Goal: Task Accomplishment & Management: Use online tool/utility

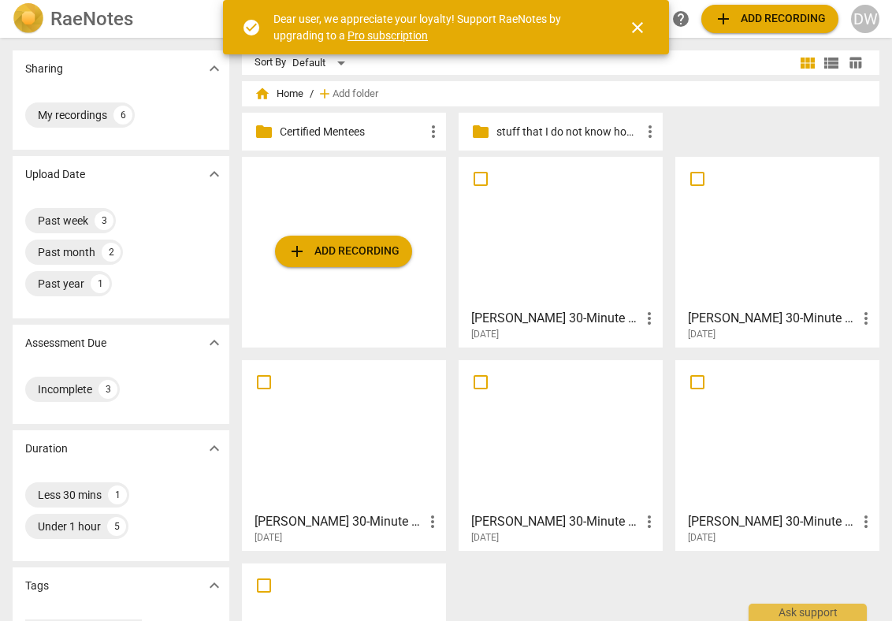
click at [756, 258] on div at bounding box center [777, 231] width 193 height 139
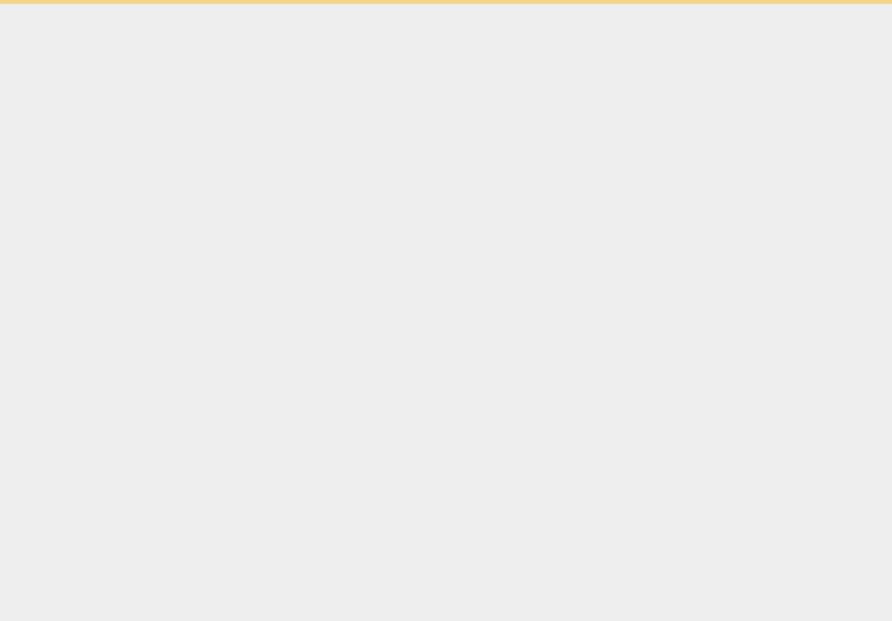
click at [756, 4] on html "check_circle Dear user, we appreciate your loyalty! Support RaeNotes by upgradi…" at bounding box center [446, 2] width 892 height 4
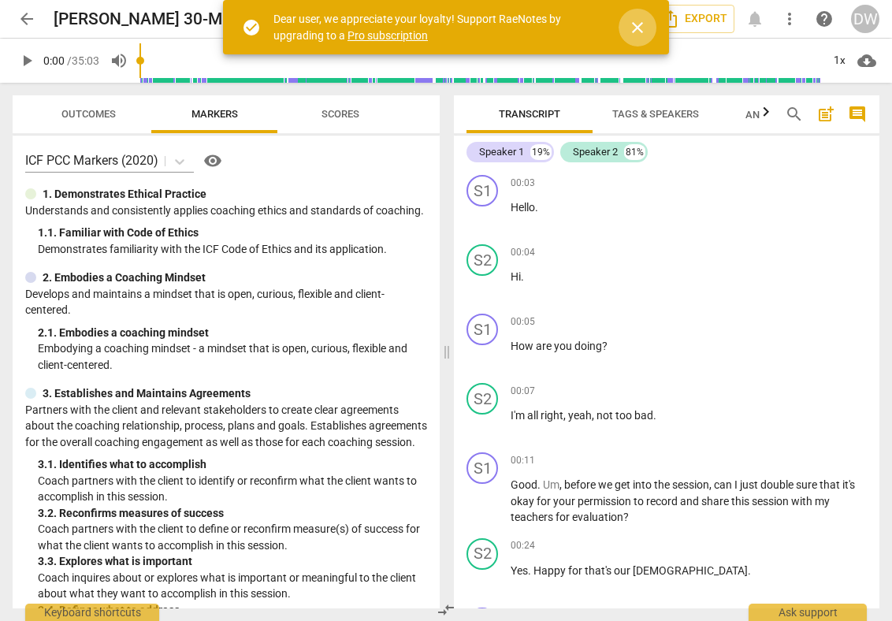
click at [639, 33] on span "close" at bounding box center [637, 27] width 19 height 19
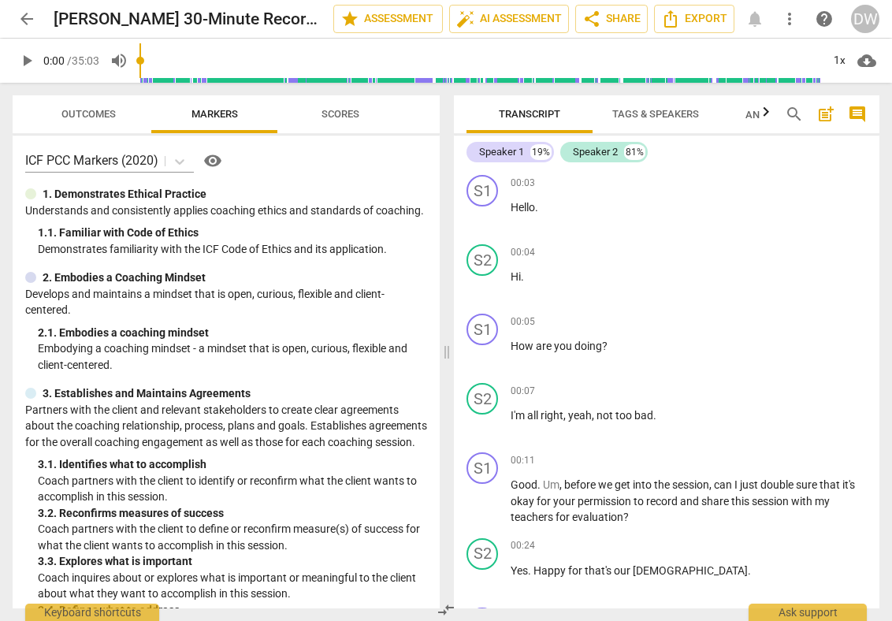
click at [28, 64] on span "play_arrow" at bounding box center [26, 60] width 19 height 19
click at [482, 358] on span "pause" at bounding box center [482, 355] width 19 height 19
type input "10"
click at [512, 148] on div "Speaker 1" at bounding box center [501, 152] width 45 height 16
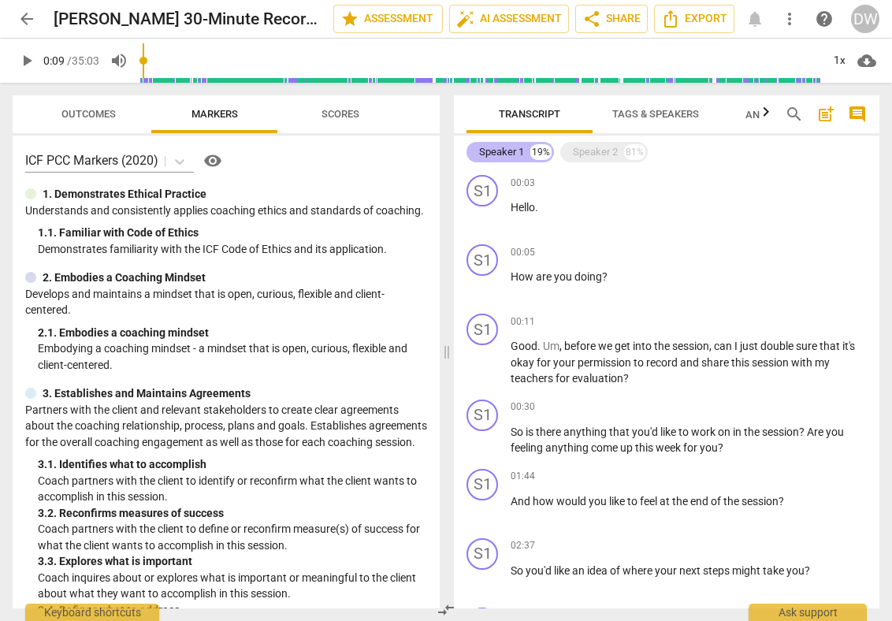
click at [512, 148] on div "Speaker 1" at bounding box center [501, 152] width 45 height 16
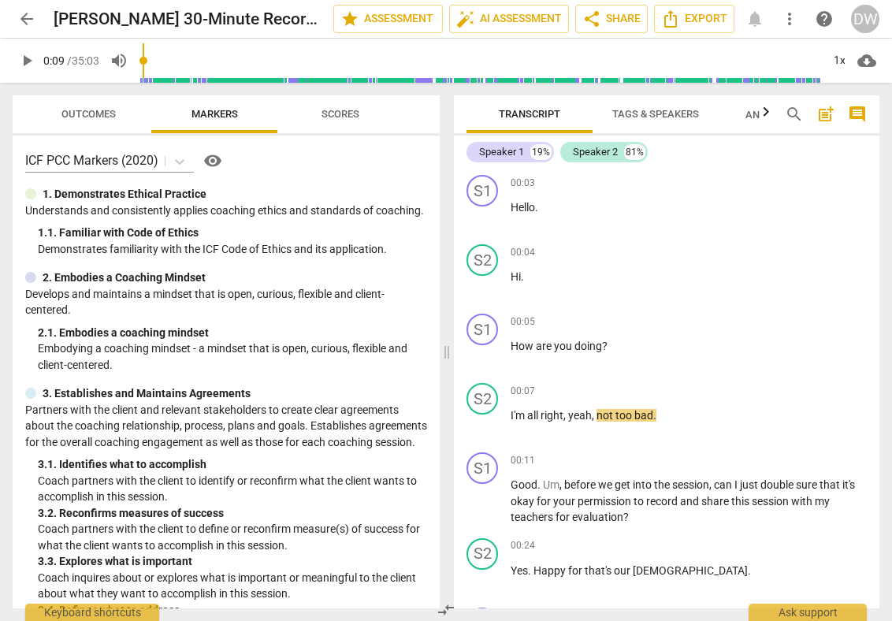
click at [659, 113] on span "Tags & Speakers" at bounding box center [655, 114] width 87 height 12
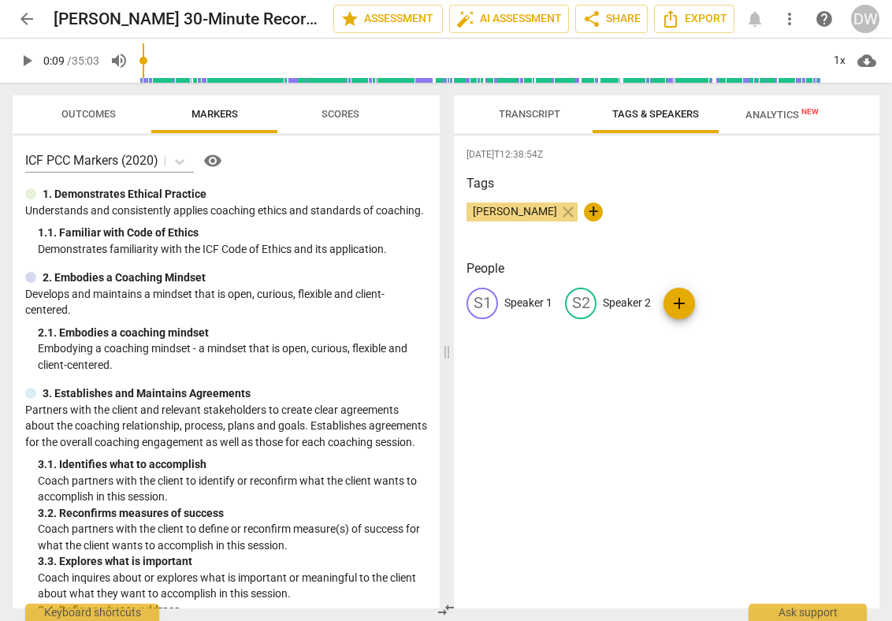
click at [515, 303] on p "Speaker 1" at bounding box center [528, 303] width 48 height 17
type input "[PERSON_NAME]"
click at [724, 295] on p "Speaker 2" at bounding box center [729, 303] width 48 height 17
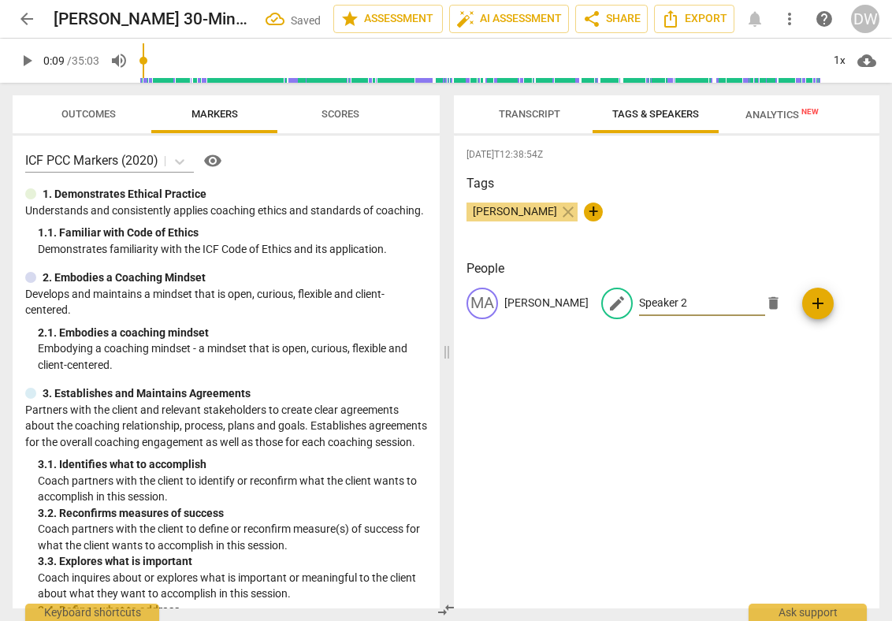
click at [534, 120] on span "Transcript" at bounding box center [529, 114] width 99 height 21
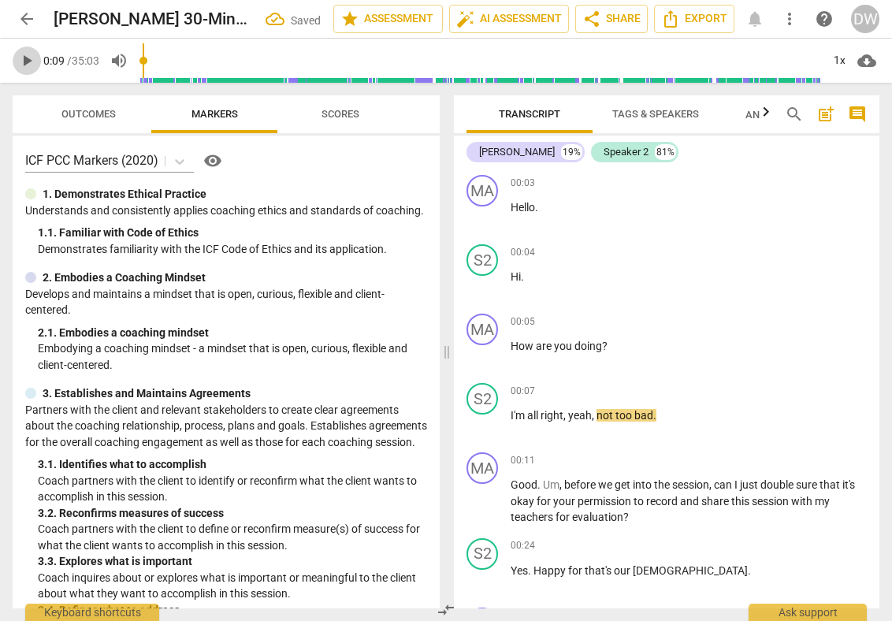
click at [28, 58] on span "play_arrow" at bounding box center [26, 60] width 19 height 19
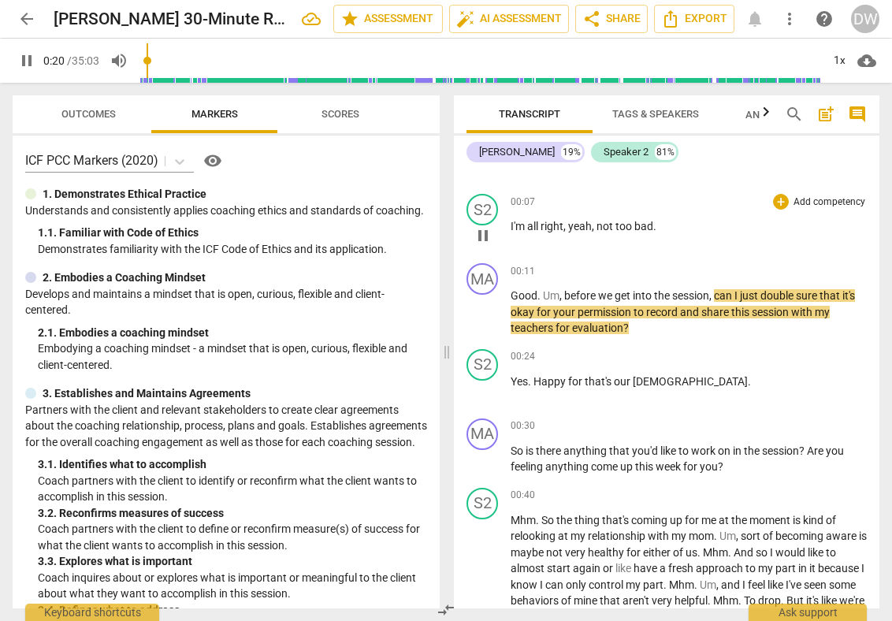
scroll to position [192, 0]
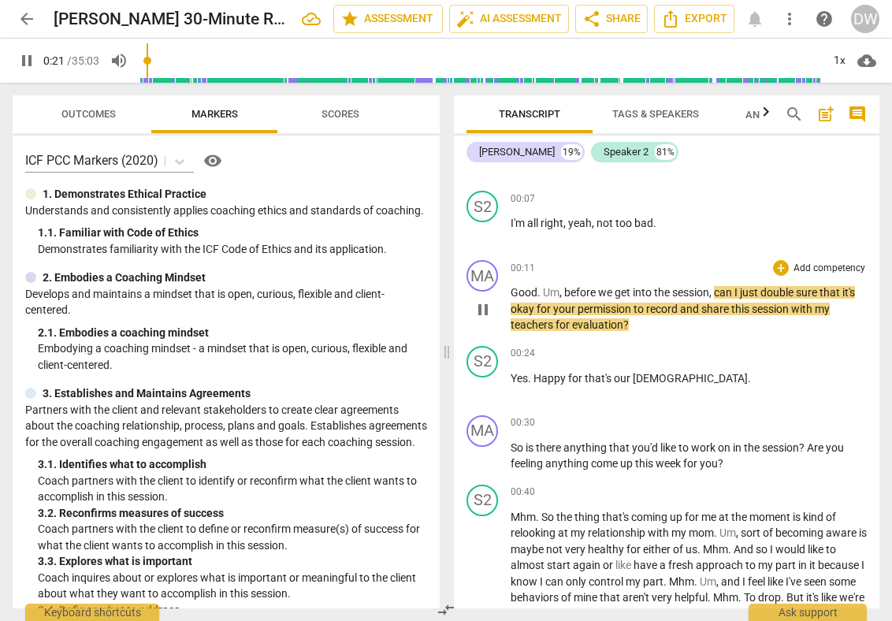
click at [485, 312] on span "pause" at bounding box center [482, 309] width 19 height 19
type input "22"
click at [774, 266] on div "+" at bounding box center [781, 268] width 16 height 16
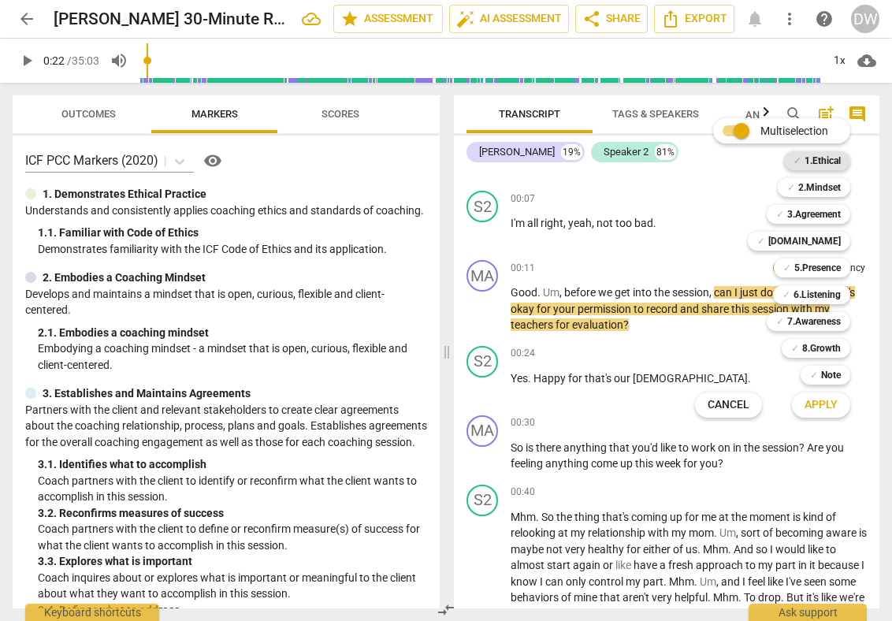
click at [822, 161] on b "1.Ethical" at bounding box center [822, 160] width 36 height 19
click at [820, 410] on span "Apply" at bounding box center [820, 405] width 33 height 16
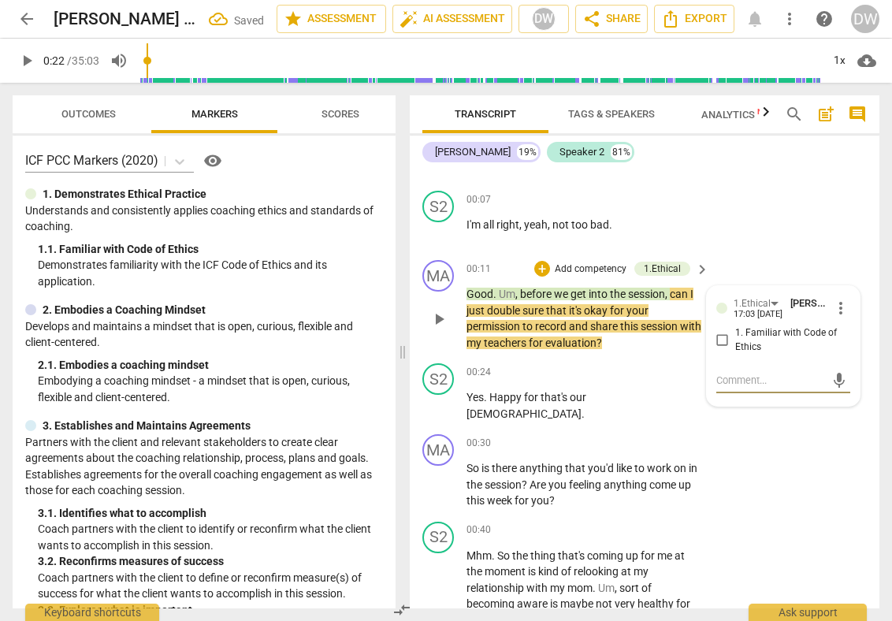
click at [724, 344] on input "1. Familiar with Code of Ethics" at bounding box center [722, 340] width 25 height 19
checkbox input "true"
click at [436, 405] on span "play_arrow" at bounding box center [438, 405] width 19 height 19
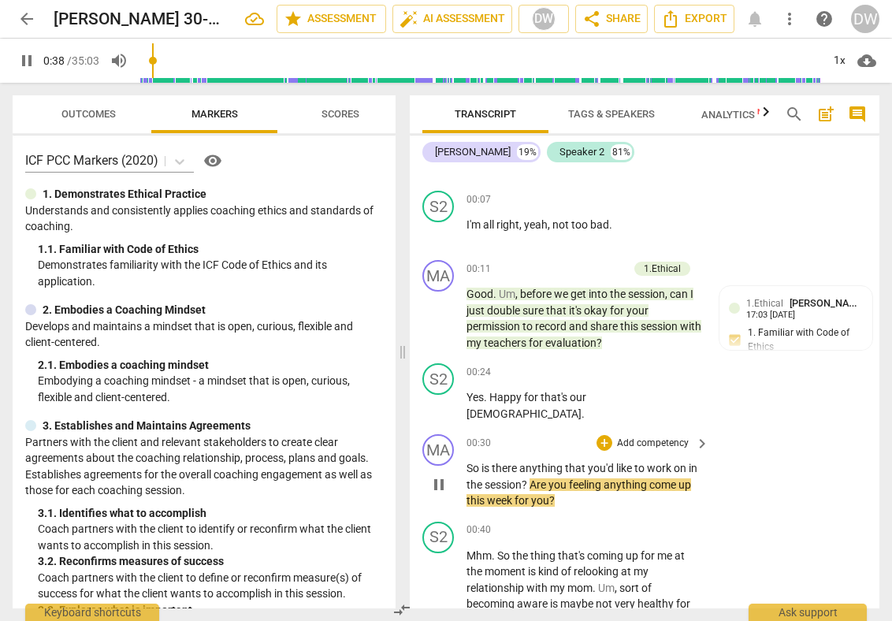
click at [433, 484] on span "pause" at bounding box center [438, 484] width 19 height 19
type input "39"
click at [607, 437] on div "+" at bounding box center [604, 443] width 16 height 16
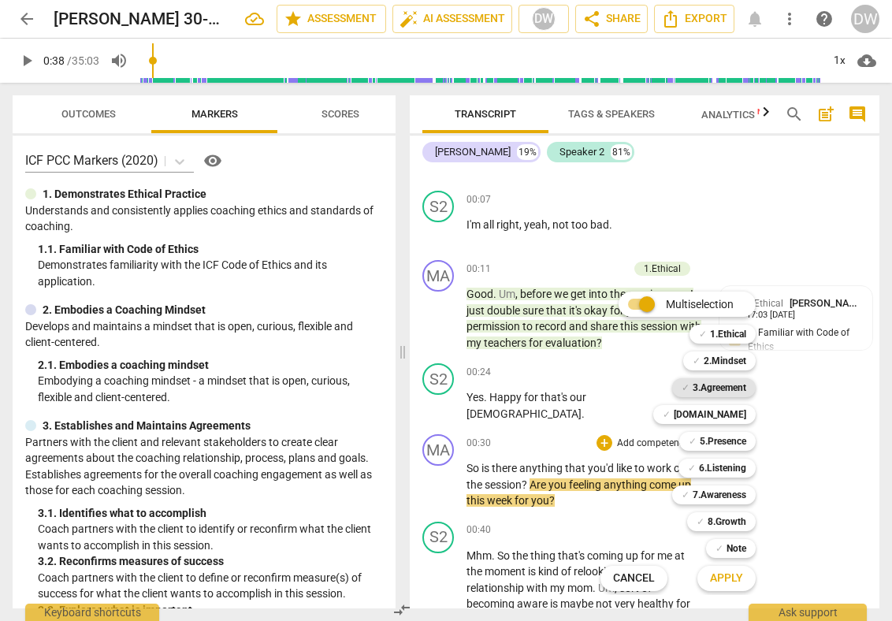
click at [712, 384] on b "3.Agreement" at bounding box center [719, 387] width 54 height 19
click at [721, 574] on span "Apply" at bounding box center [726, 578] width 33 height 16
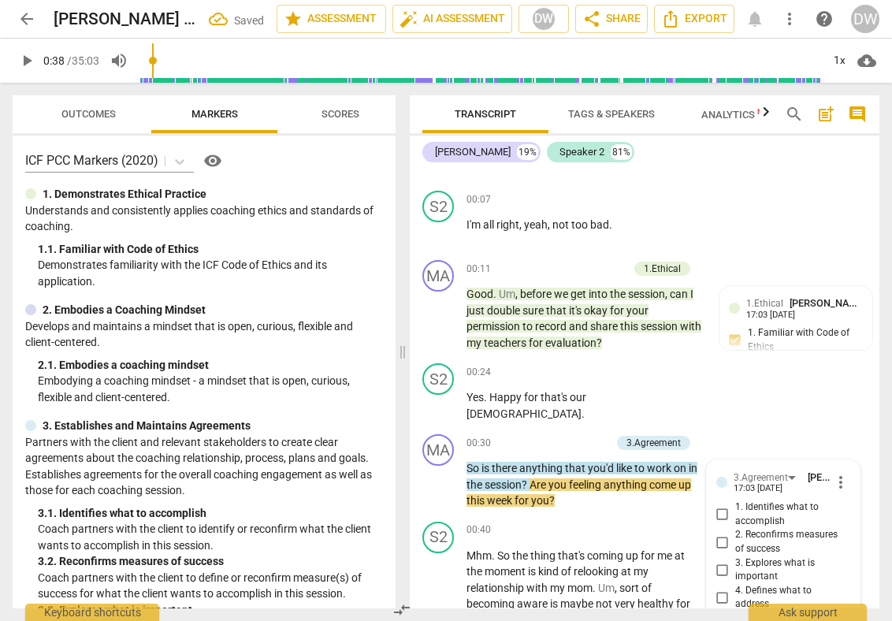
scroll to position [440, 0]
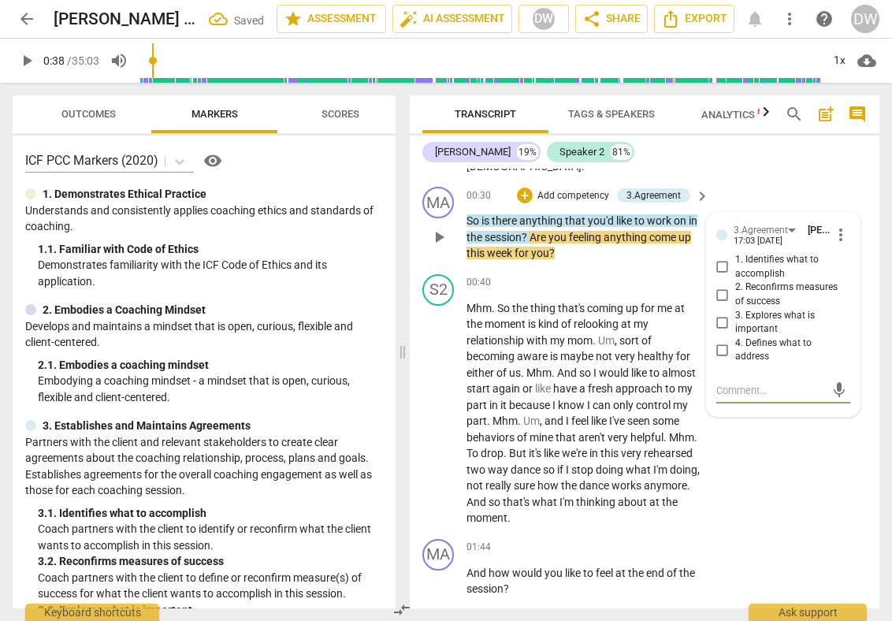
click at [721, 260] on input "1. Identifies what to accomplish" at bounding box center [722, 267] width 25 height 19
checkbox input "true"
click at [432, 404] on span "play_arrow" at bounding box center [438, 413] width 19 height 19
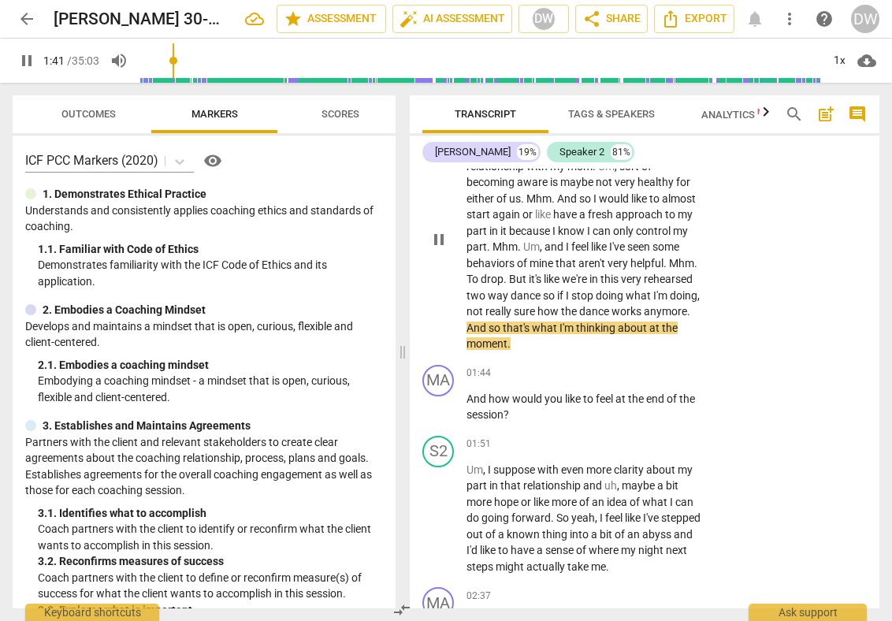
scroll to position [620, 0]
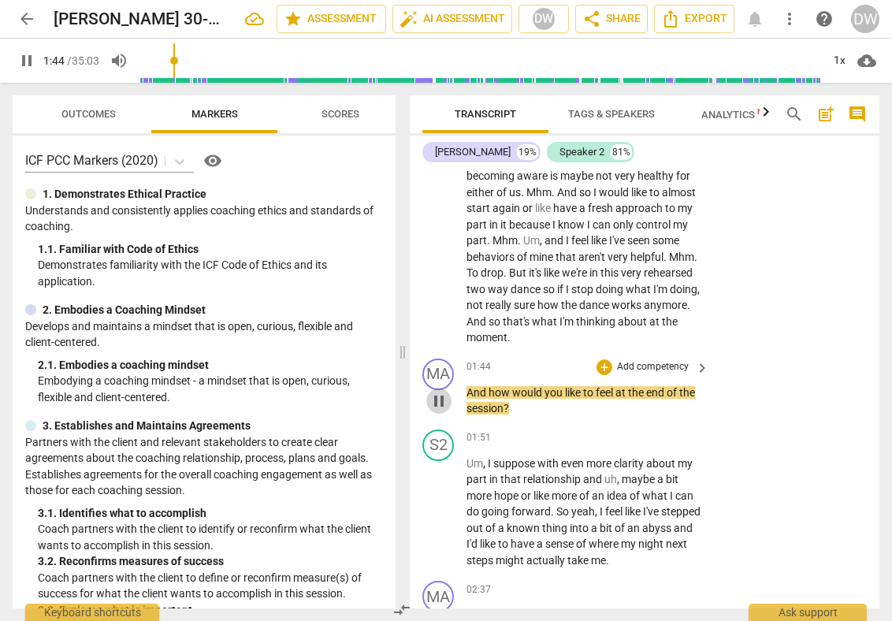
click at [432, 404] on span "pause" at bounding box center [438, 401] width 19 height 19
type input "105"
click at [602, 370] on div "+" at bounding box center [604, 367] width 16 height 16
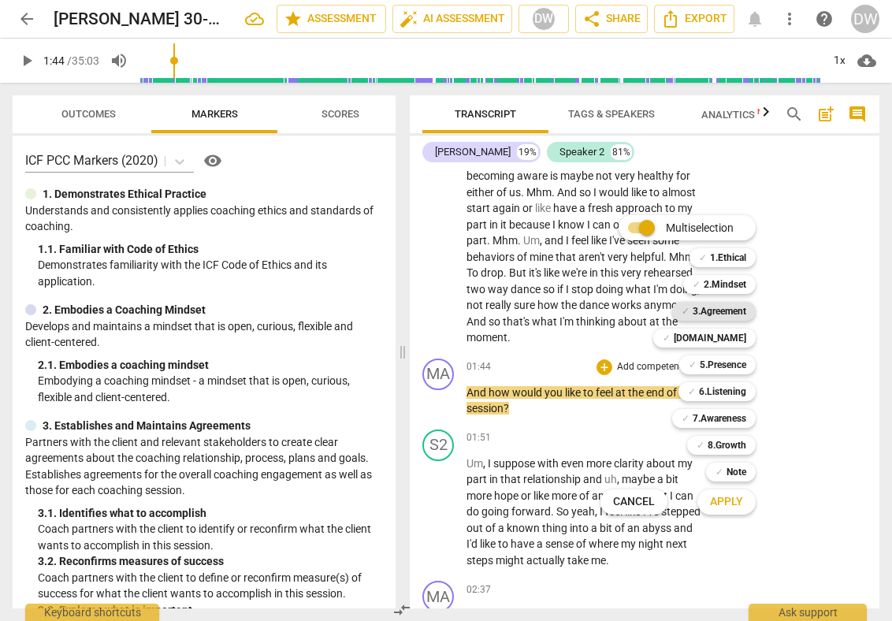
click at [696, 309] on b "3.Agreement" at bounding box center [719, 311] width 54 height 19
click at [723, 507] on span "Apply" at bounding box center [726, 502] width 33 height 16
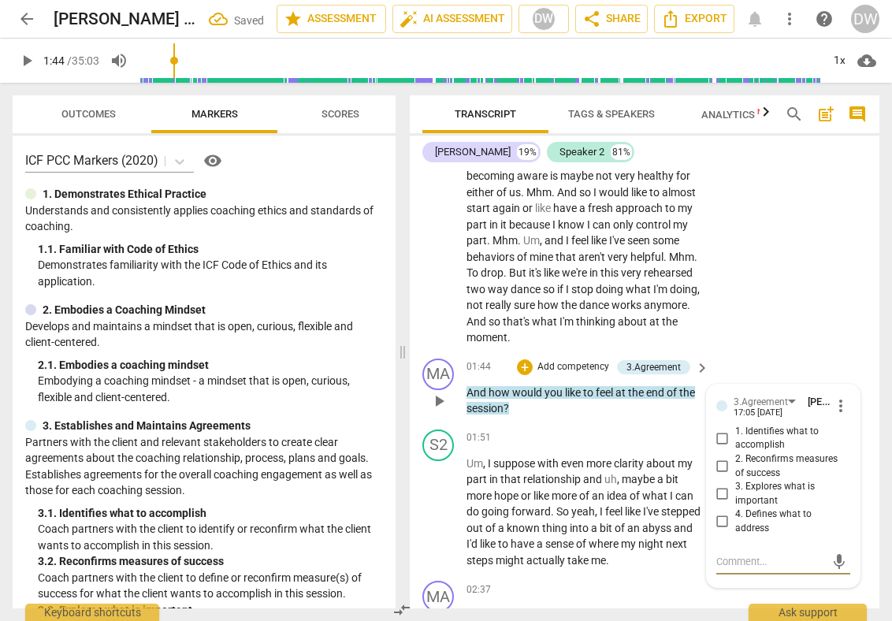
click at [718, 465] on input "2. Reconfirms measures of success" at bounding box center [722, 466] width 25 height 19
checkbox input "true"
click at [437, 507] on span "play_arrow" at bounding box center [438, 512] width 19 height 19
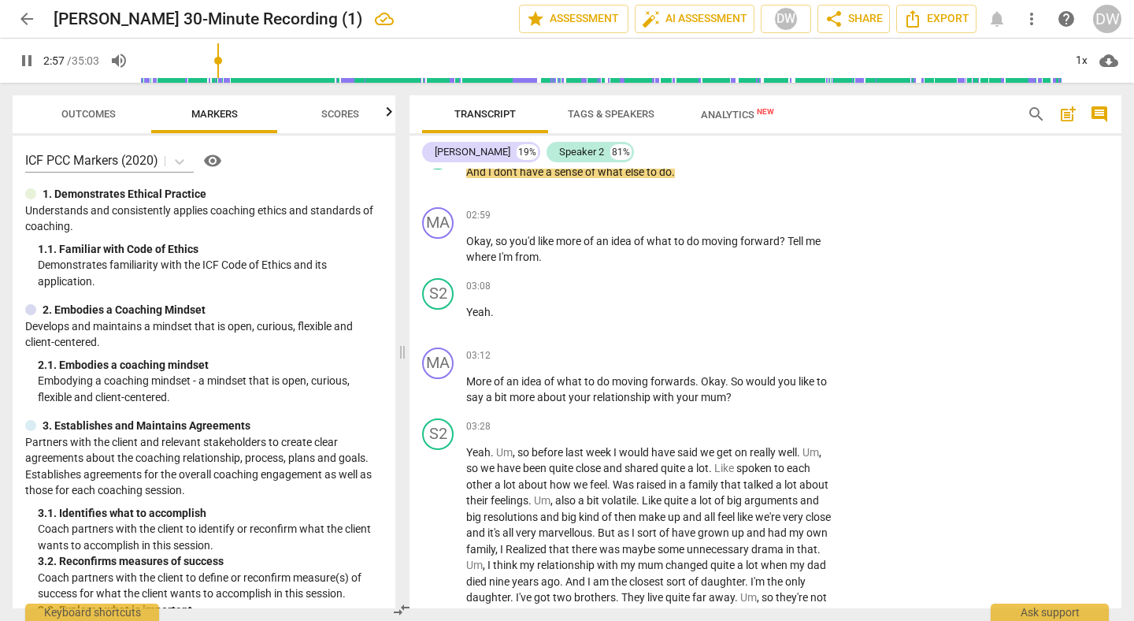
scroll to position [1124, 0]
click at [451, 246] on span "pause" at bounding box center [438, 248] width 25 height 19
type input "188"
click at [736, 214] on div "+" at bounding box center [738, 214] width 16 height 16
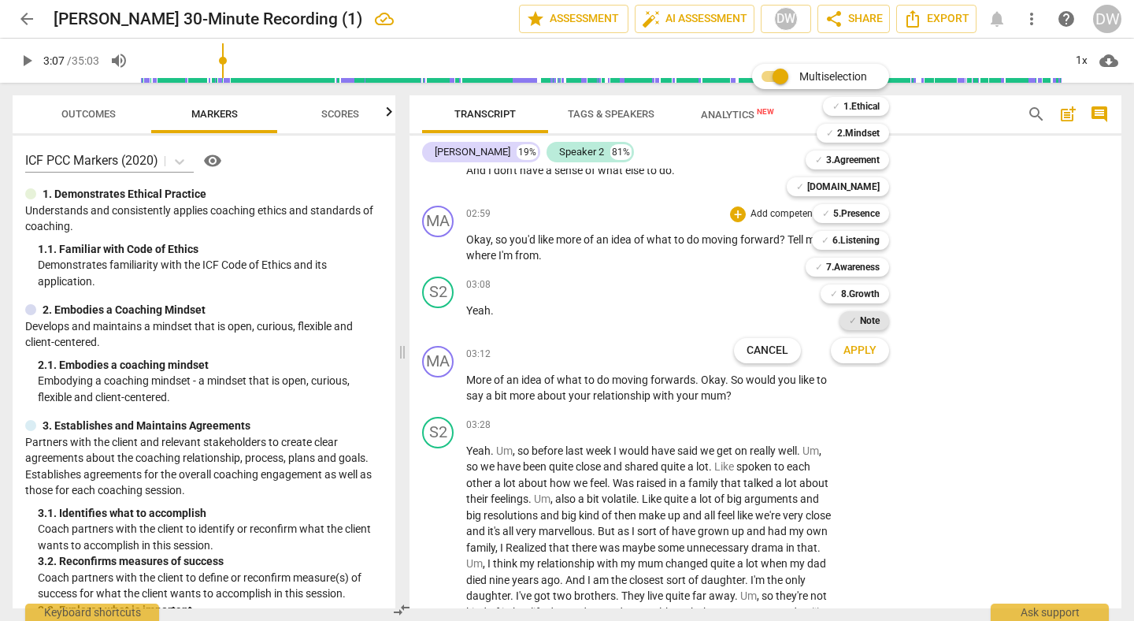
click at [883, 321] on div "✓ Note" at bounding box center [865, 320] width 50 height 19
click at [865, 351] on span "Apply" at bounding box center [860, 351] width 33 height 16
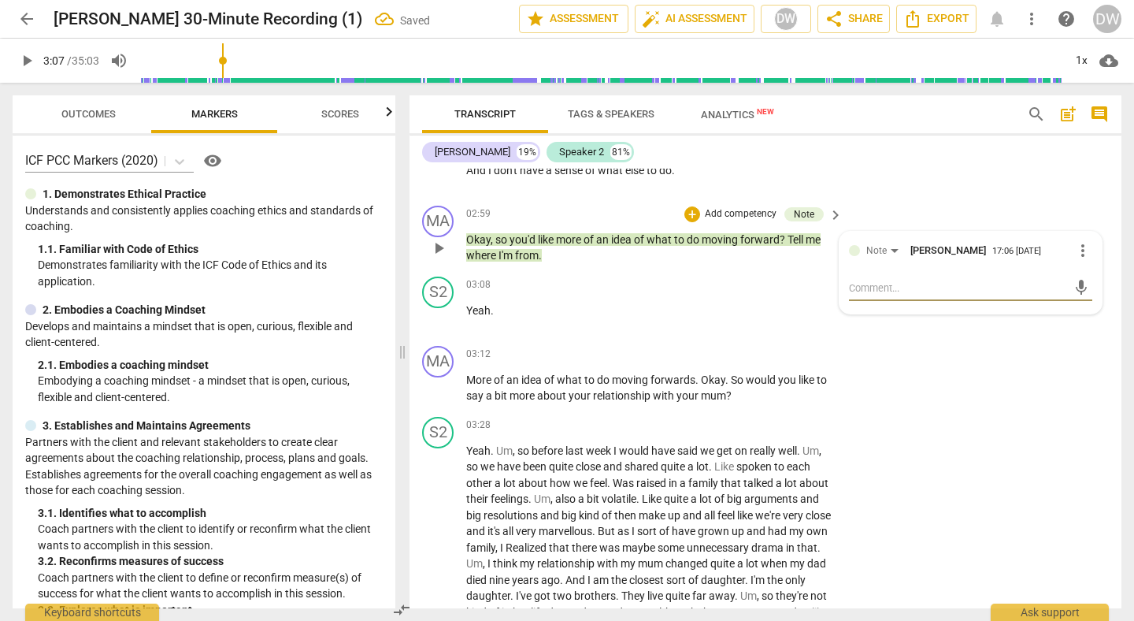
type textarea "I"
type textarea "I l"
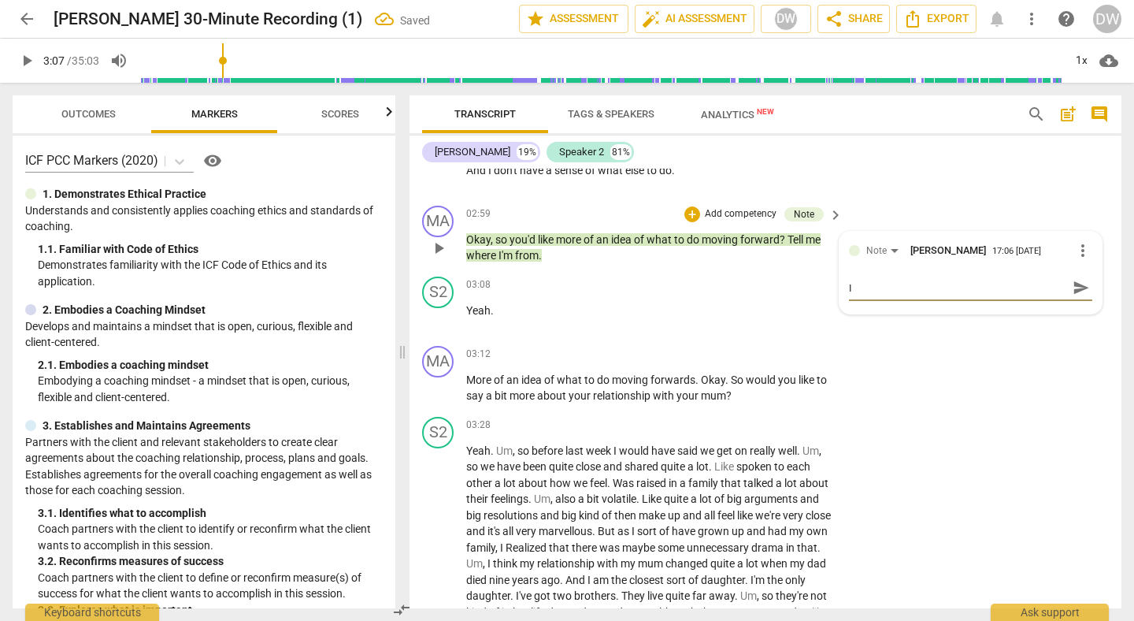
type textarea "I l"
type textarea "I lo"
type textarea "I lov"
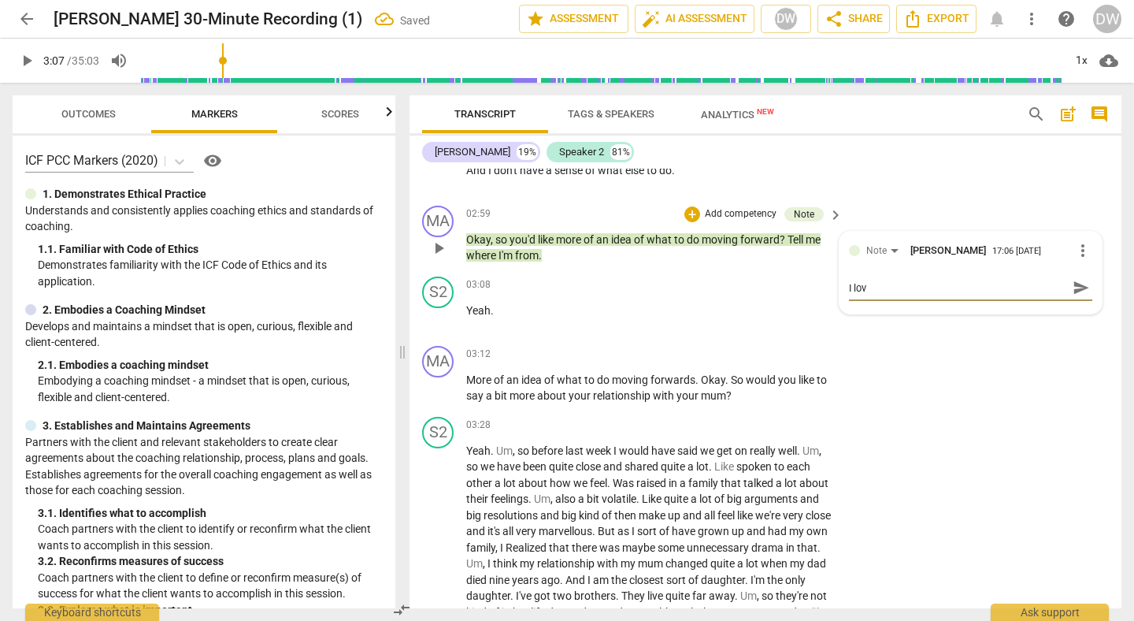
type textarea "I love"
type textarea "I love h"
type textarea "I love ht"
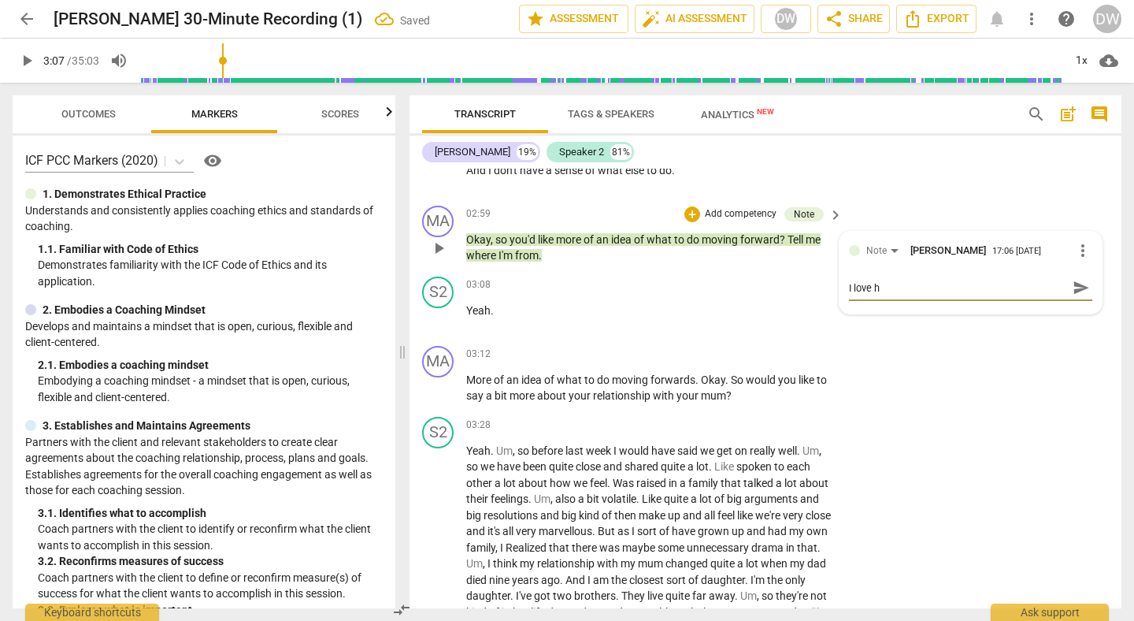
type textarea "I love ht"
type textarea "I love hta"
type textarea "I love htat"
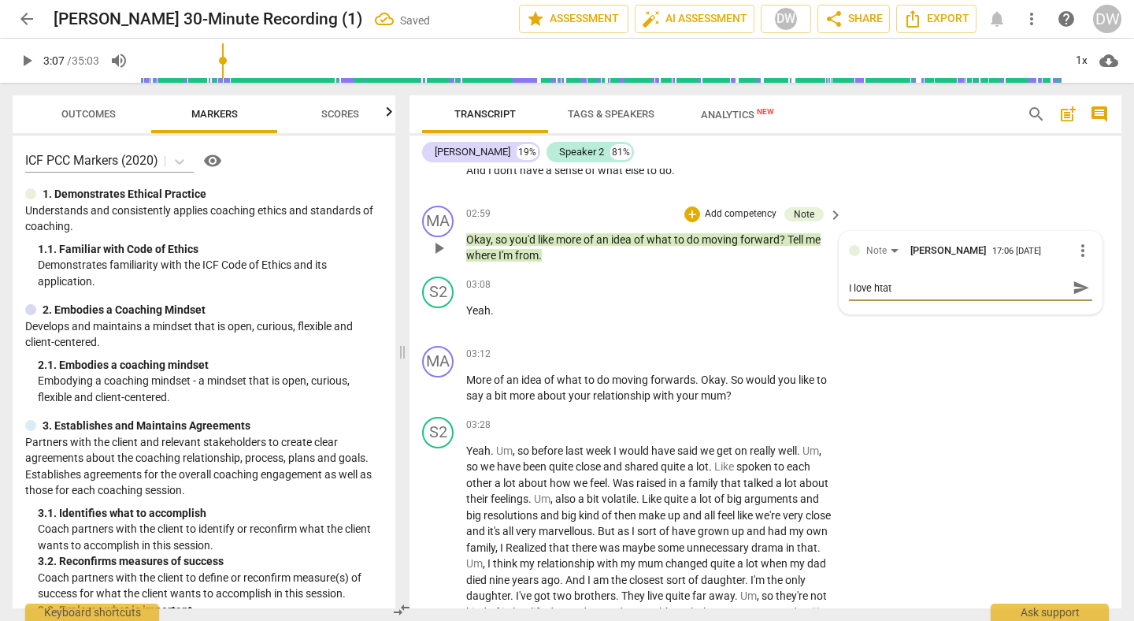
type textarea "I love htat"
type textarea "I love htat y"
type textarea "I love htat yo"
type textarea "I love htat you"
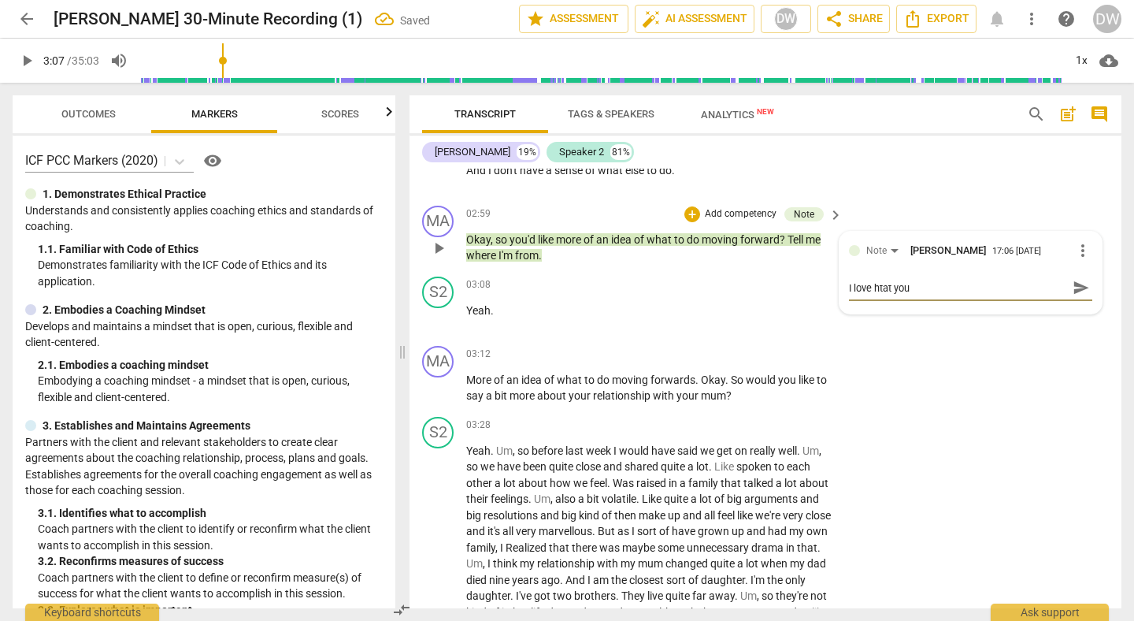
type textarea "I love htat you"
type textarea "I love htat yo"
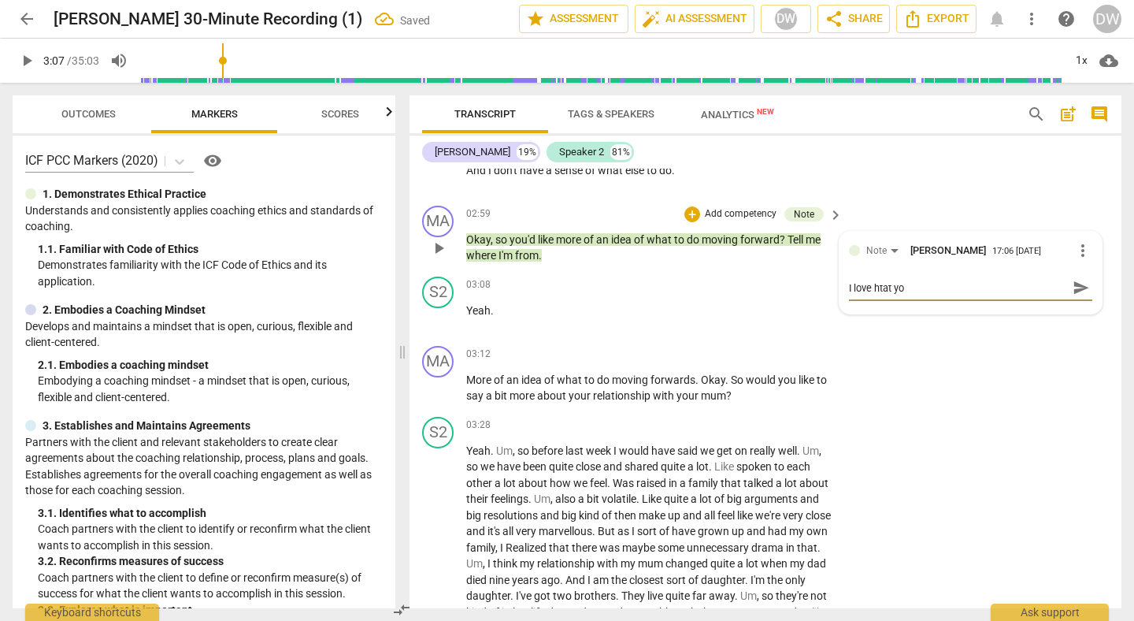
type textarea "I love htat y"
type textarea "I love htat"
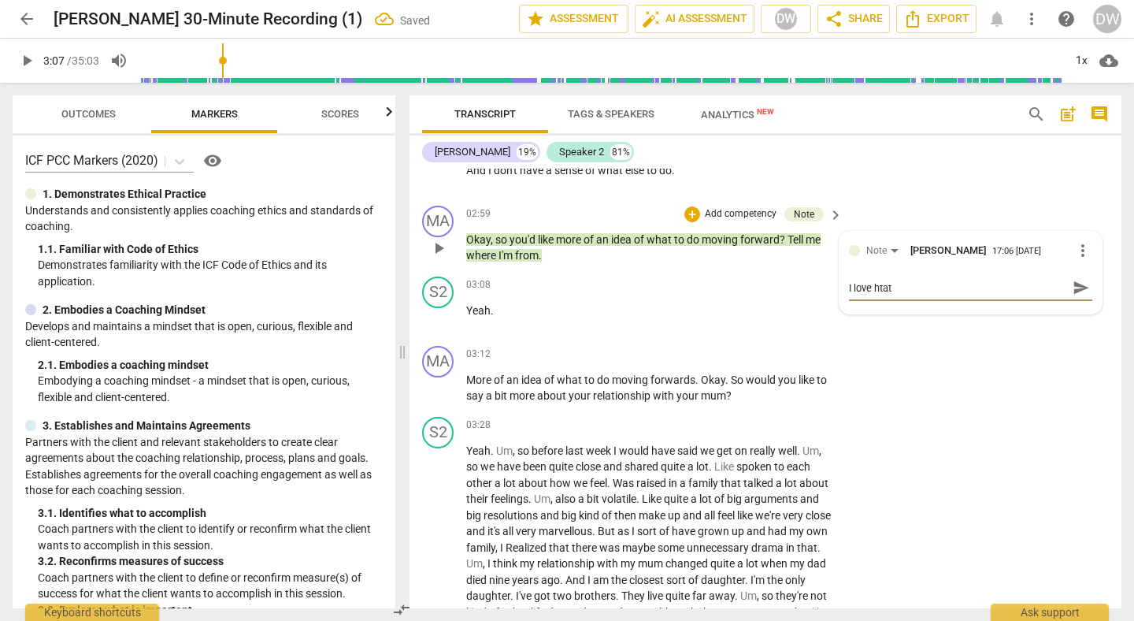
type textarea "I love htat"
type textarea "I love hta"
type textarea "I love ht"
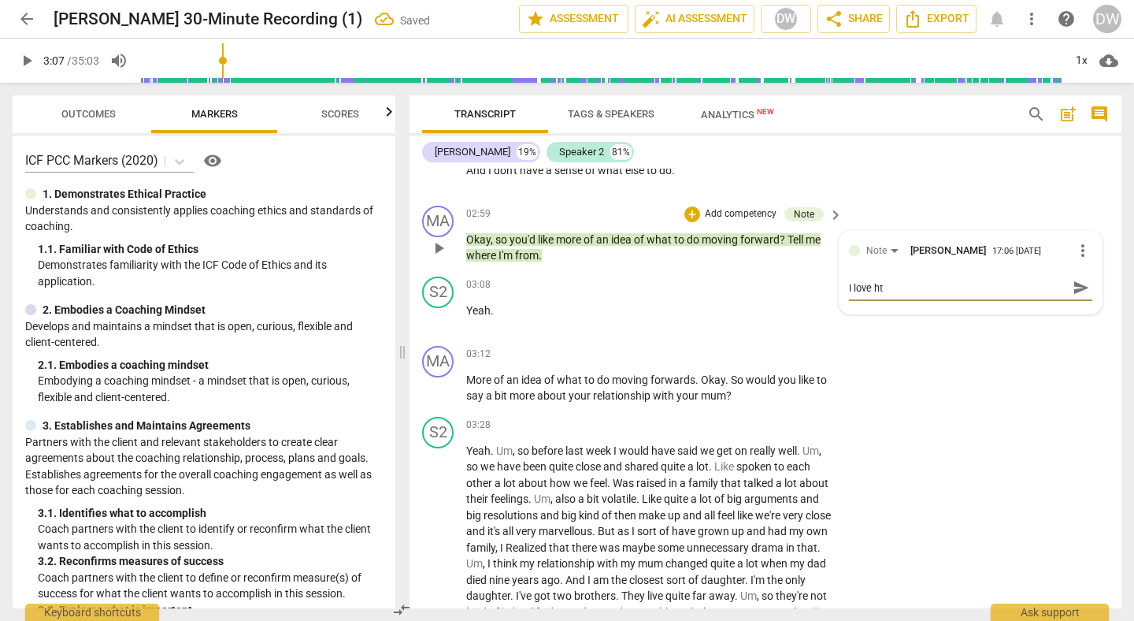
type textarea "I love h"
type textarea "I love"
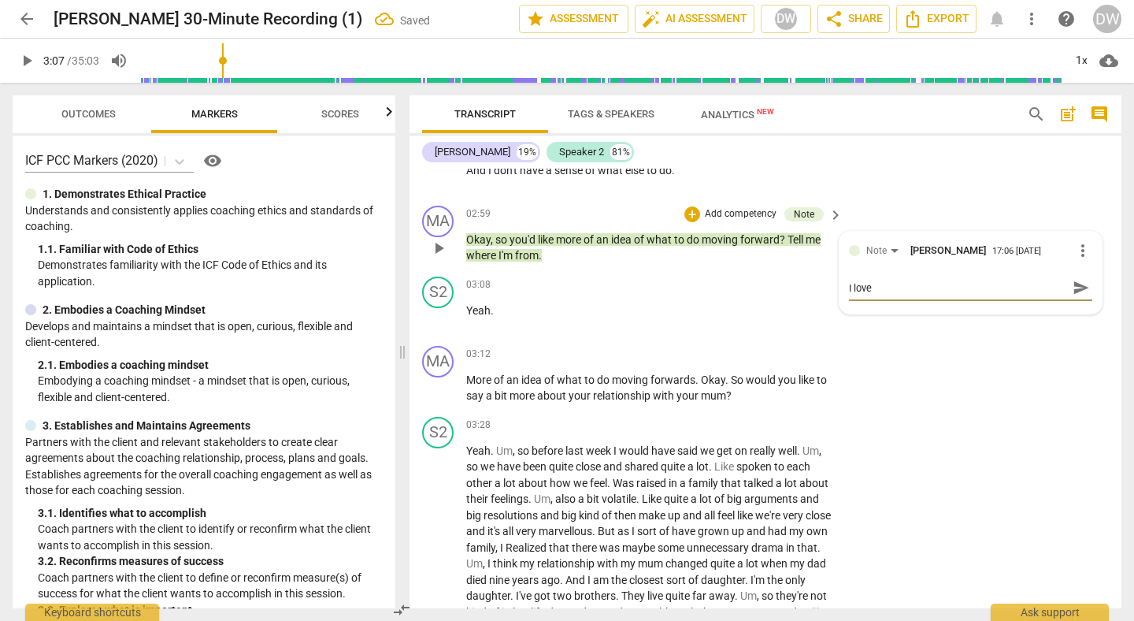
type textarea "I love"
type textarea "I lov"
type textarea "I lo"
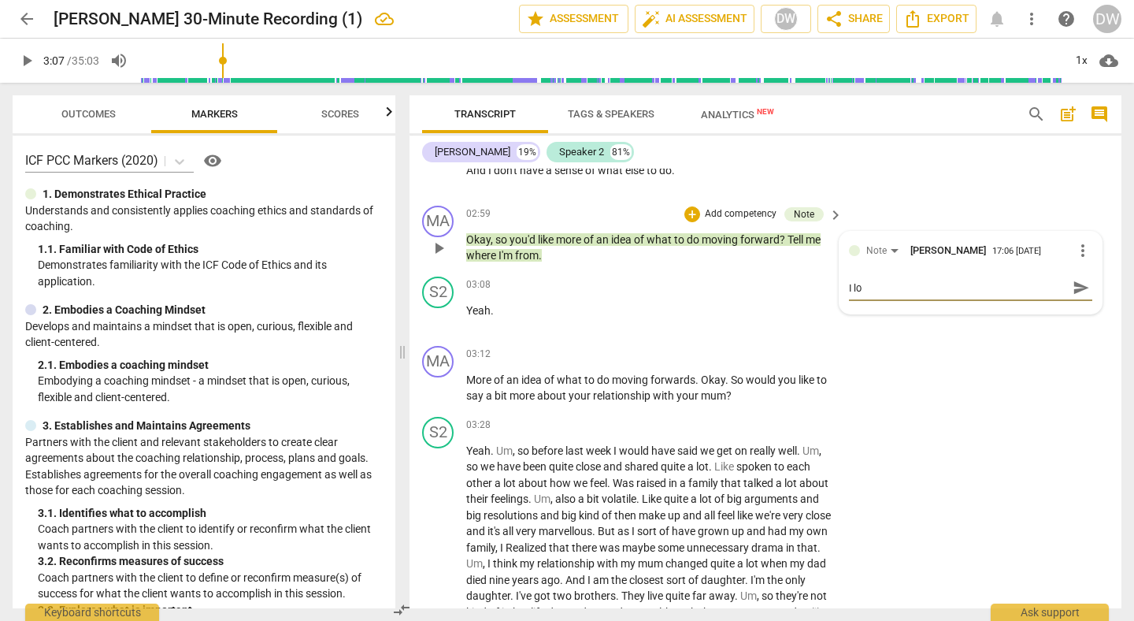
type textarea "I l"
type textarea "I"
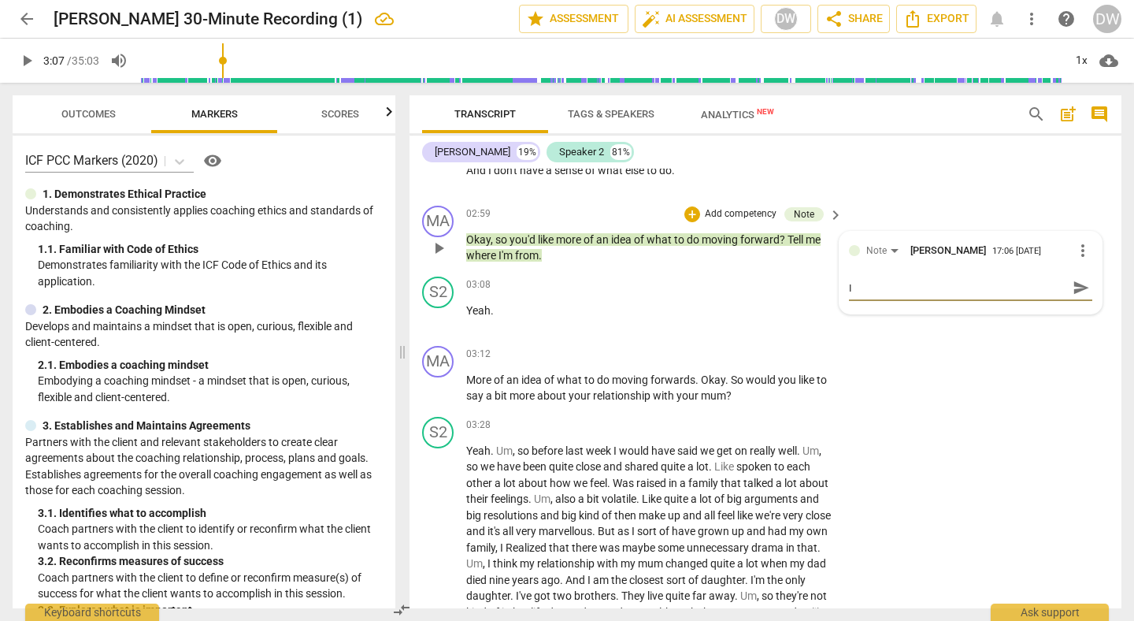
type textarea "I"
type textarea "T"
type textarea "Tr"
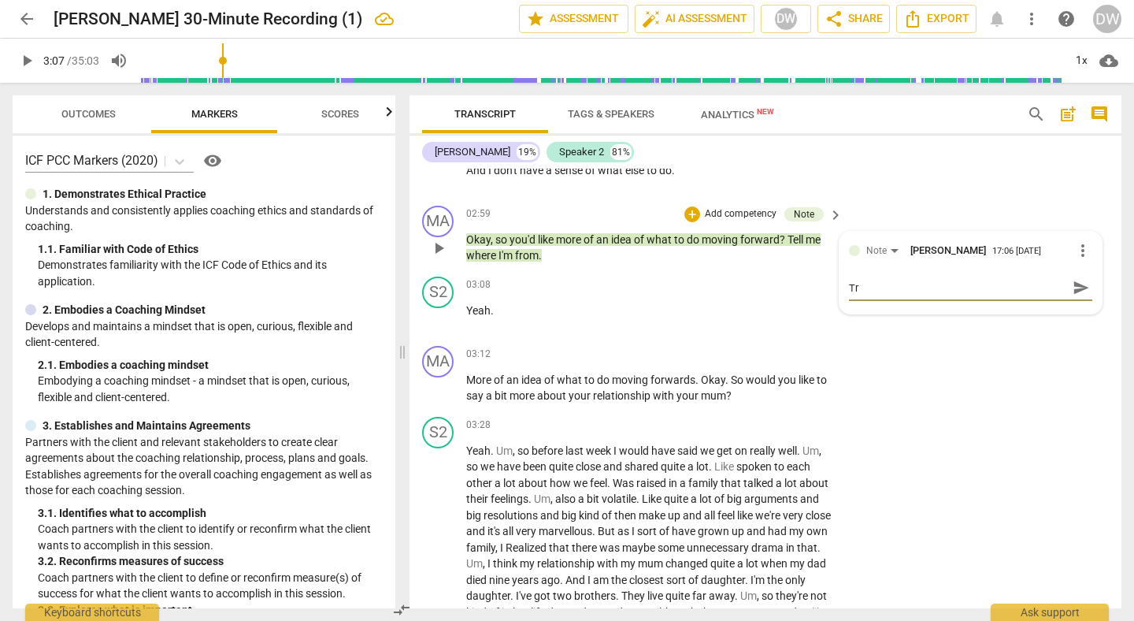
type textarea "Try"
type textarea "Try t"
type textarea "Try to"
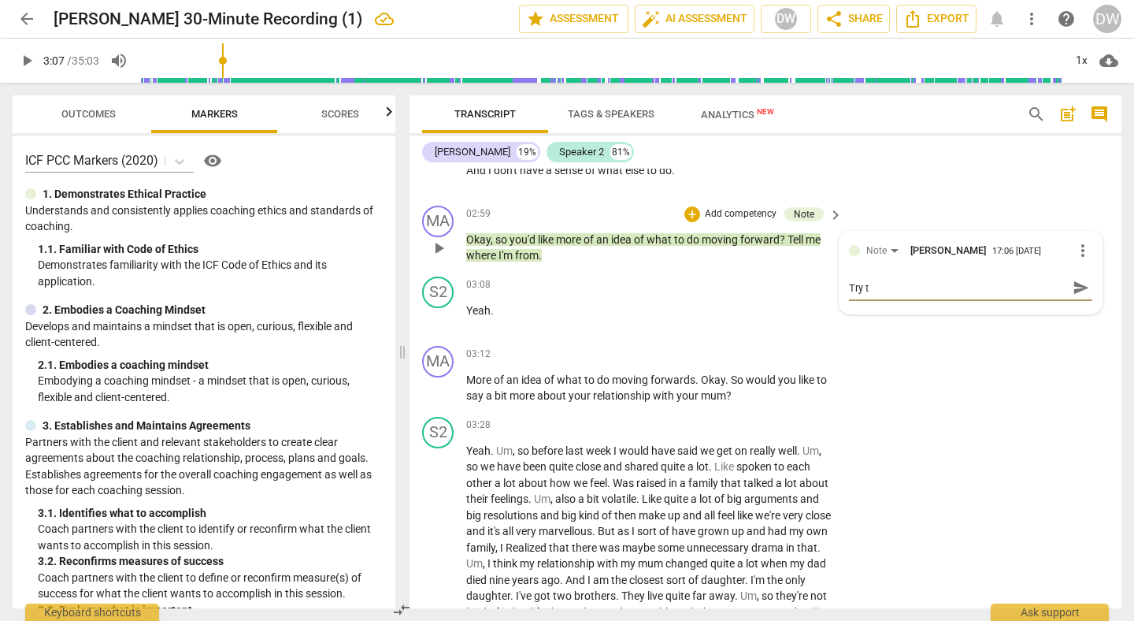
type textarea "Try to"
type textarea "Try to s"
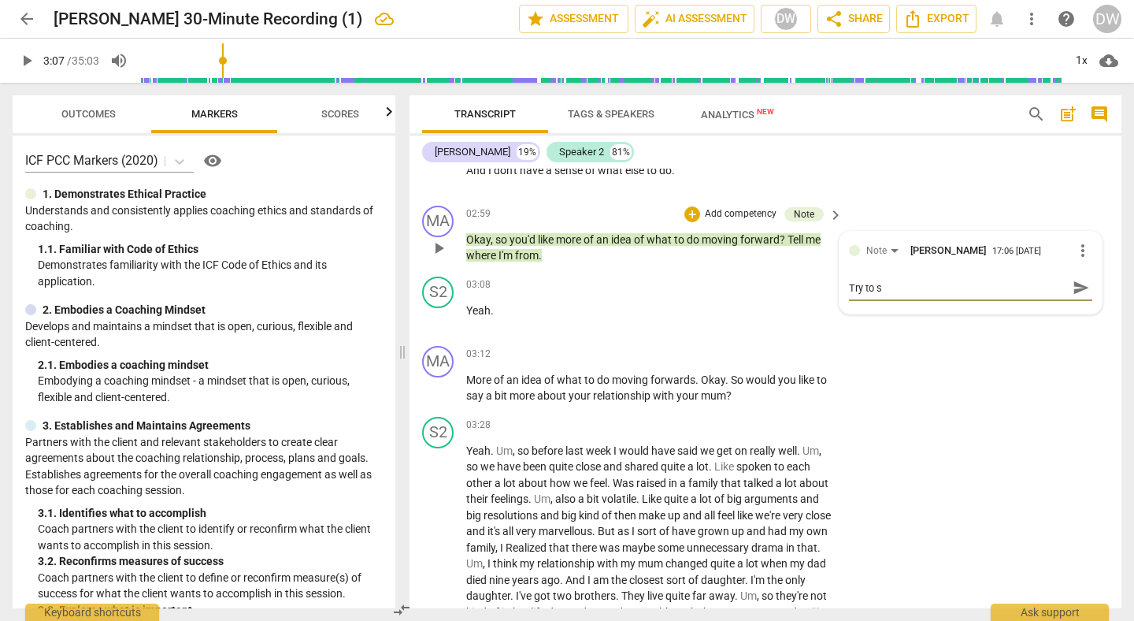
type textarea "Try to sa"
type textarea "Try to sav"
type textarea "Try to save"
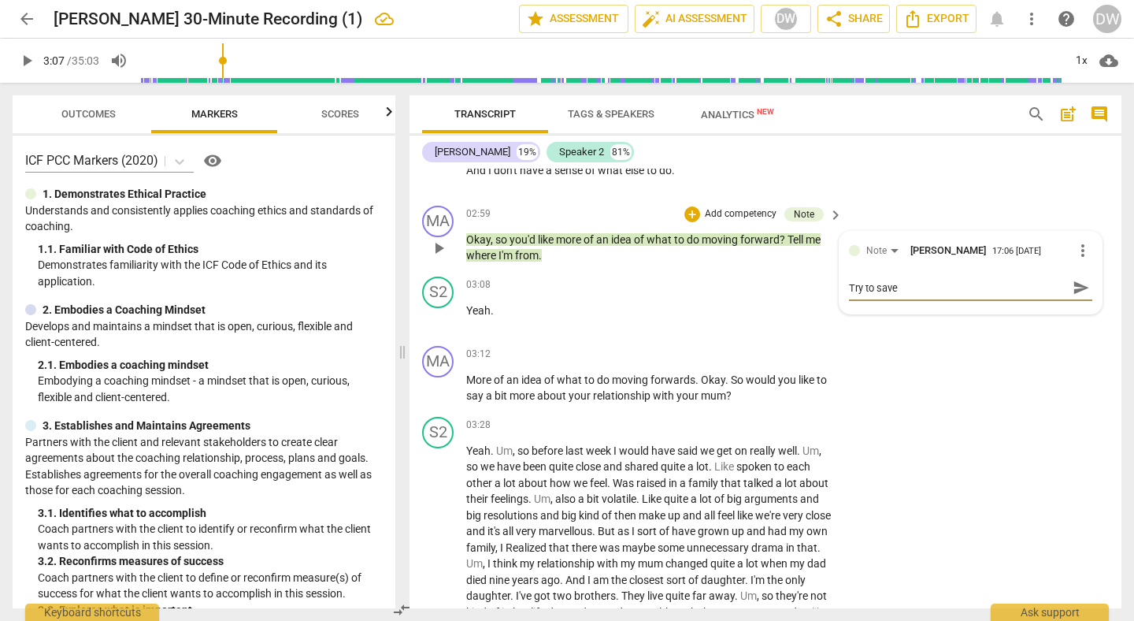
type textarea "Try to save"
type textarea "Try to save ""
type textarea "Try to save "t"
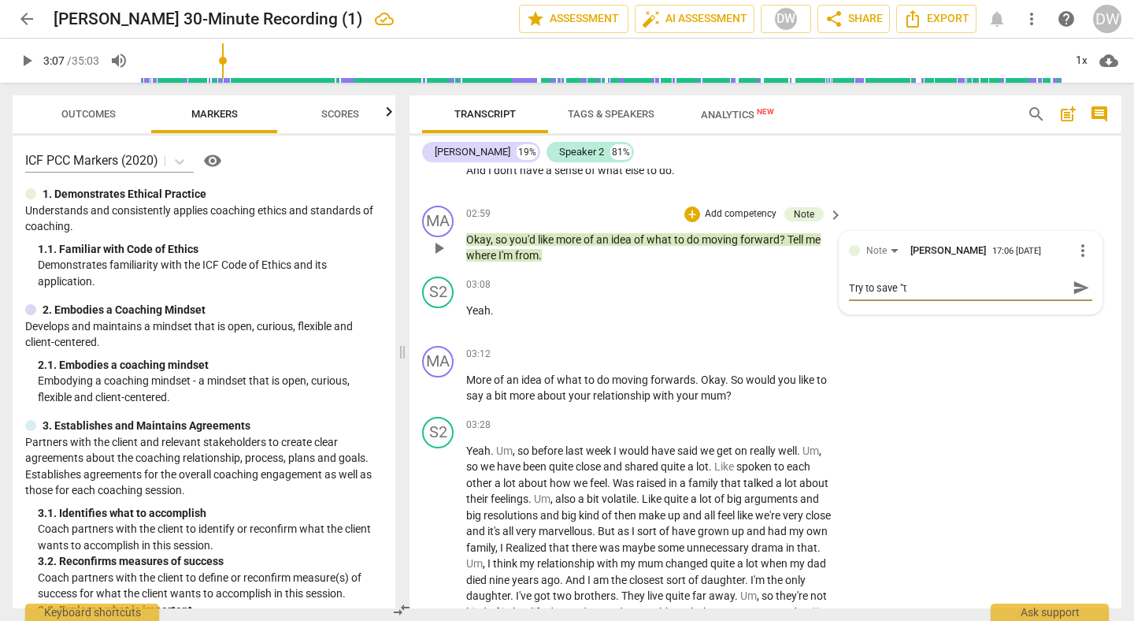
type textarea "Try to save "te"
type textarea "Try to save "tel"
type textarea "Try to save "tell"
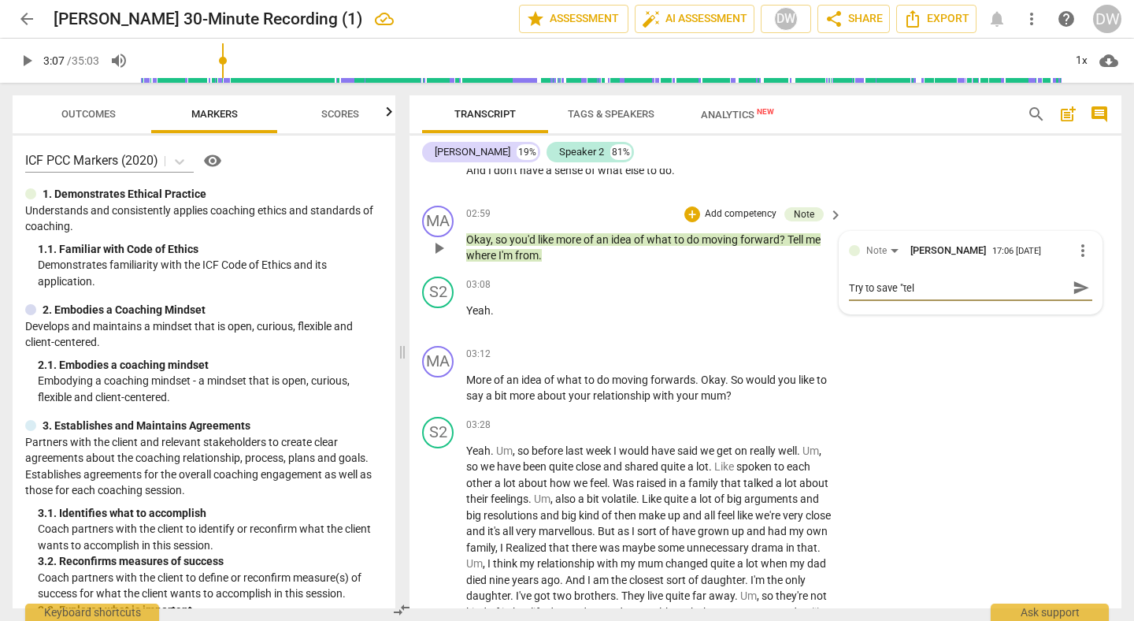
type textarea "Try to save "tell"
type textarea "Try to save "tell m"
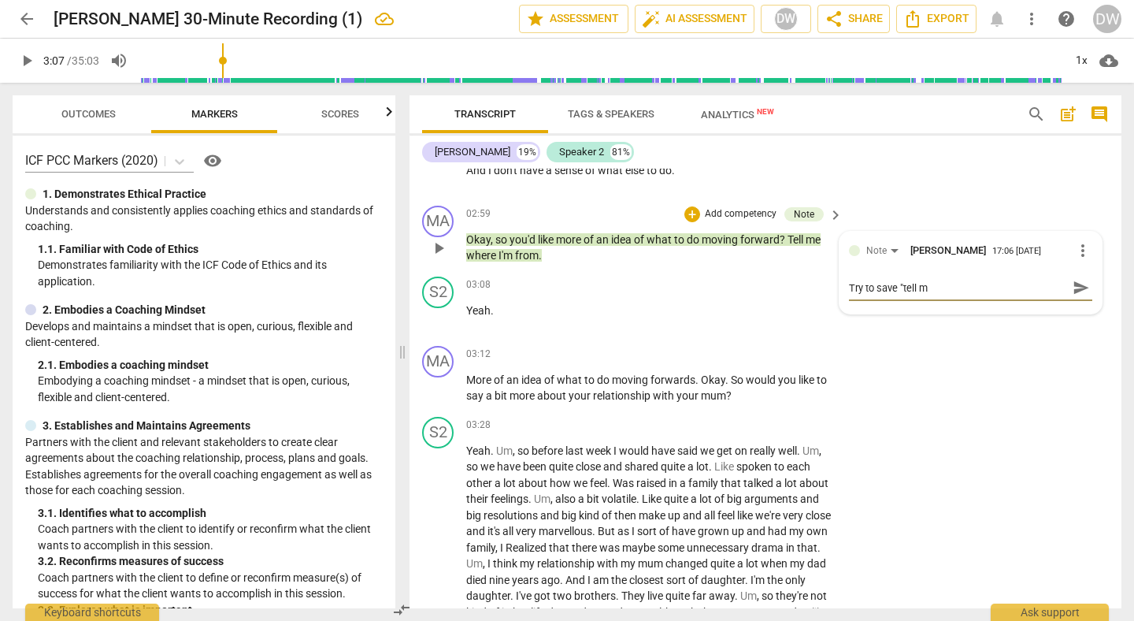
type textarea "Try to save "tell me"
type textarea "Try to save "tell mer"
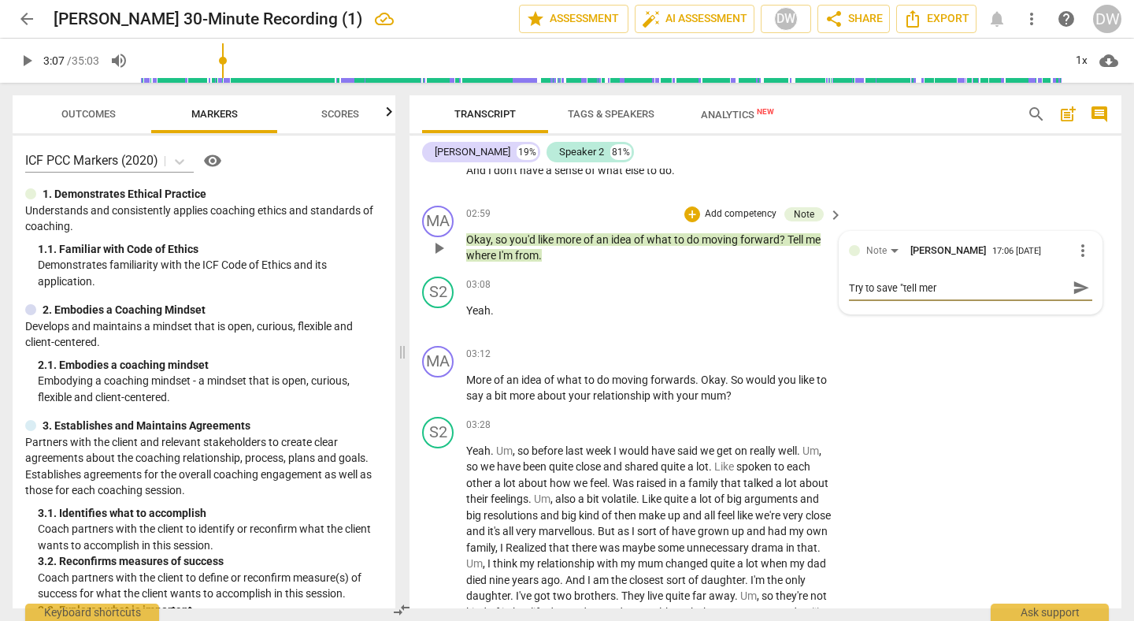
type textarea "Try to save "tell mer"
type textarea "Try to save "tell me"
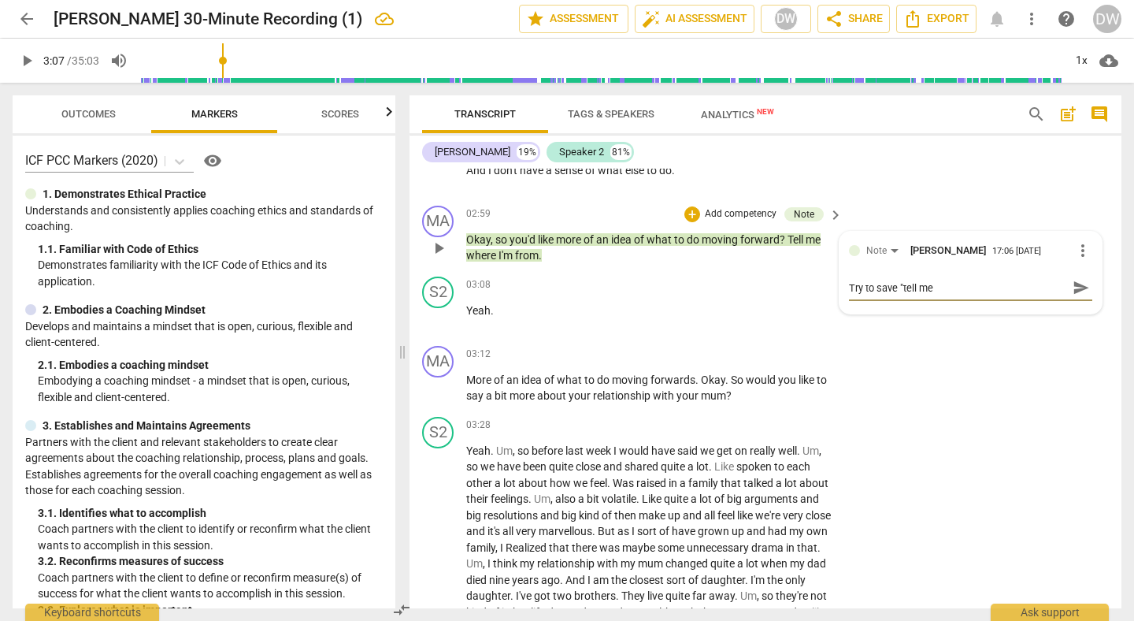
type textarea "Try to save "tell me w"
type textarea "Try to save "tell me wh"
type textarea "Try to save "tell me whe"
type textarea "Try to save "tell me wher"
type textarea "Try to save "tell me where"
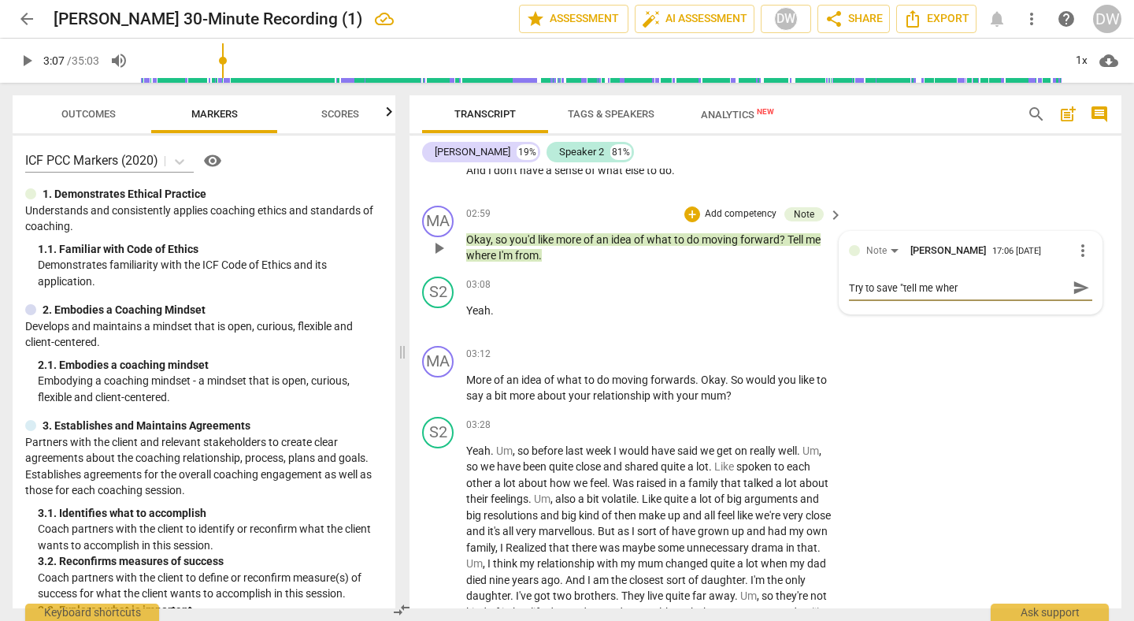
type textarea "Try to save "tell me where"
type textarea "Try to save "tell me where I"
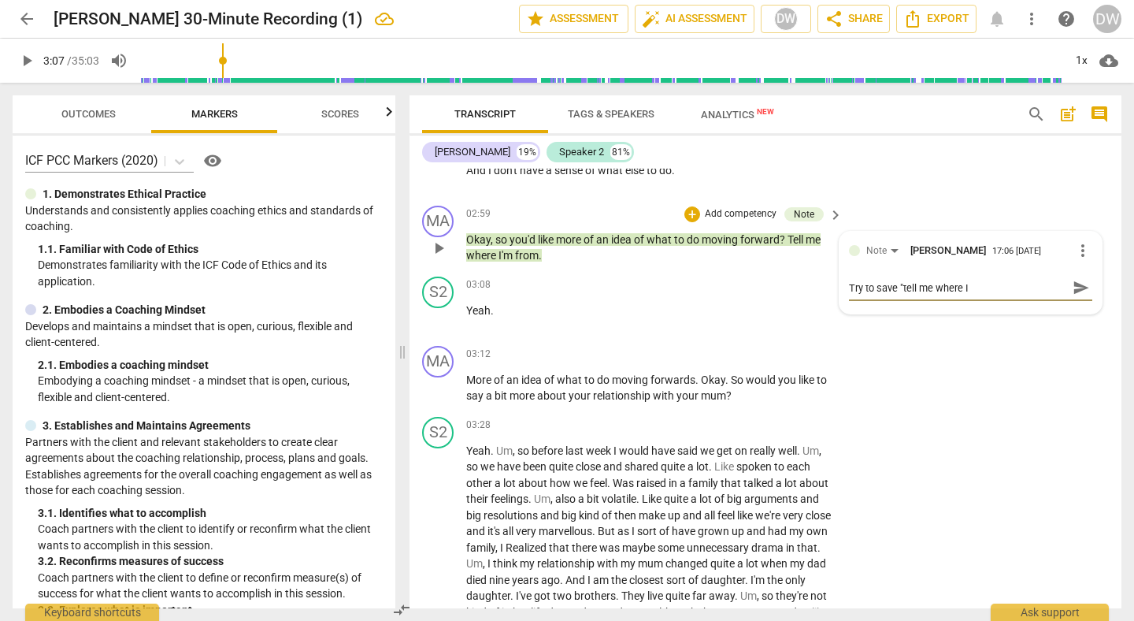
type textarea "Try to save "tell me where I""
type textarea "Try to save "tell me where I"m"
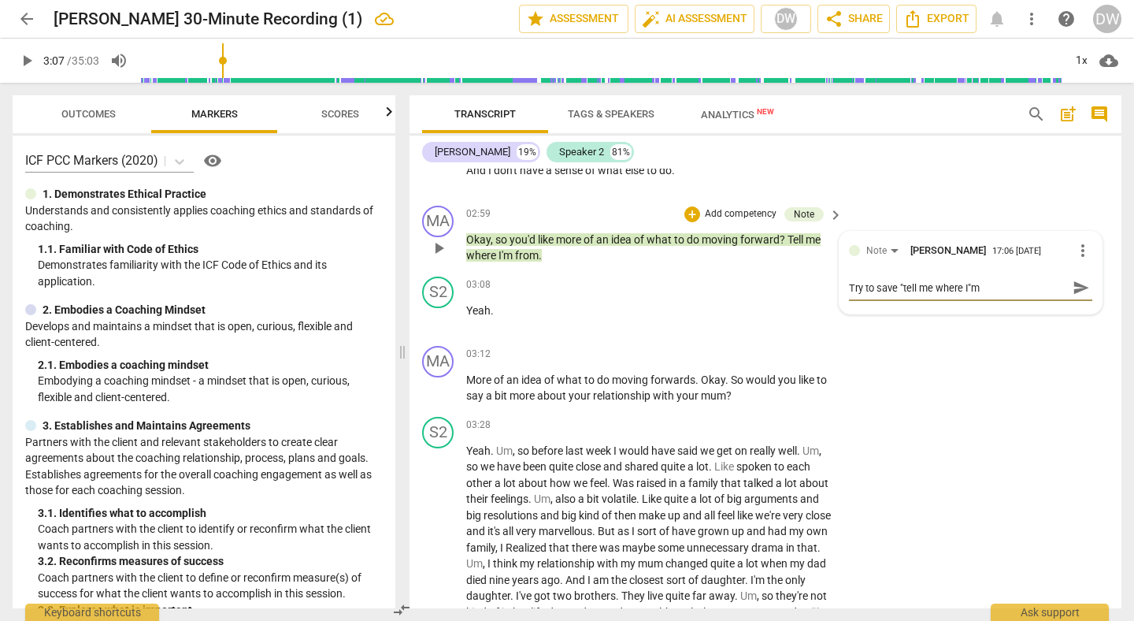
type textarea "Try to save "tell me where I"m"
type textarea "Try to save "tell me where I"m r"
type textarea "Try to save "tell me where I"m"
type textarea "Try to save "tell me where I"m w"
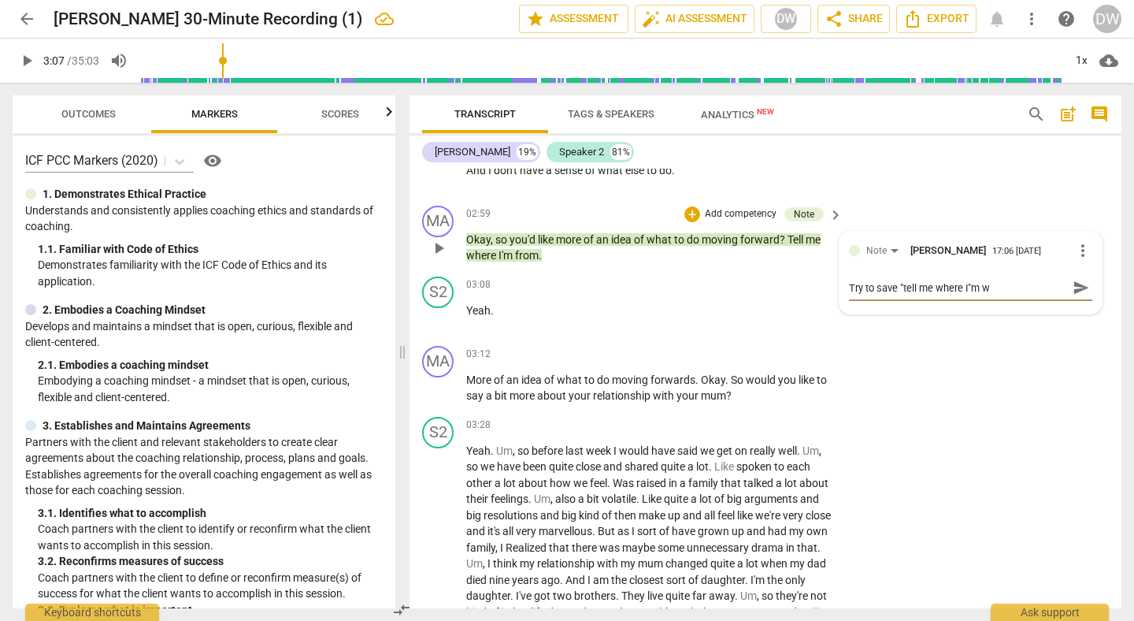
type textarea "Try to save "tell me where I"m wr"
type textarea "Try to save "tell me where I"m wro"
type textarea "Try to save "tell me where I"m wron"
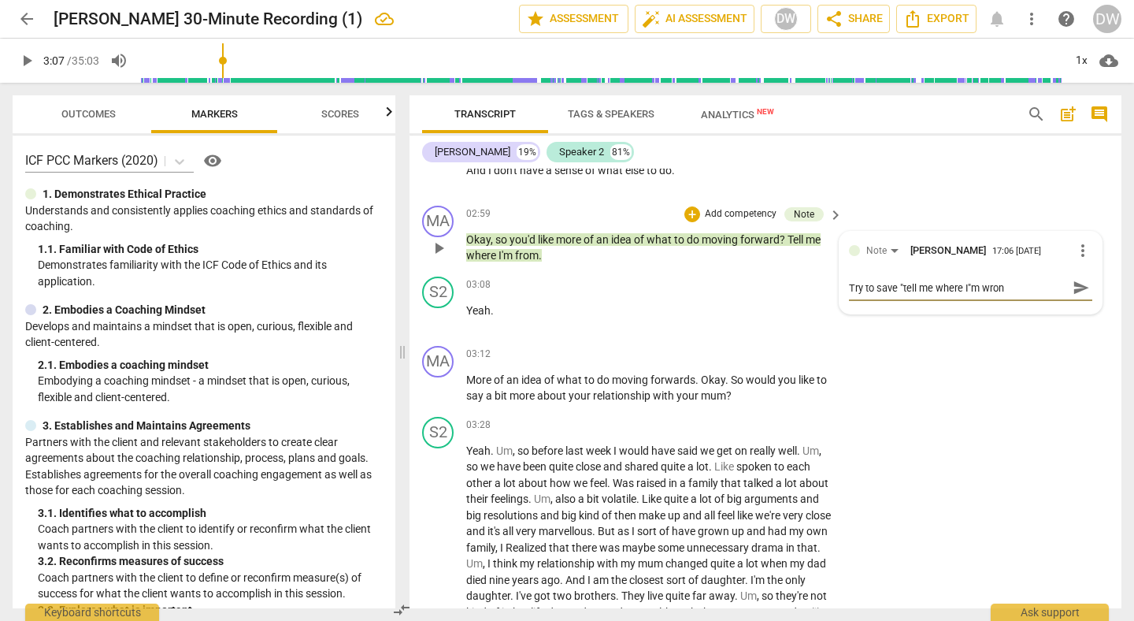
type textarea "Try to save "tell me where I"m wrong"
type textarea "Try to save "tell me where I"m wrong f"
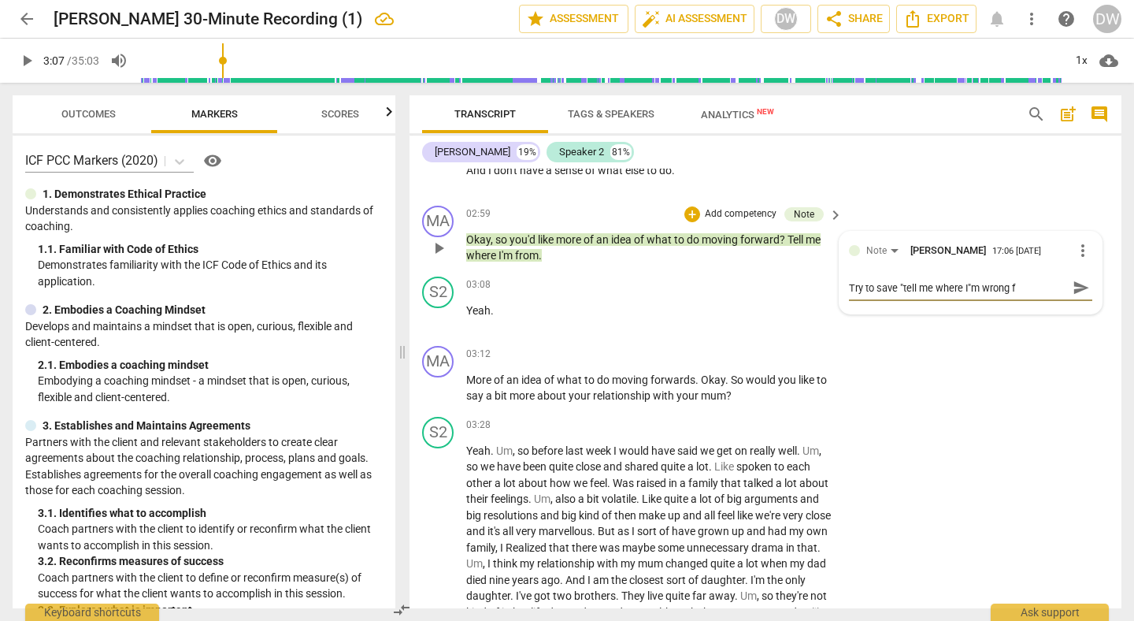
type textarea "Try to save "tell me where I"m wrong fo"
type textarea "Try to save "tell me where I"m wrong for"
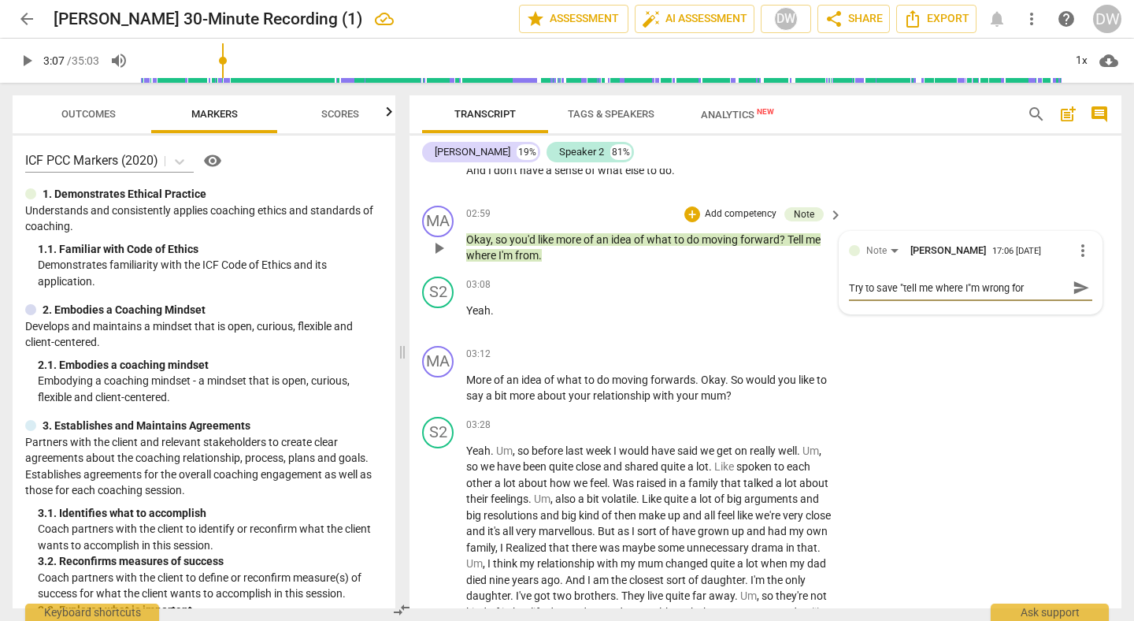
type textarea "Try to save "tell me where I"m wrong for"
click at [891, 291] on textarea "Try to save "tell me where I"m wrong for" at bounding box center [958, 287] width 218 height 15
type textarea "Try to save "tell me where I"m wrong" for"
click at [891, 294] on textarea "Try to save "tell me where I"m wrong" for" at bounding box center [958, 287] width 218 height 15
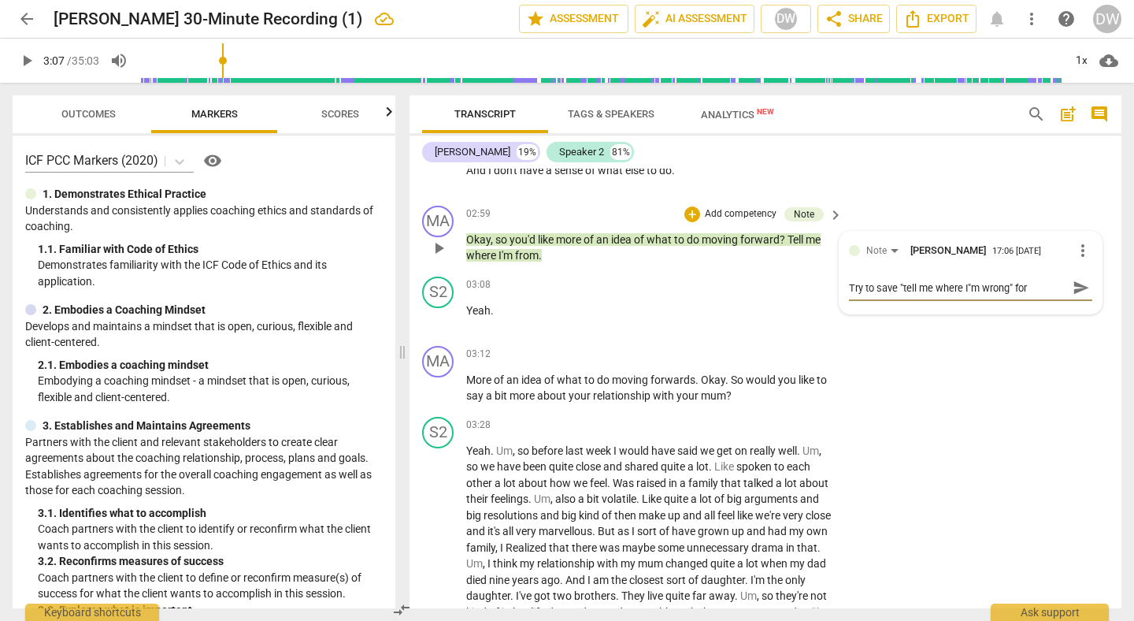
type textarea "Try to save "tell me where I"m wrong" for h"
type textarea "Try to save "tell me where I"m wrong" for hu"
type textarea "Try to save "tell me where I"m wrong" for hun"
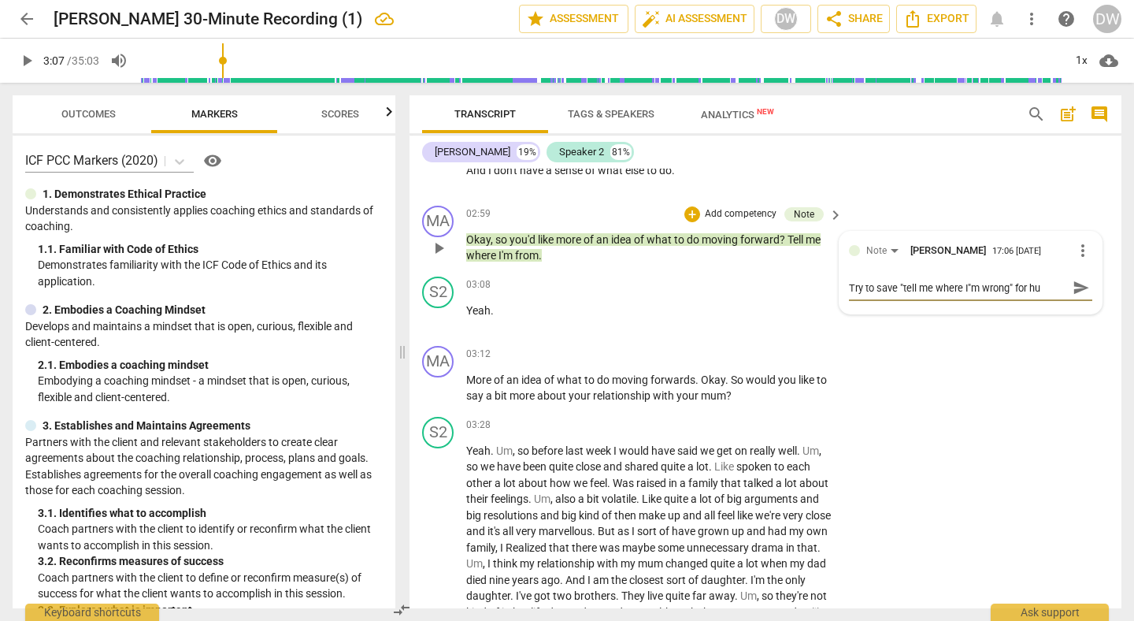
type textarea "Try to save "tell me where I"m wrong" for hun"
type textarea "Try to save "tell me where I"m wrong" for hunc"
type textarea "Try to save "tell me where I"m wrong" for hunch"
type textarea "Try to save "tell me where I"m wrong" for hunche"
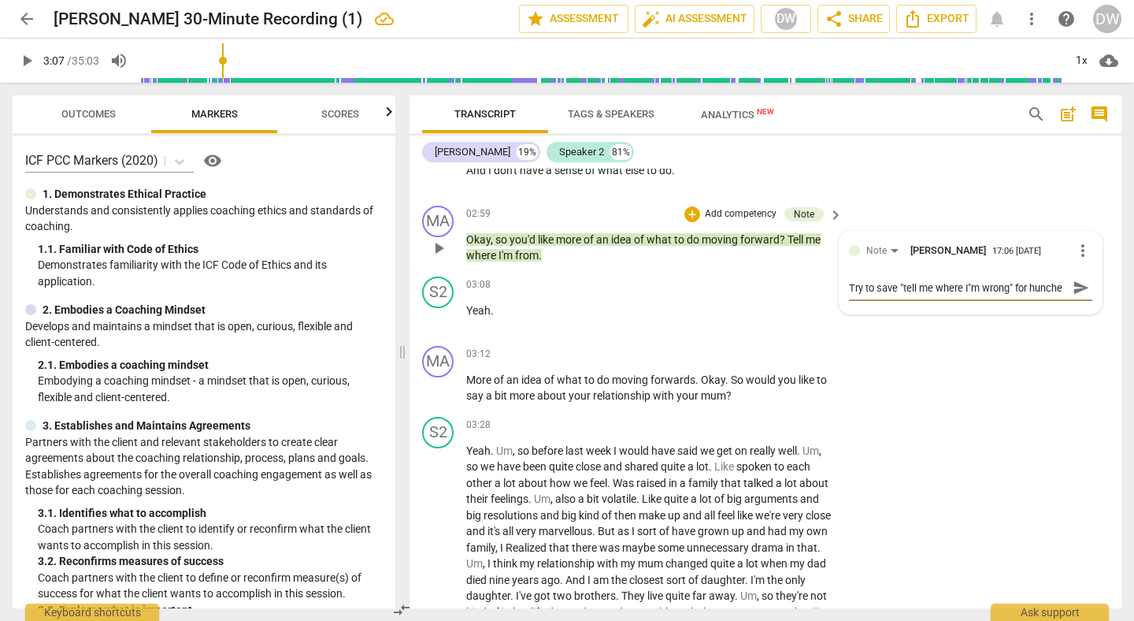
type textarea "Try to save "tell me where I"m wrong" for hunches"
type textarea "Try to save "tell me where I"m wrong" for hunches."
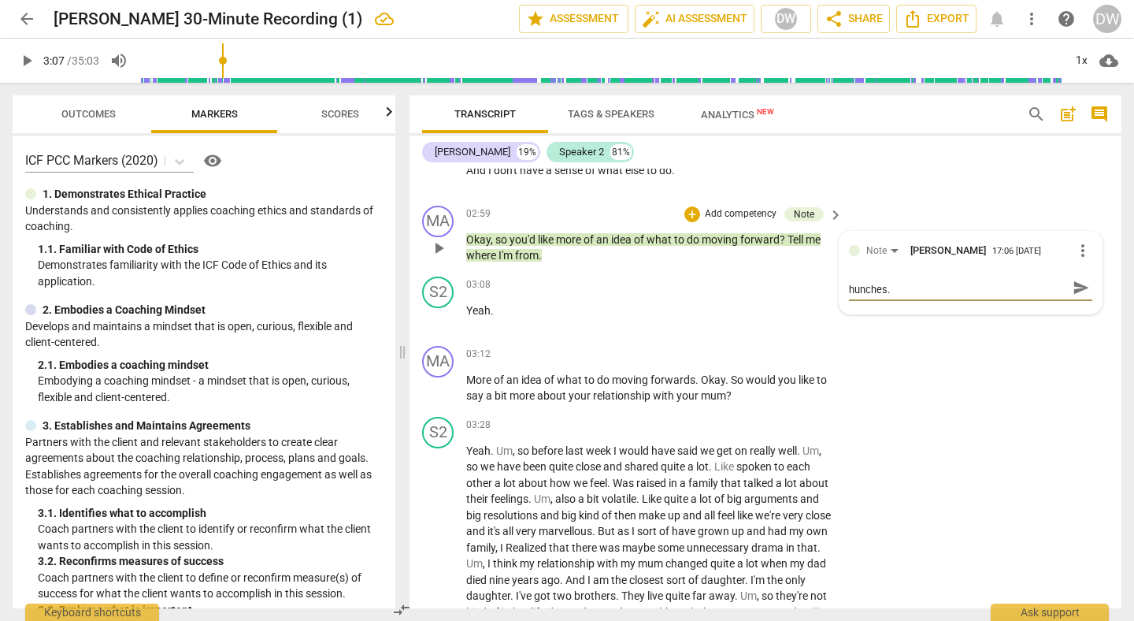
type textarea "Try to save "tell me where I"m wrong" for hunches."
type textarea "Try to save "tell me where I"m wrong" for hunches. w"
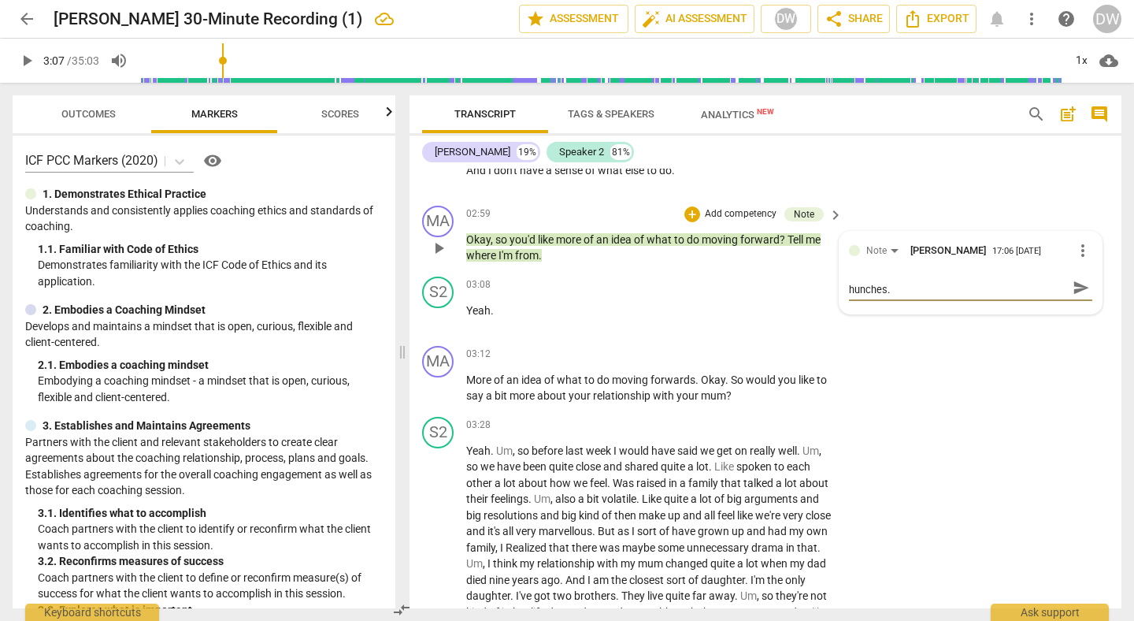
type textarea "Try to save "tell me where I"m wrong" for hunches. w"
type textarea "Try to save "tell me where I"m wrong" for hunches. wh"
type textarea "Try to save "tell me where I"m wrong" for hunches. whe"
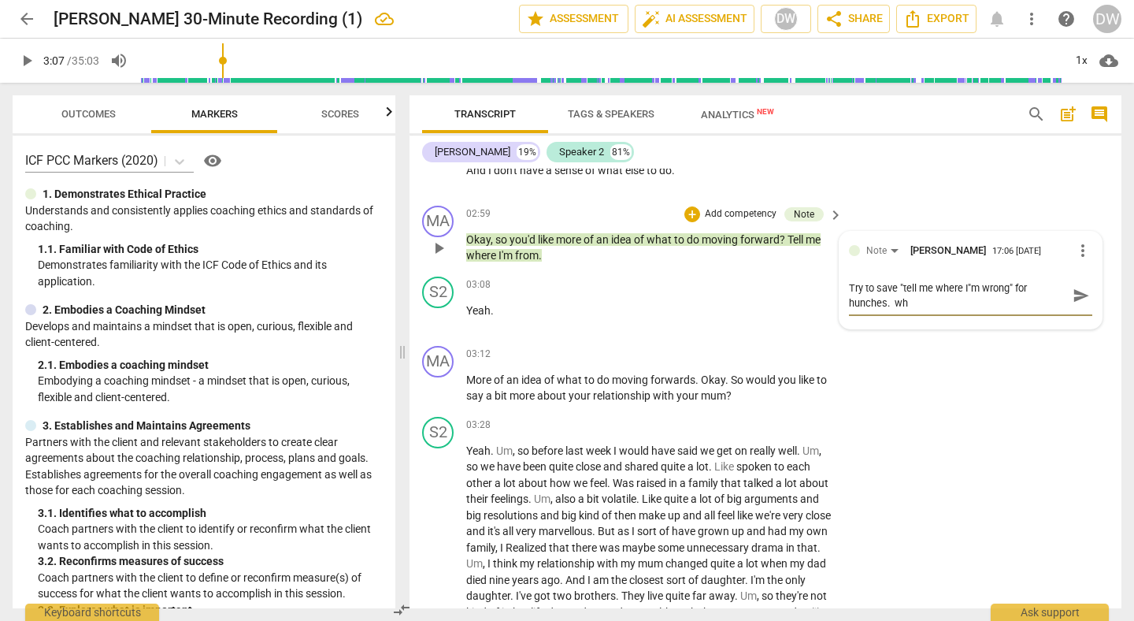
scroll to position [0, 0]
type textarea "Try to save "tell me where I"m wrong" for hunches. when"
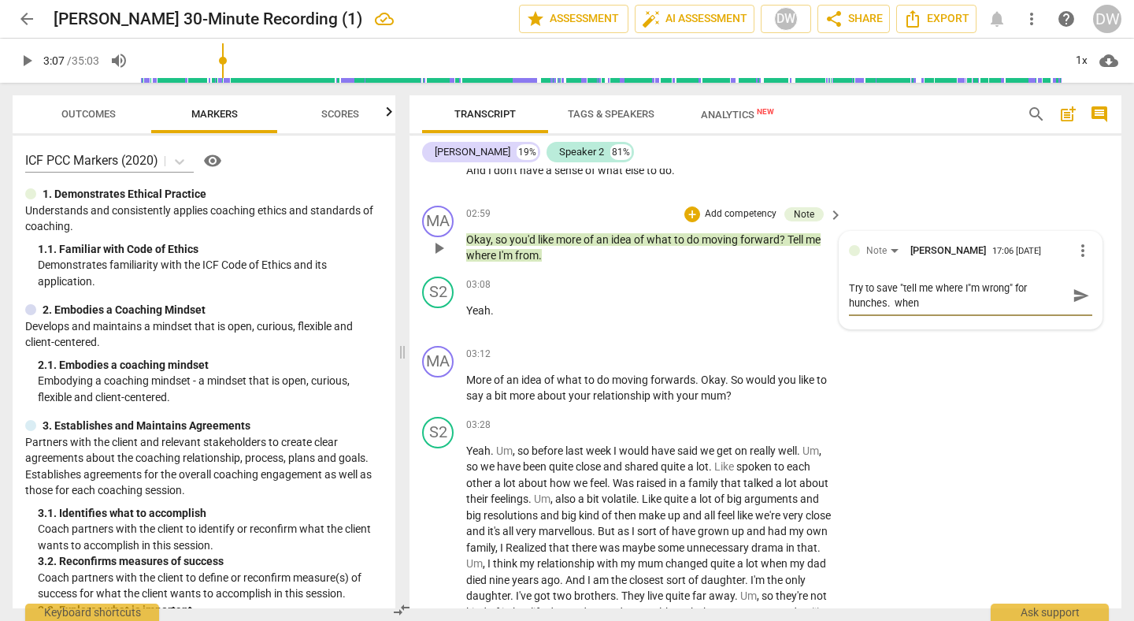
type textarea "Try to save "tell me where I"m wrong" for hunches. when i"
type textarea "Try to save "tell me where I"m wrong" for hunches. when it"
type textarea "Try to save "tell me where I"m wrong" for hunches. when i"
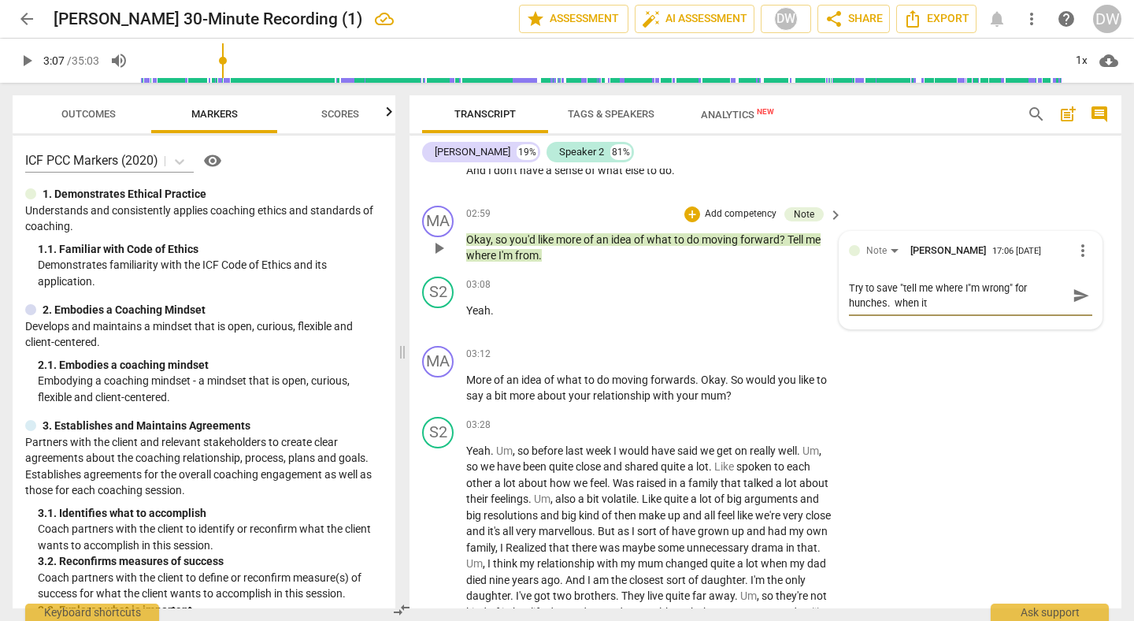
type textarea "Try to save "tell me where I"m wrong" for hunches. when i"
type textarea "Try to save "tell me where I"m wrong" for hunches. when"
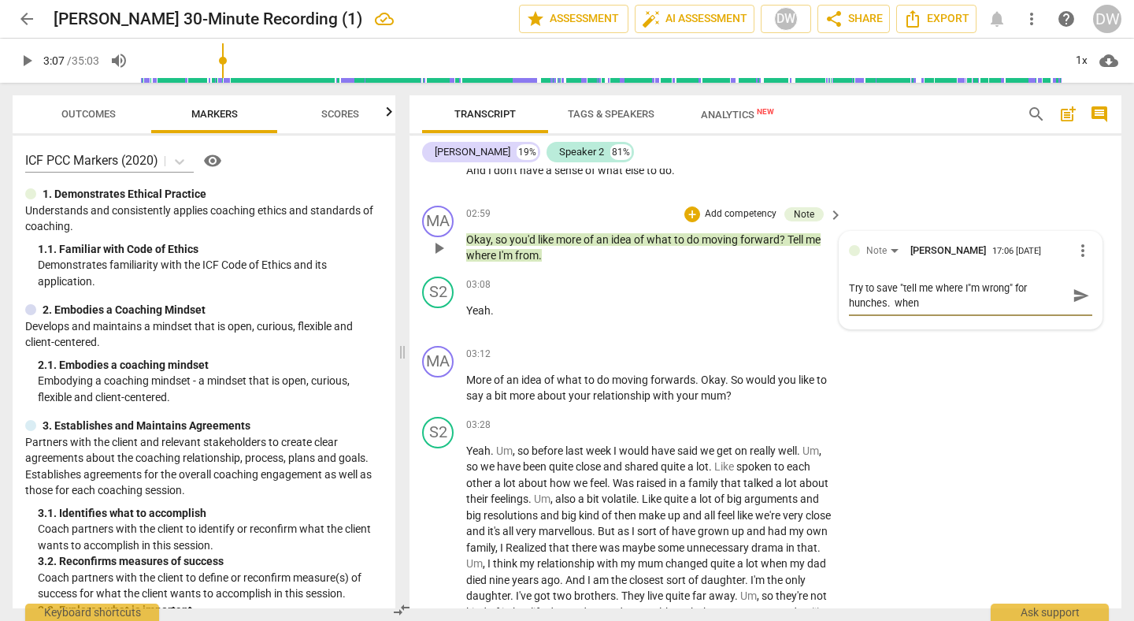
type textarea "Try to save "tell me where I"m wrong" for hunches. whe"
type textarea "Try to save "tell me where I"m wrong" for hunches. wh"
type textarea "Try to save "tell me where I"m wrong" for hunches. w"
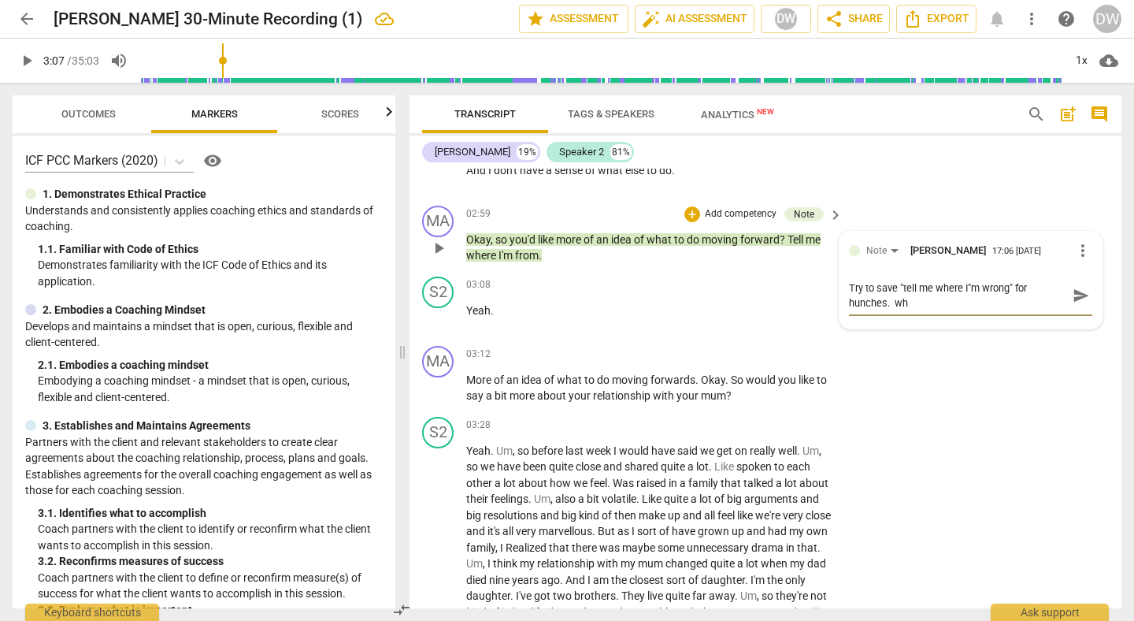
type textarea "Try to save "tell me where I"m wrong" for hunches. w"
type textarea "Try to save "tell me where I"m wrong" for hunches."
type textarea "Try to save "tell me where I"m wrong" for hunches. t"
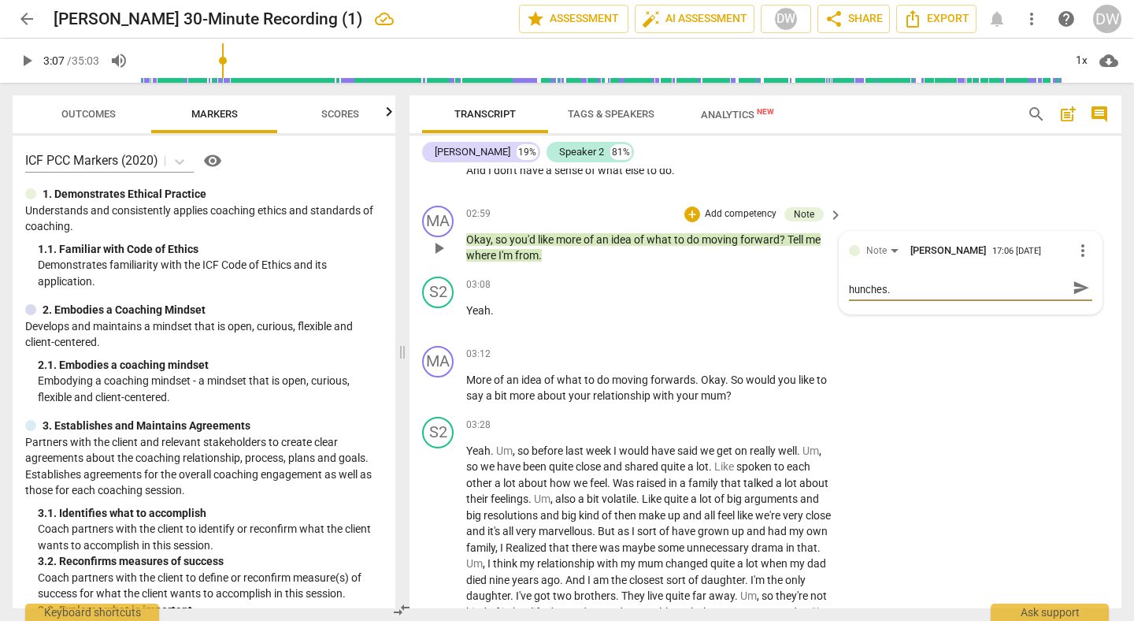
type textarea "Try to save "tell me where I"m wrong" for hunches. t"
type textarea "Try to save "tell me where I"m wrong" for hunches. th"
type textarea "Try to save "tell me where I"m wrong" for hunches. the"
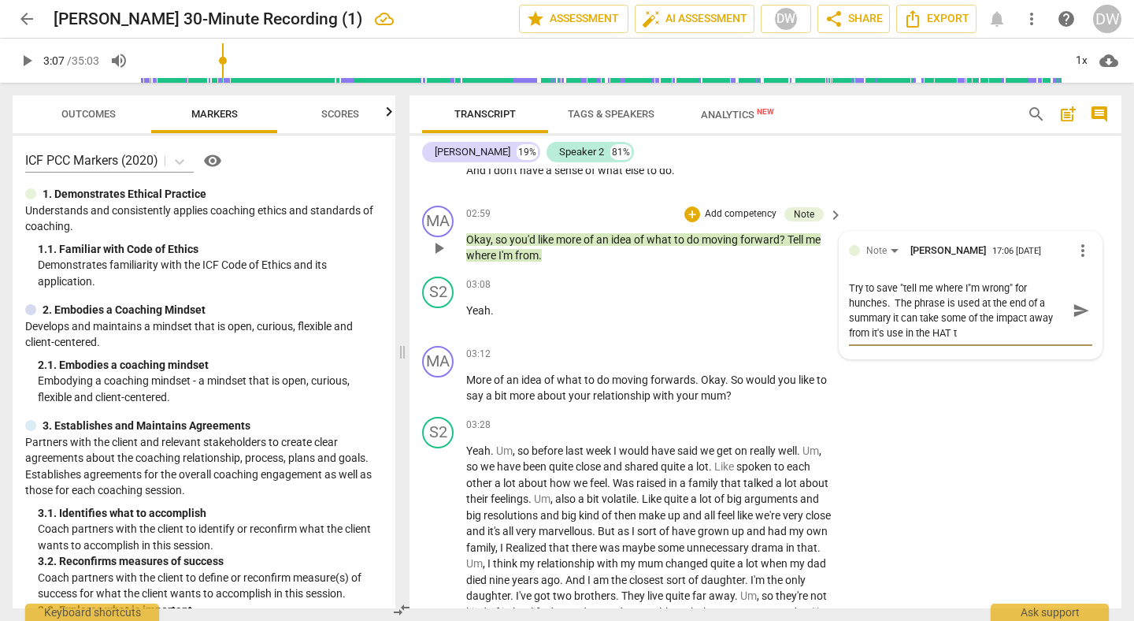
scroll to position [0, 0]
click at [891, 319] on span "send" at bounding box center [1081, 310] width 17 height 17
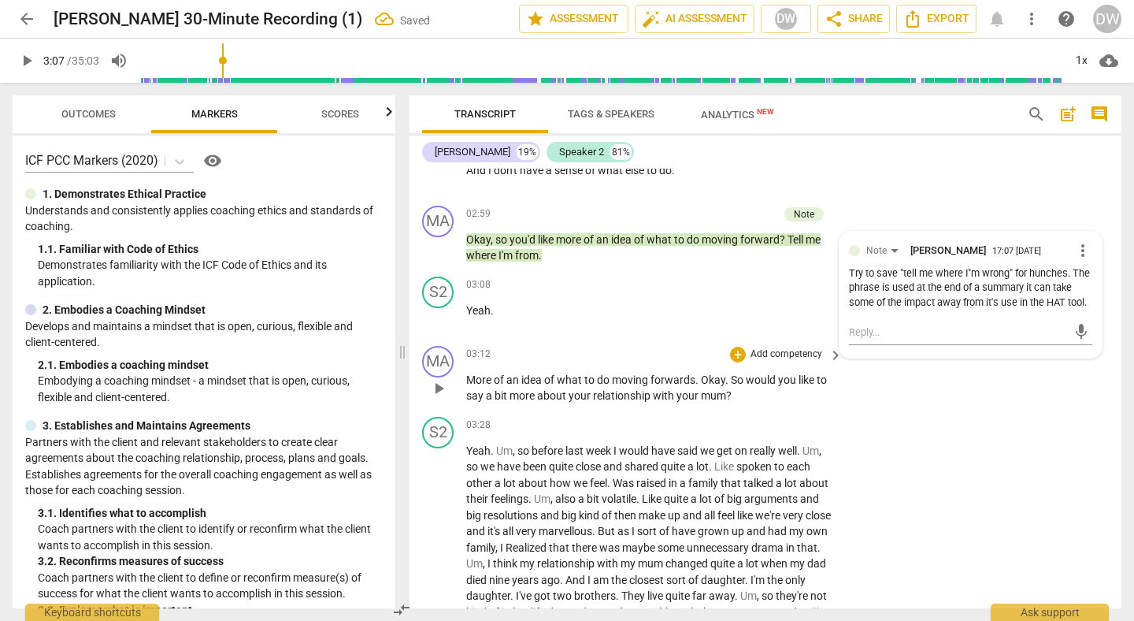
click at [438, 395] on span "play_arrow" at bounding box center [438, 388] width 19 height 19
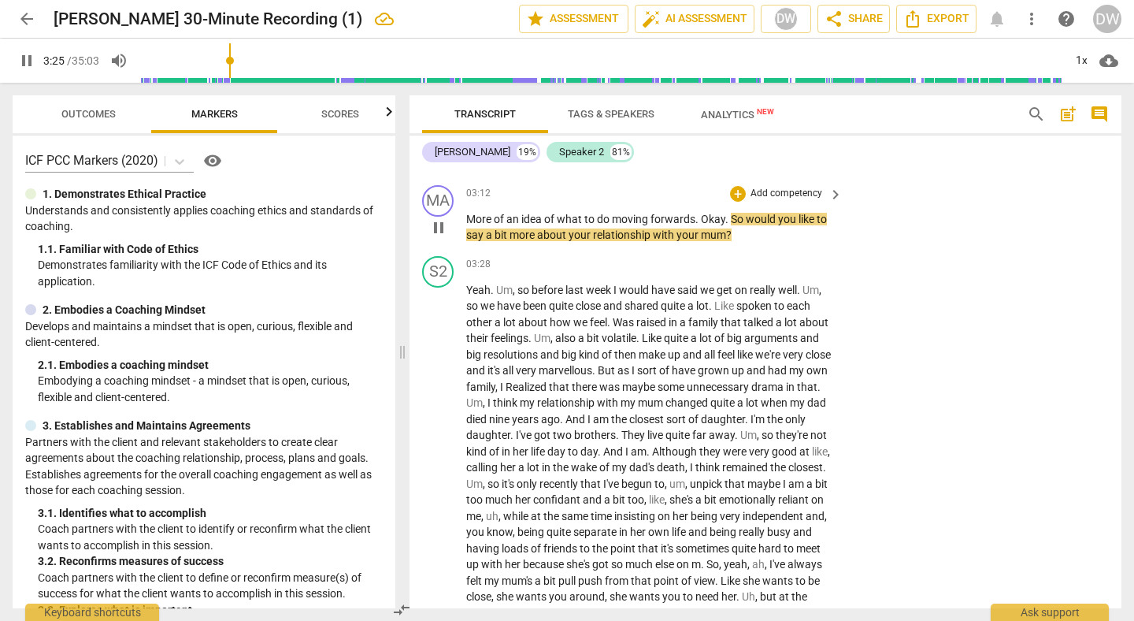
scroll to position [1285, 0]
click at [445, 222] on span "pause" at bounding box center [438, 227] width 19 height 19
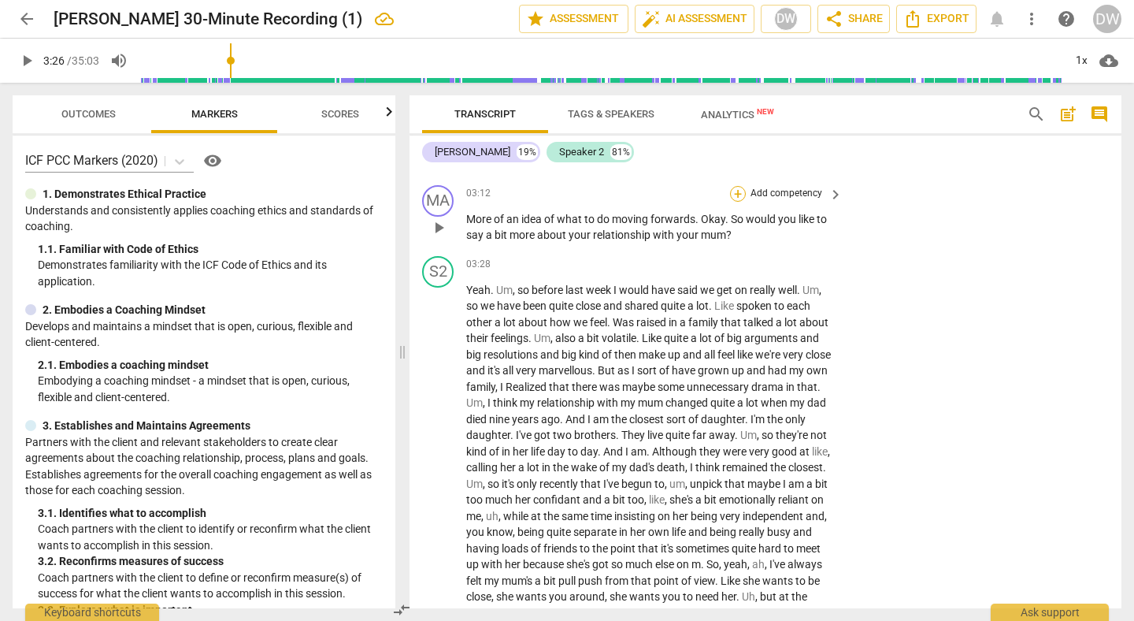
click at [732, 192] on div "+" at bounding box center [738, 194] width 16 height 16
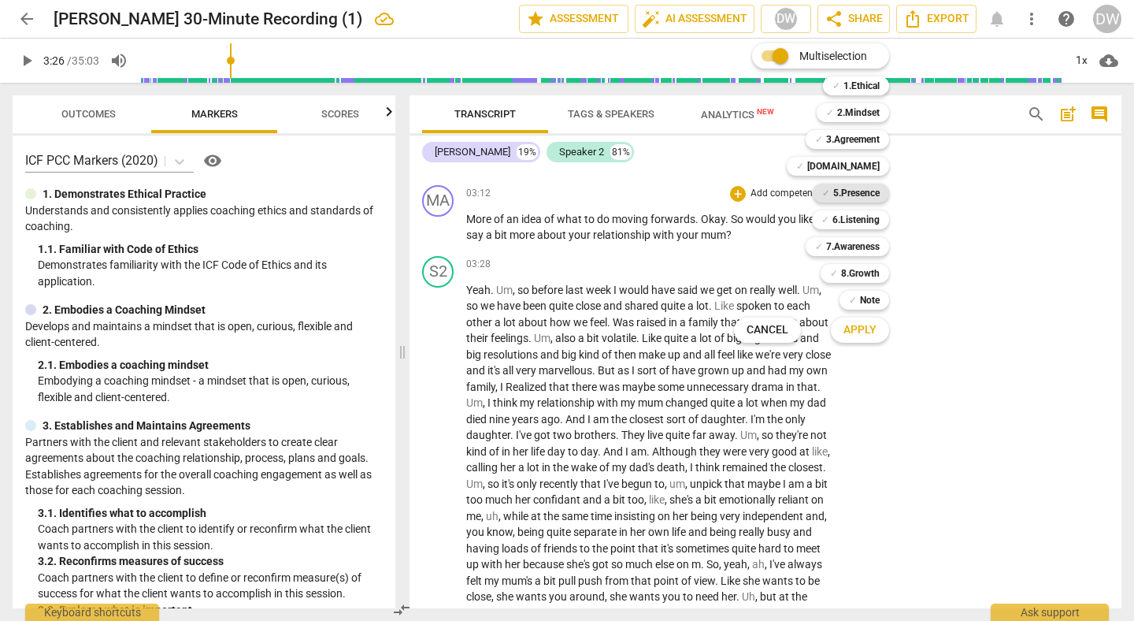
click at [845, 191] on b "5.Presence" at bounding box center [857, 193] width 46 height 19
click at [845, 323] on span "Apply" at bounding box center [860, 330] width 33 height 16
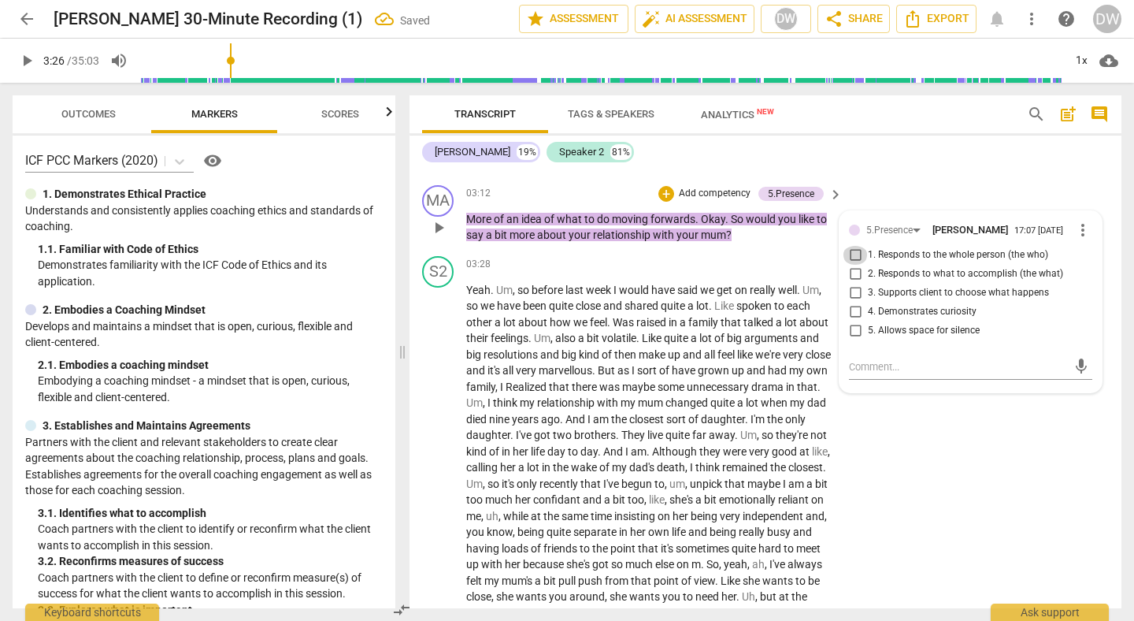
click at [854, 260] on input "1. Responds to the whole person (the who)" at bounding box center [855, 255] width 25 height 19
click at [853, 318] on input "4. Demonstrates curiosity" at bounding box center [855, 312] width 25 height 19
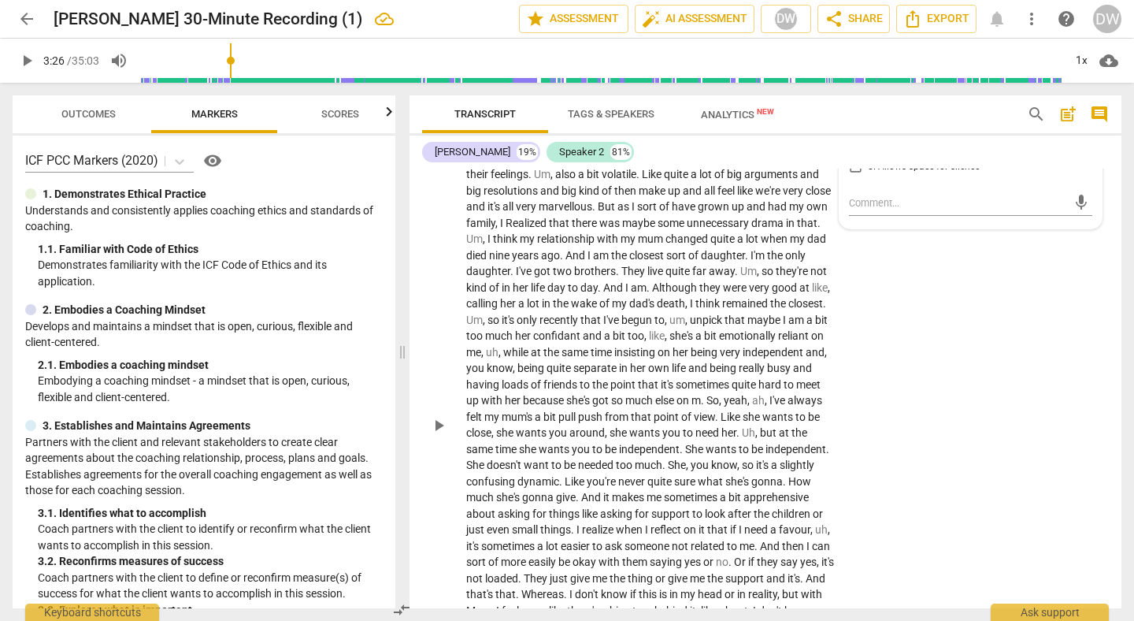
scroll to position [1454, 0]
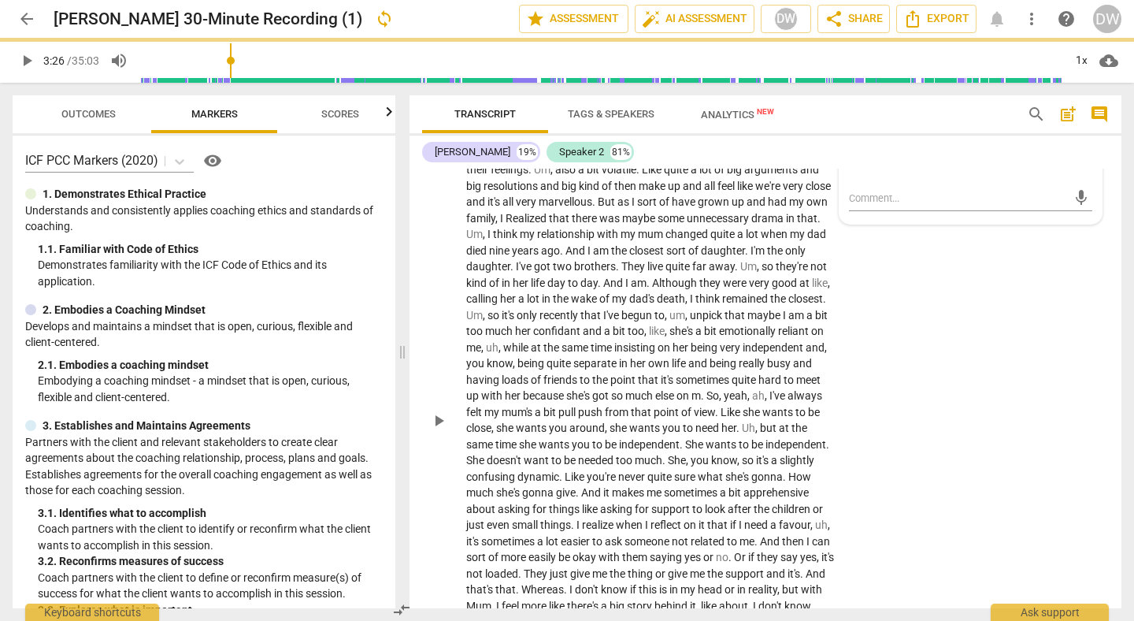
click at [441, 435] on div "play_arrow pause" at bounding box center [446, 420] width 40 height 603
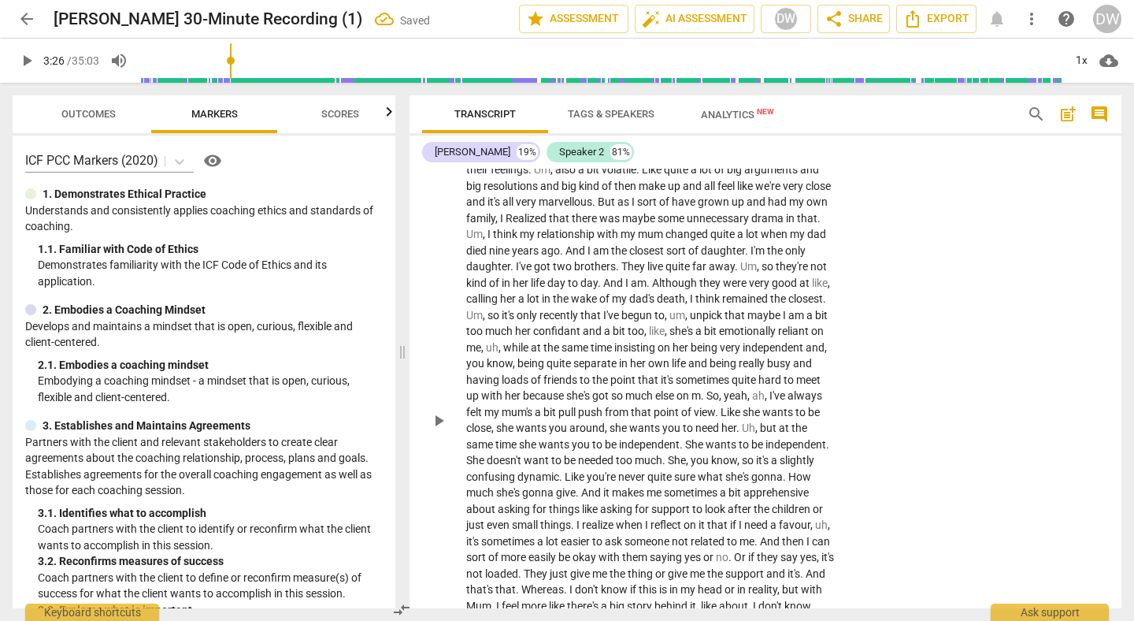
click at [438, 423] on span "play_arrow" at bounding box center [438, 420] width 19 height 19
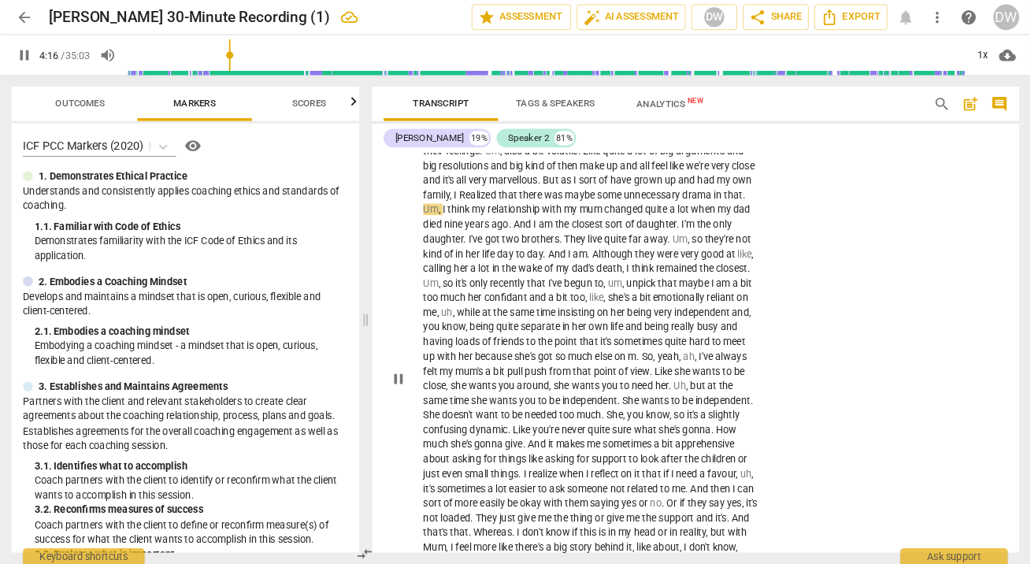
scroll to position [1465, 0]
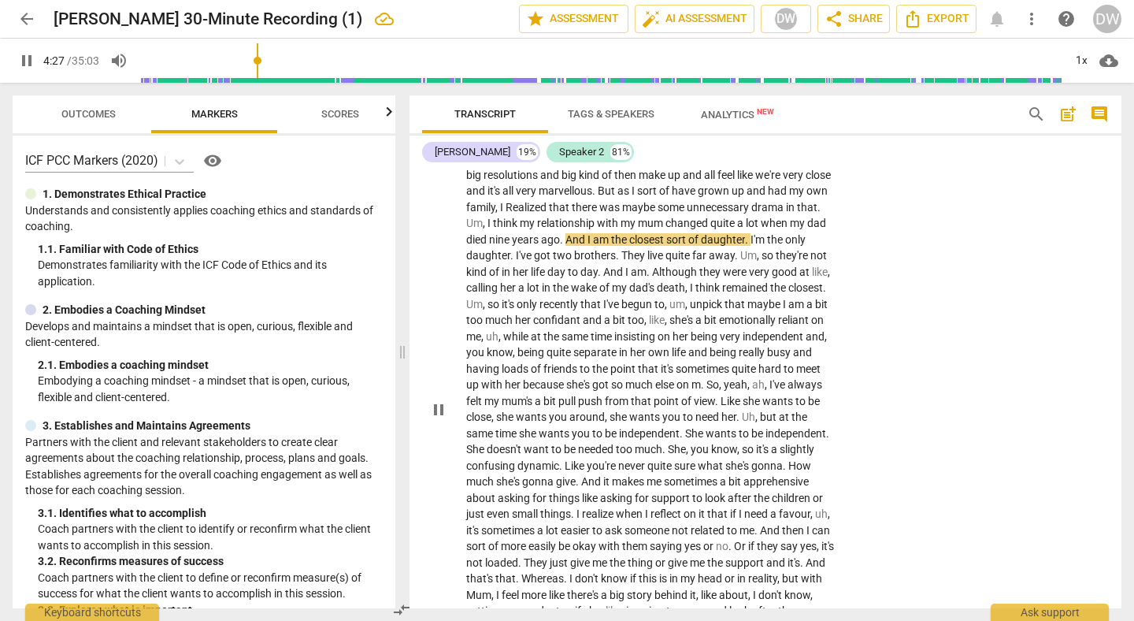
click at [456, 429] on div "play_arrow pause" at bounding box center [446, 409] width 40 height 603
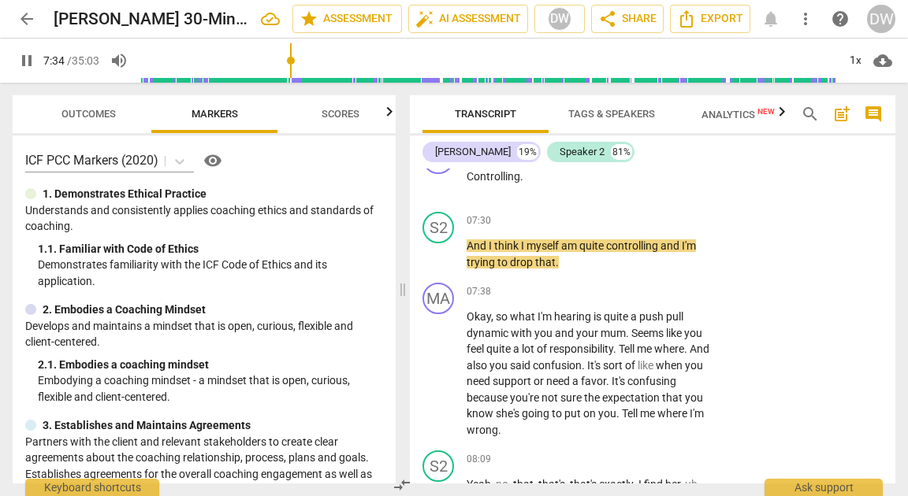
scroll to position [2524, 0]
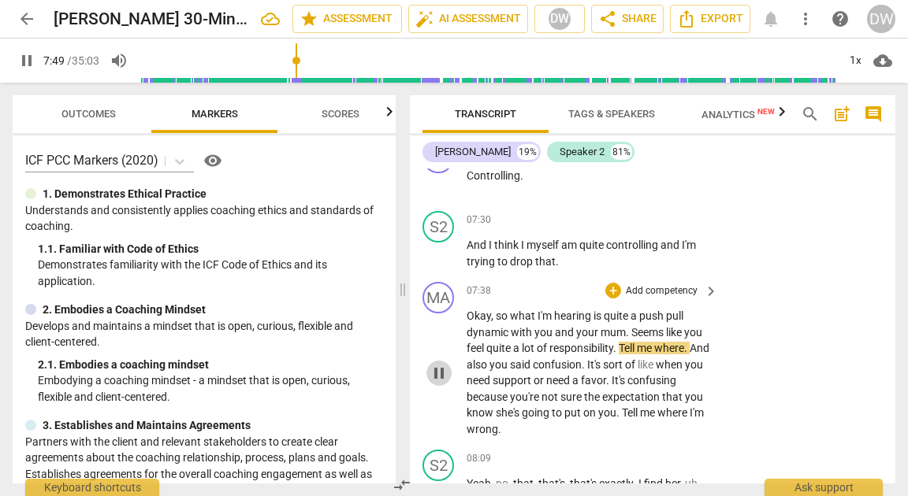
click at [438, 381] on span "pause" at bounding box center [438, 373] width 19 height 19
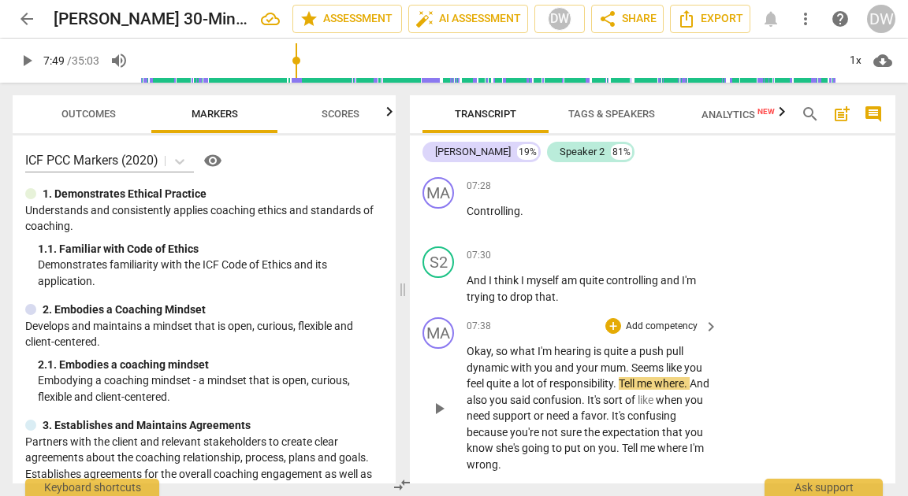
scroll to position [2541, 0]
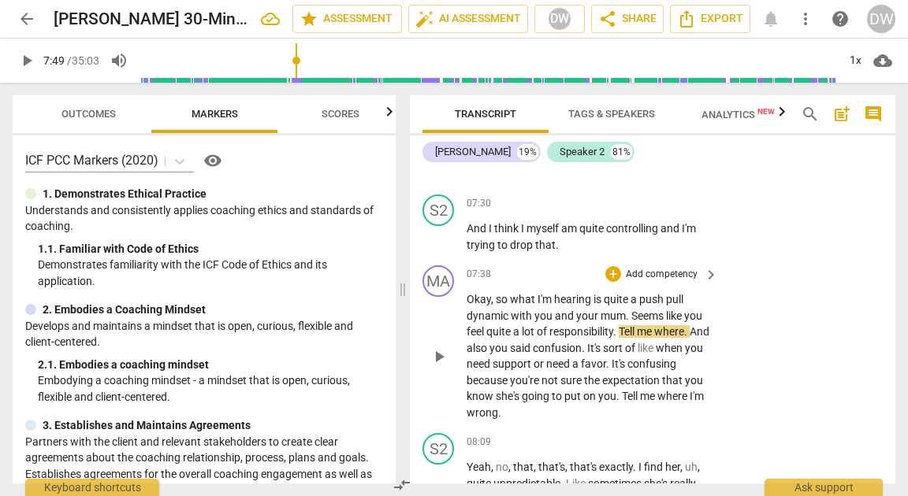
click at [438, 366] on span "play_arrow" at bounding box center [438, 356] width 19 height 19
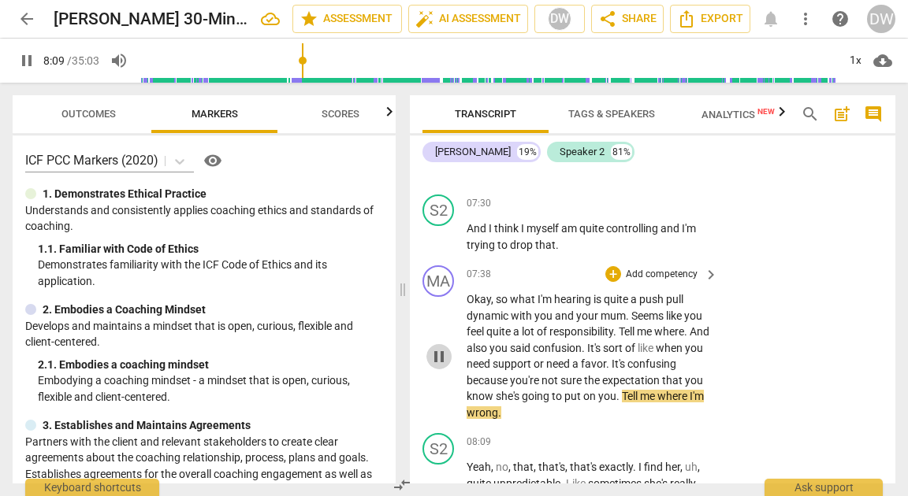
click at [438, 366] on span "pause" at bounding box center [438, 356] width 19 height 19
click at [616, 282] on div "+" at bounding box center [613, 274] width 16 height 16
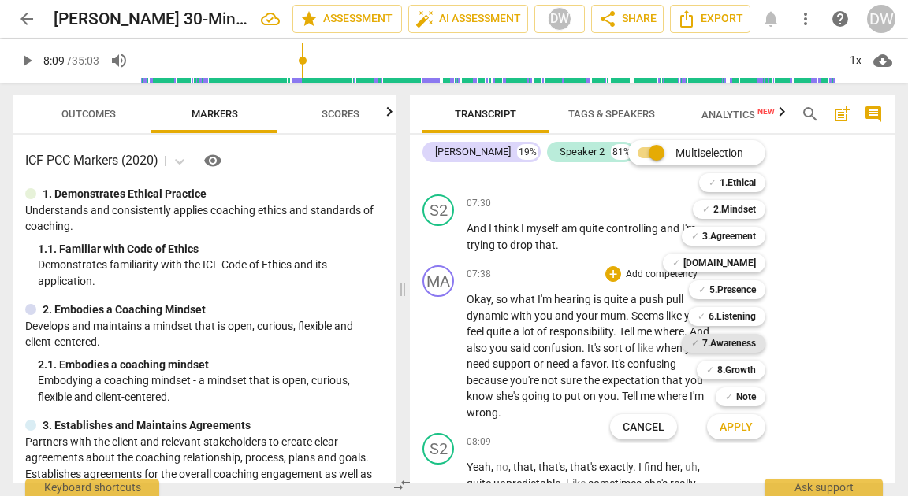
click at [746, 338] on b "7.Awareness" at bounding box center [729, 343] width 54 height 19
click at [746, 319] on b "6.Listening" at bounding box center [731, 316] width 47 height 19
click at [733, 429] on span "Apply" at bounding box center [735, 428] width 33 height 16
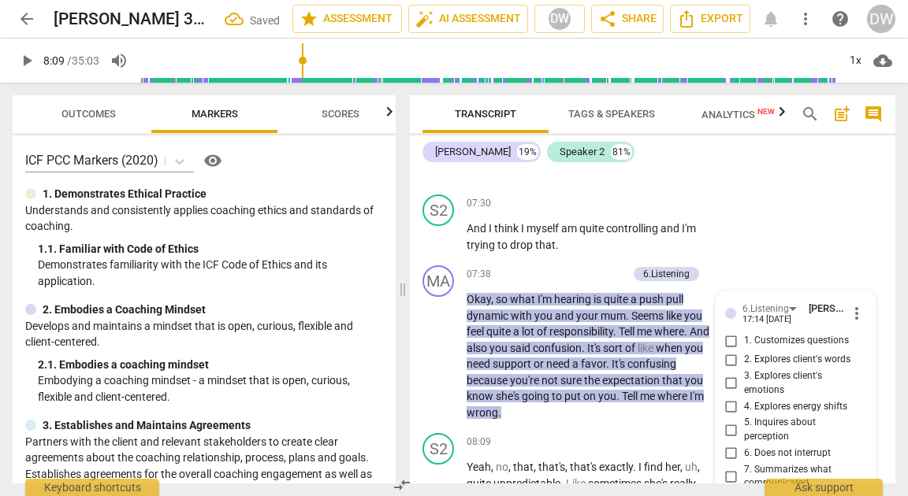
scroll to position [2747, 0]
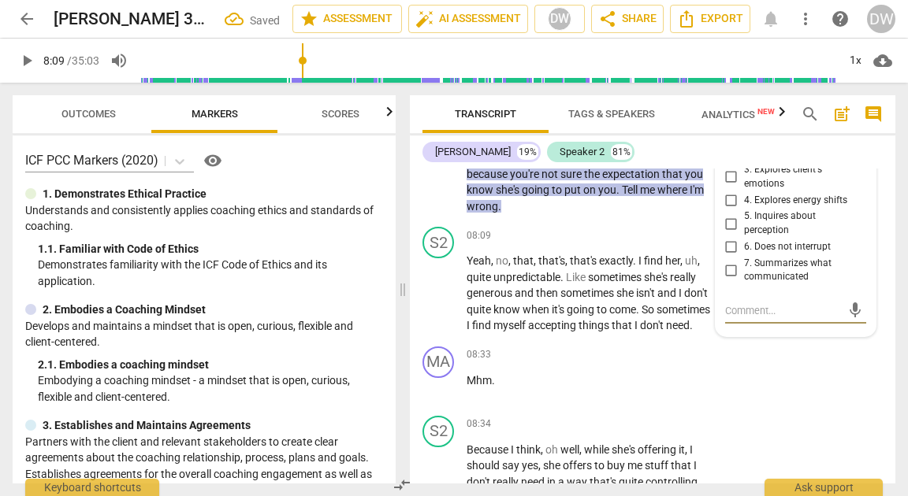
click at [724, 280] on input "7. Summarizes what communicated" at bounding box center [730, 270] width 25 height 19
click at [437, 303] on span "play_arrow" at bounding box center [438, 293] width 19 height 19
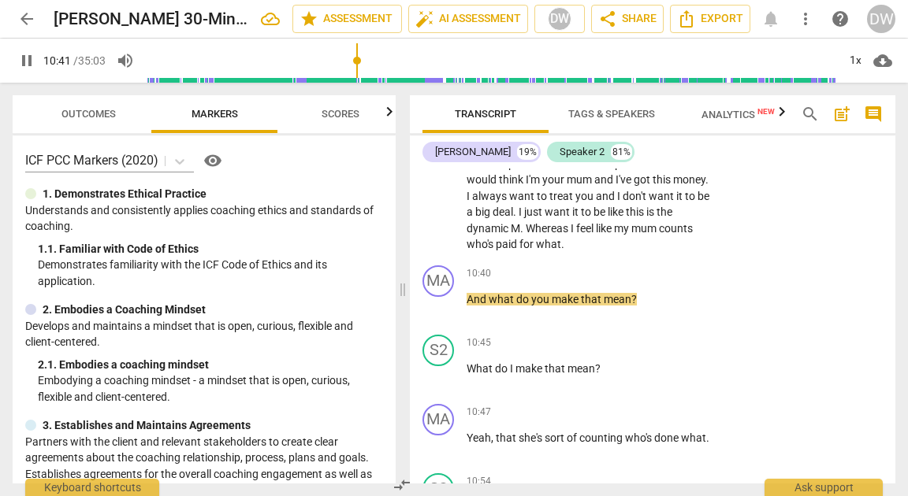
scroll to position [3549, 0]
click at [432, 317] on span "pause" at bounding box center [438, 308] width 19 height 19
click at [610, 283] on div "+" at bounding box center [613, 275] width 16 height 16
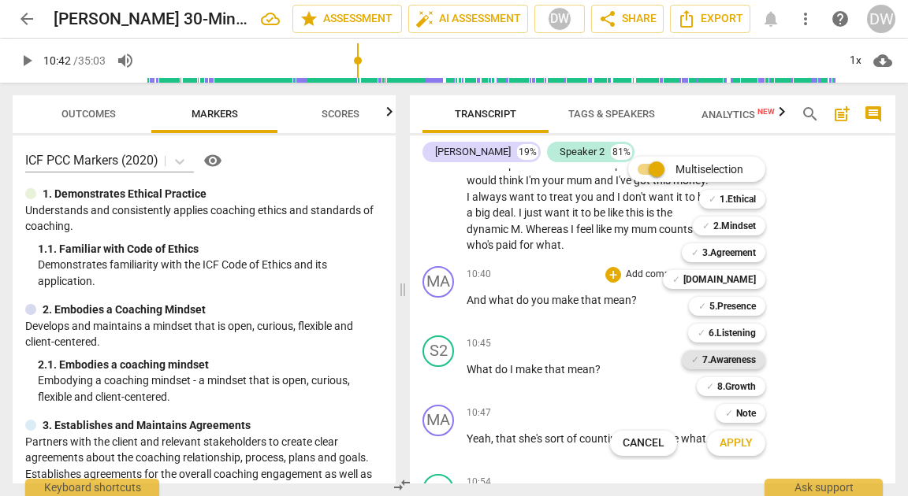
click at [731, 357] on b "7.Awareness" at bounding box center [729, 360] width 54 height 19
click at [733, 443] on span "Apply" at bounding box center [735, 444] width 33 height 16
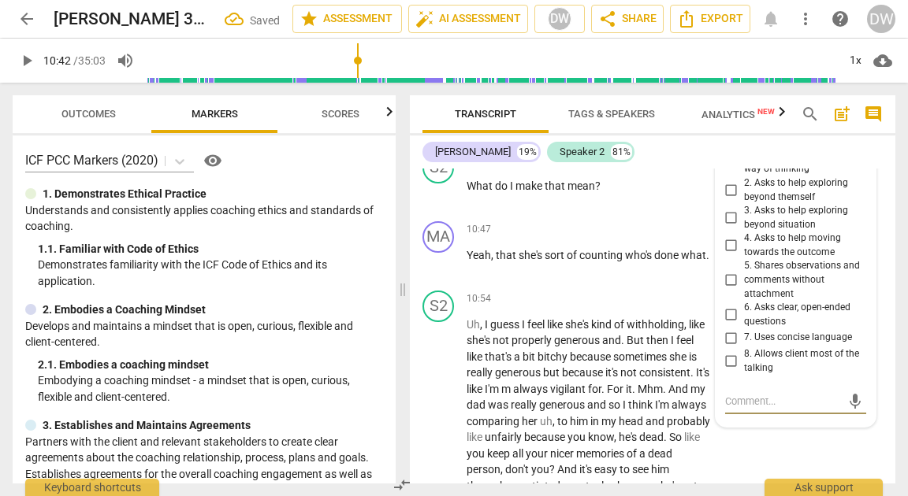
scroll to position [3731, 0]
click at [726, 173] on input "1. Asks about a current way of thinking" at bounding box center [730, 163] width 25 height 19
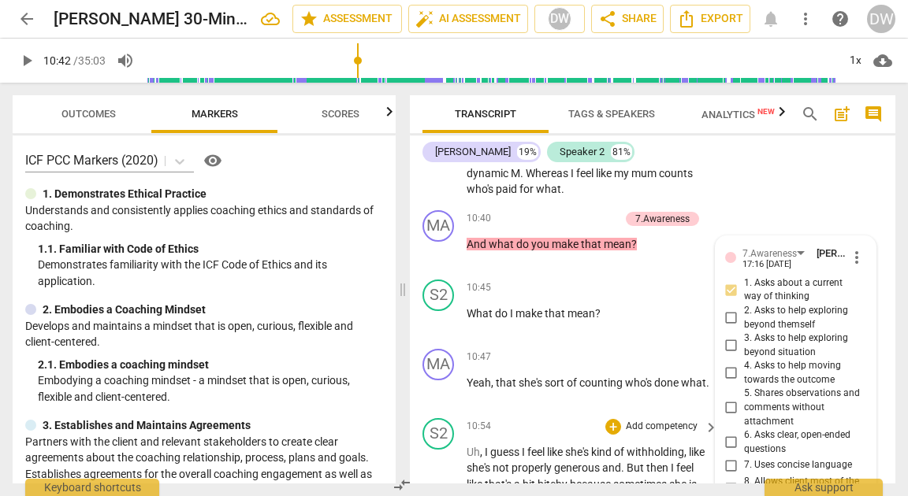
scroll to position [3607, 0]
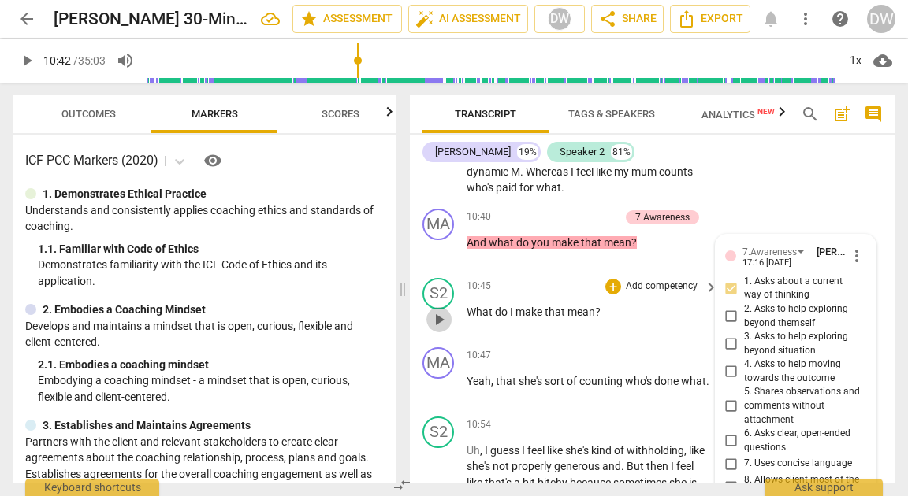
click at [436, 329] on span "play_arrow" at bounding box center [438, 319] width 19 height 19
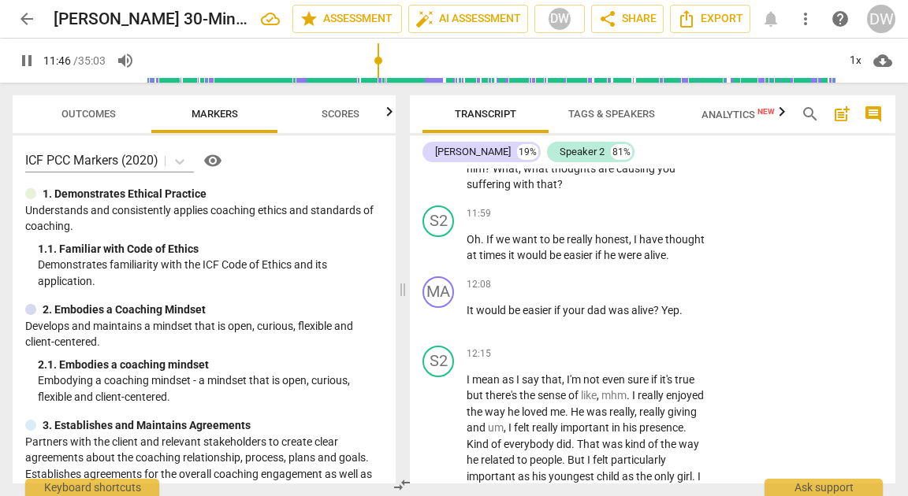
scroll to position [4164, 0]
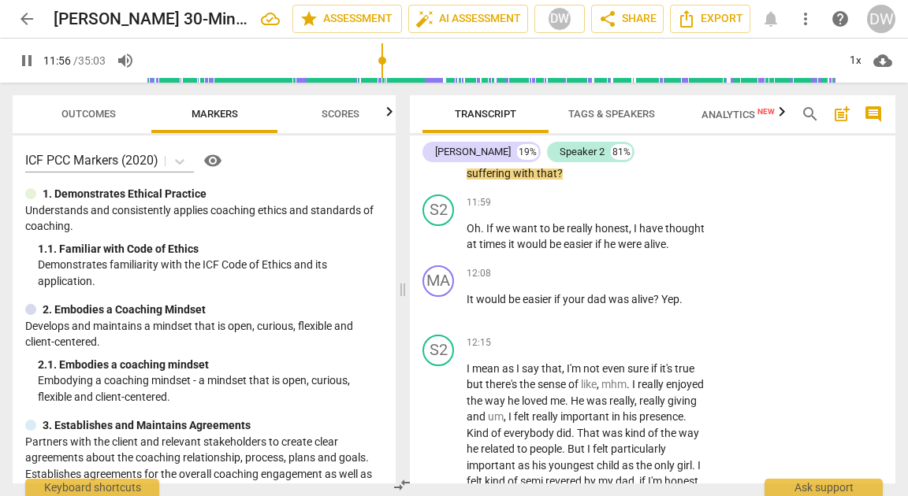
click at [439, 159] on span "pause" at bounding box center [438, 149] width 19 height 19
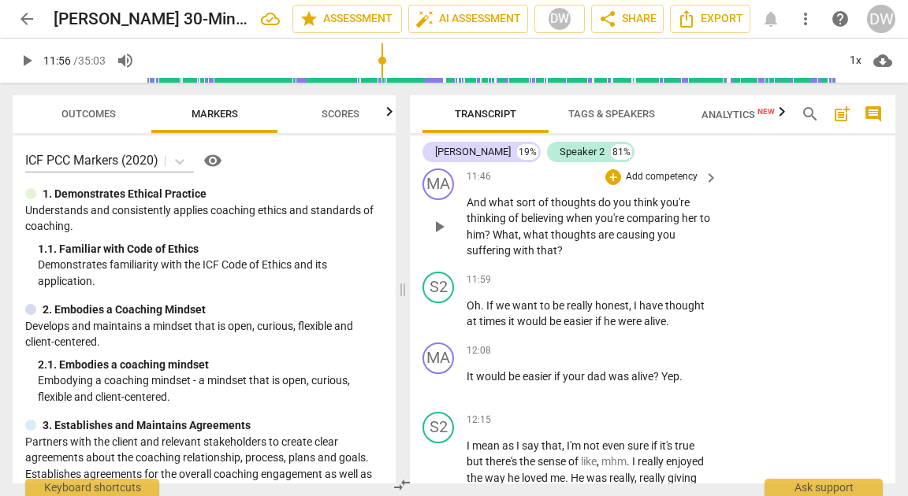
scroll to position [4087, 0]
click at [615, 185] on div "+" at bounding box center [613, 177] width 16 height 16
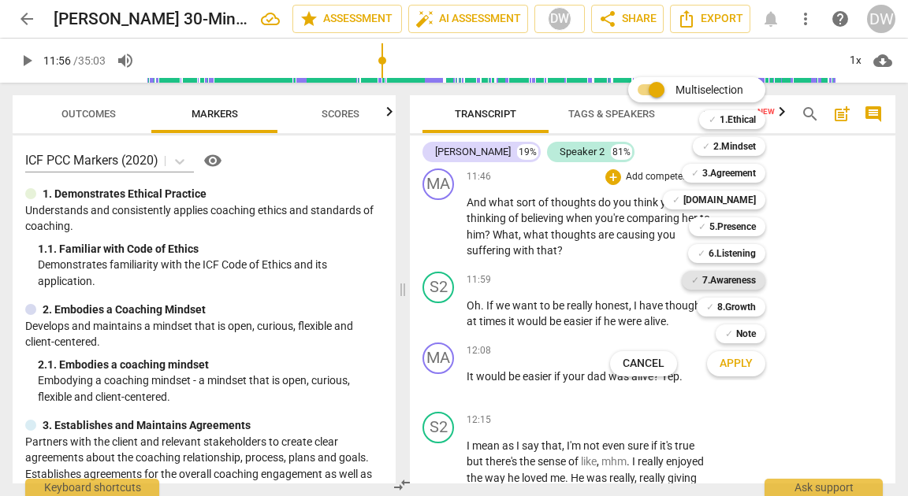
click at [718, 276] on b "7.Awareness" at bounding box center [729, 280] width 54 height 19
click at [730, 360] on span "Apply" at bounding box center [735, 364] width 33 height 16
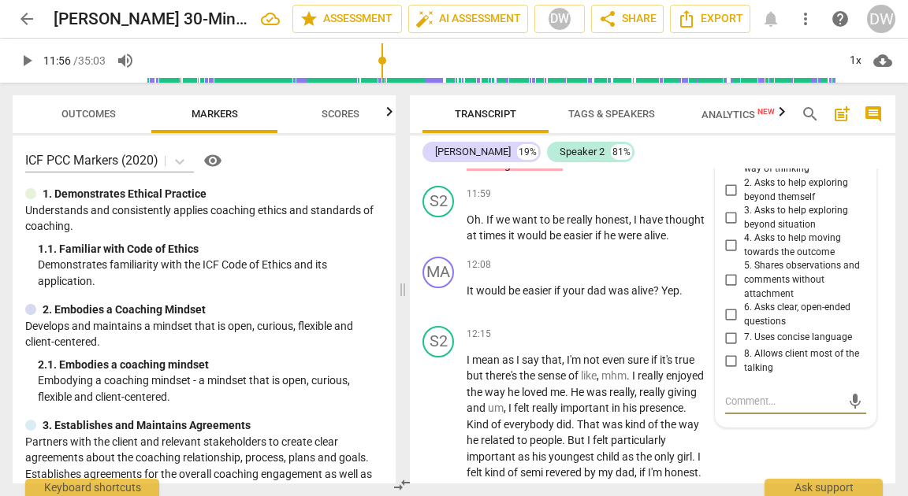
scroll to position [4174, 0]
click at [754, 133] on div "7.Awareness" at bounding box center [769, 125] width 54 height 15
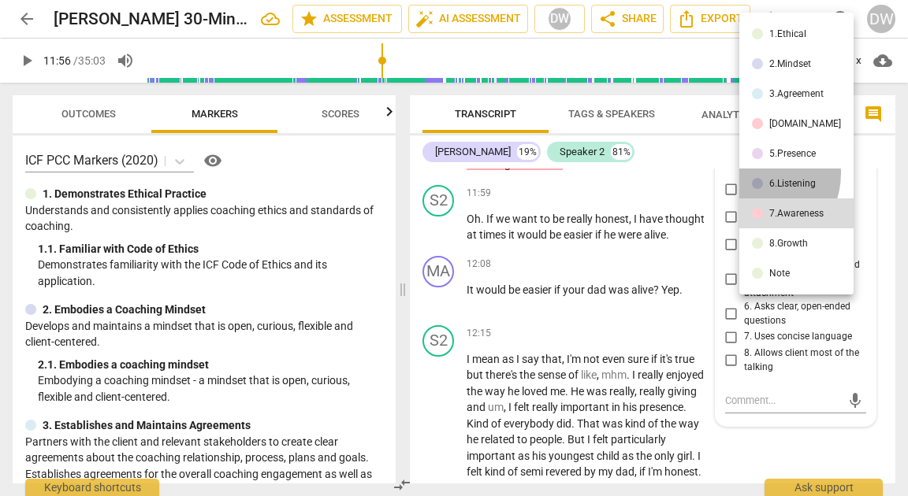
click at [754, 173] on li "6.Listening" at bounding box center [796, 184] width 114 height 30
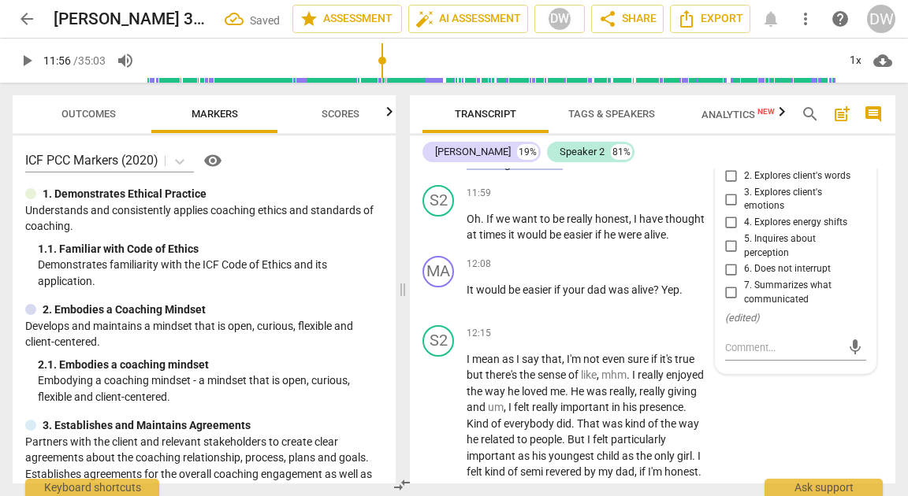
scroll to position [4172, 0]
click at [730, 258] on input "5. Inquires about perception" at bounding box center [730, 248] width 25 height 19
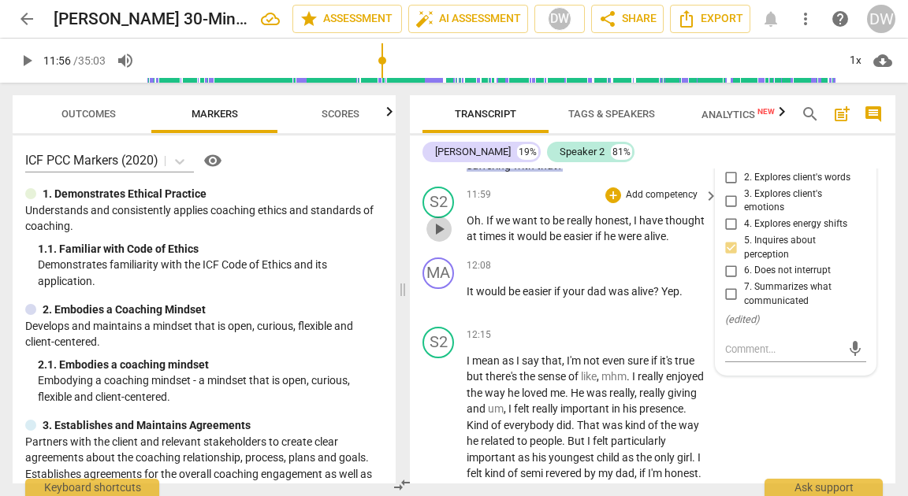
click at [443, 239] on span "play_arrow" at bounding box center [438, 229] width 19 height 19
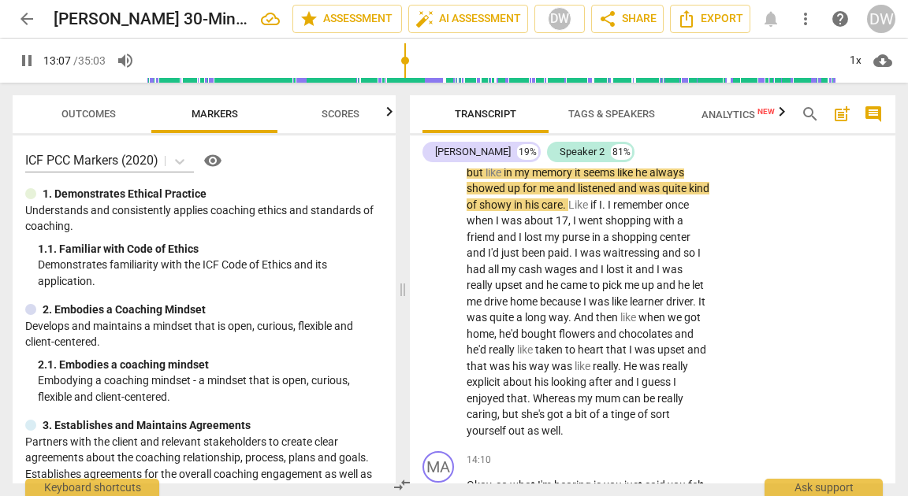
scroll to position [4537, 0]
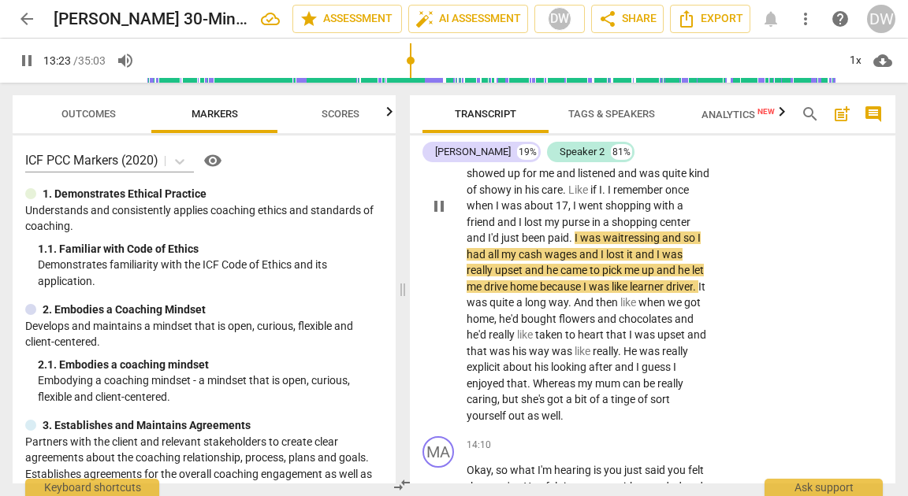
click at [441, 216] on span "pause" at bounding box center [438, 206] width 19 height 19
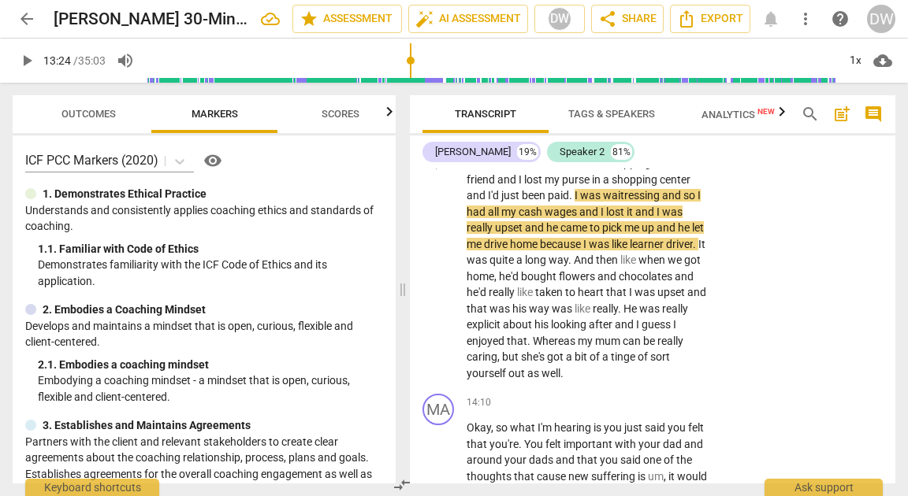
scroll to position [4582, 0]
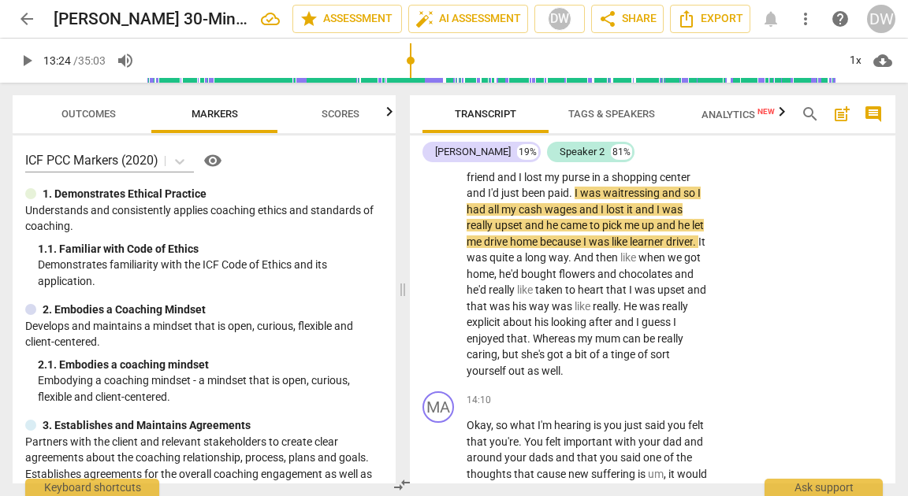
click at [444, 171] on span "play_arrow" at bounding box center [438, 161] width 19 height 19
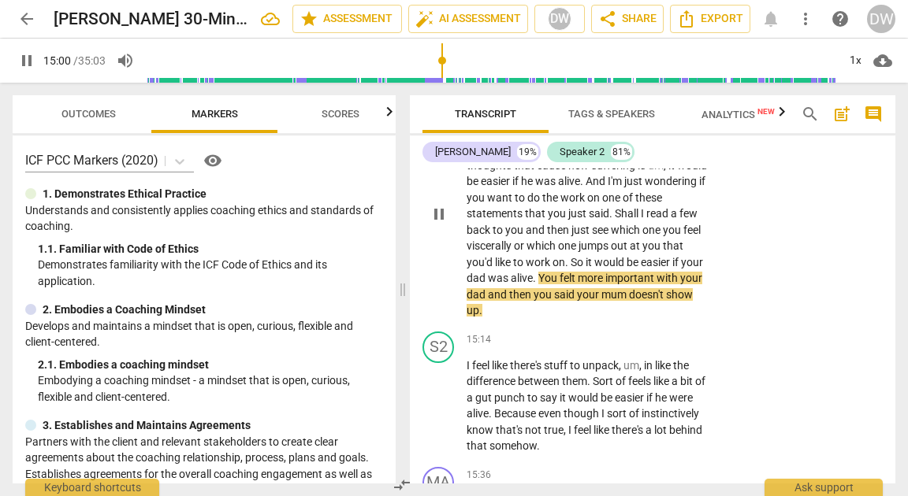
scroll to position [4890, 0]
click at [440, 225] on span "pause" at bounding box center [438, 215] width 19 height 19
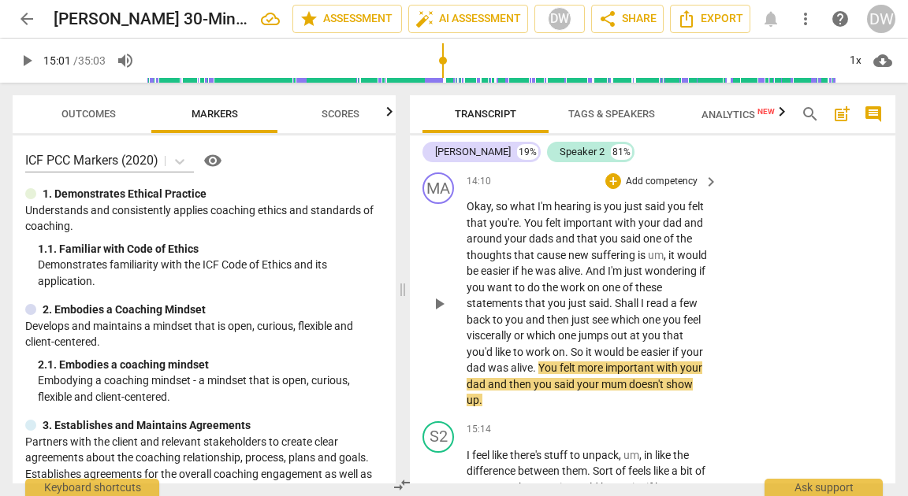
scroll to position [4799, 0]
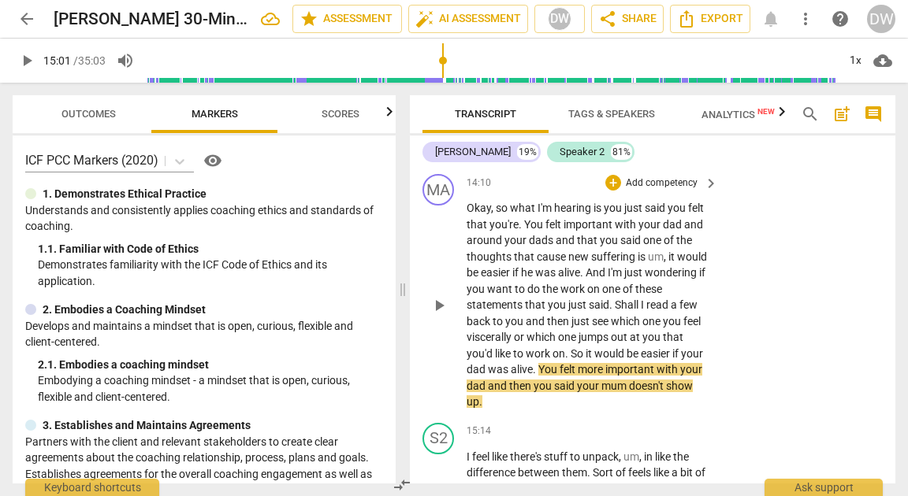
click at [612, 221] on div "MA play_arrow pause 14:10 + Add competency keyboard_arrow_right Okay , so what …" at bounding box center [652, 292] width 485 height 249
click at [613, 191] on div "+" at bounding box center [613, 183] width 16 height 16
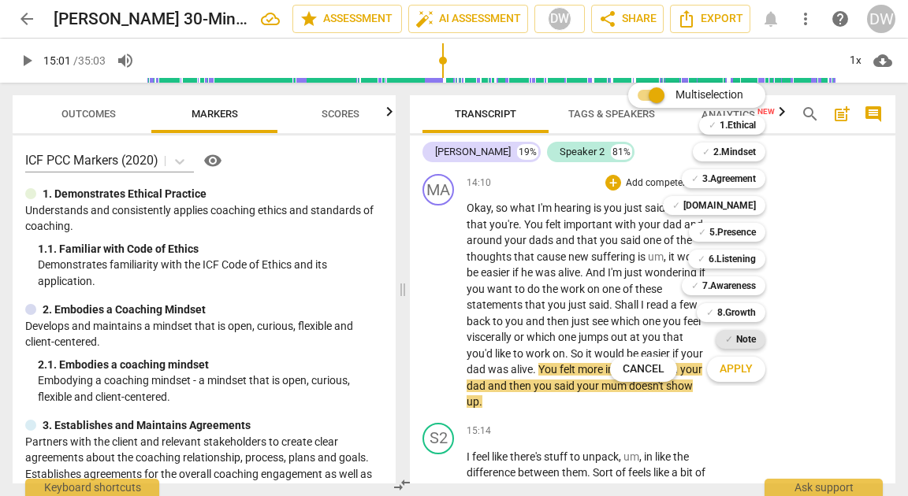
click at [744, 338] on b "Note" at bounding box center [746, 339] width 20 height 19
click at [745, 370] on span "Apply" at bounding box center [735, 370] width 33 height 16
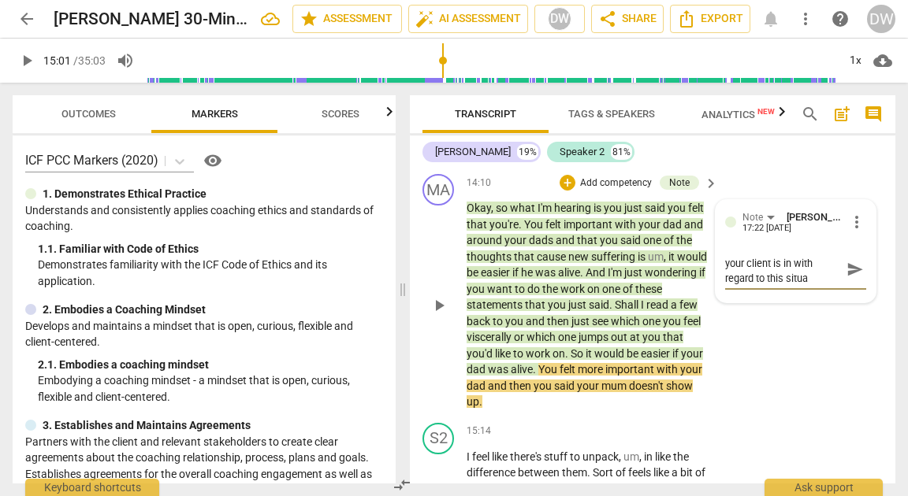
scroll to position [0, 0]
click at [807, 299] on textarea "What square do you think your client is in with regard to this situaiton?" at bounding box center [783, 276] width 116 height 45
click at [832, 299] on textarea "What square do you think your client is in with regard to this situation?" at bounding box center [783, 276] width 116 height 45
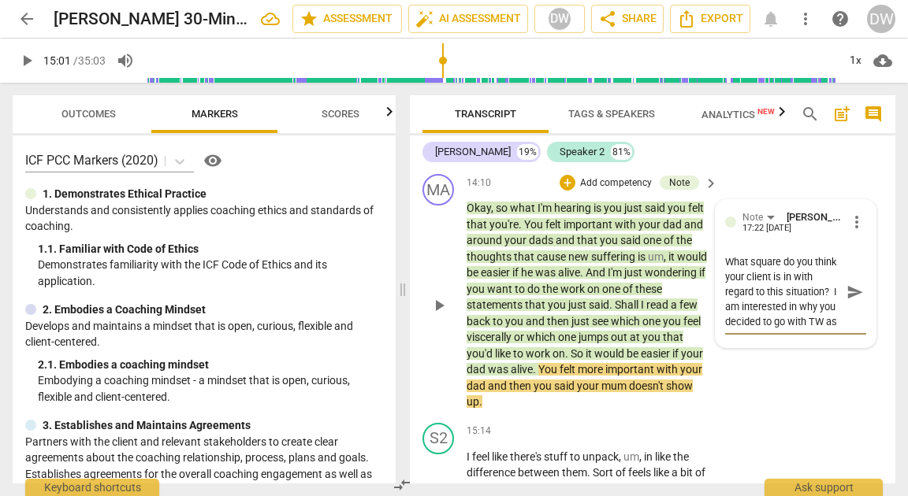
scroll to position [28, 0]
click at [856, 301] on span "send" at bounding box center [854, 292] width 17 height 17
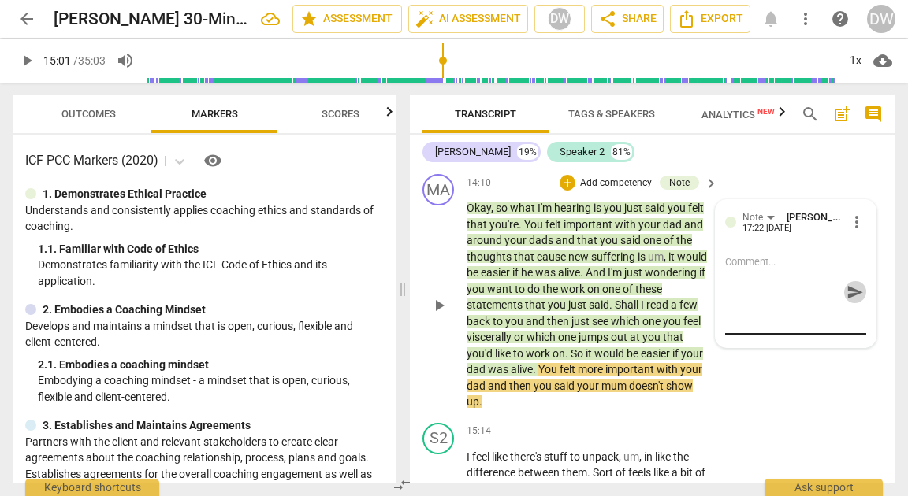
scroll to position [0, 0]
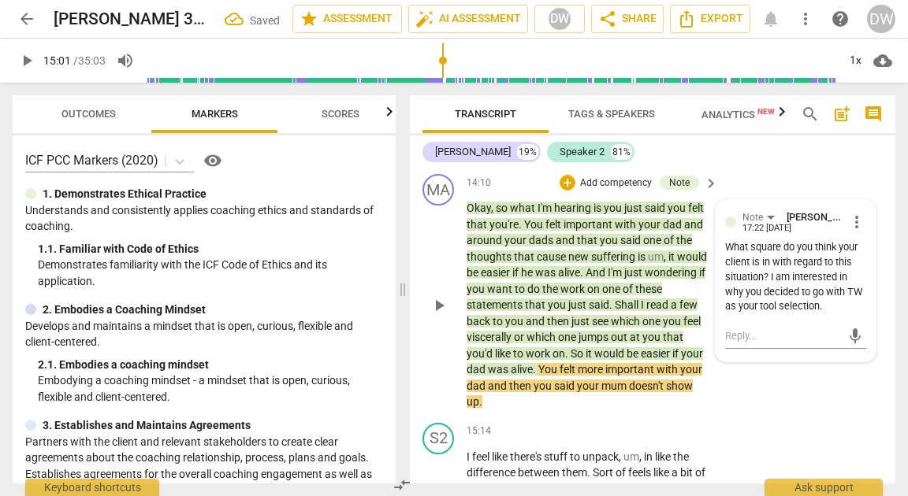
click at [439, 315] on span "play_arrow" at bounding box center [438, 305] width 19 height 19
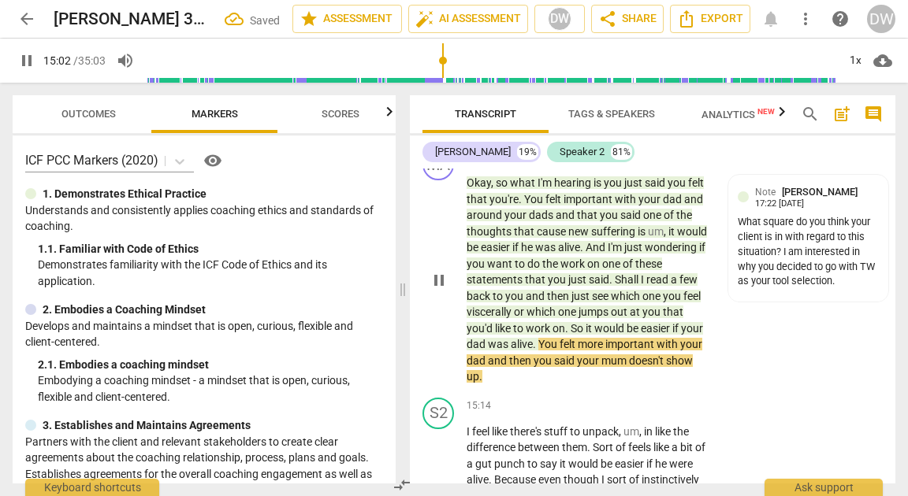
scroll to position [4824, 0]
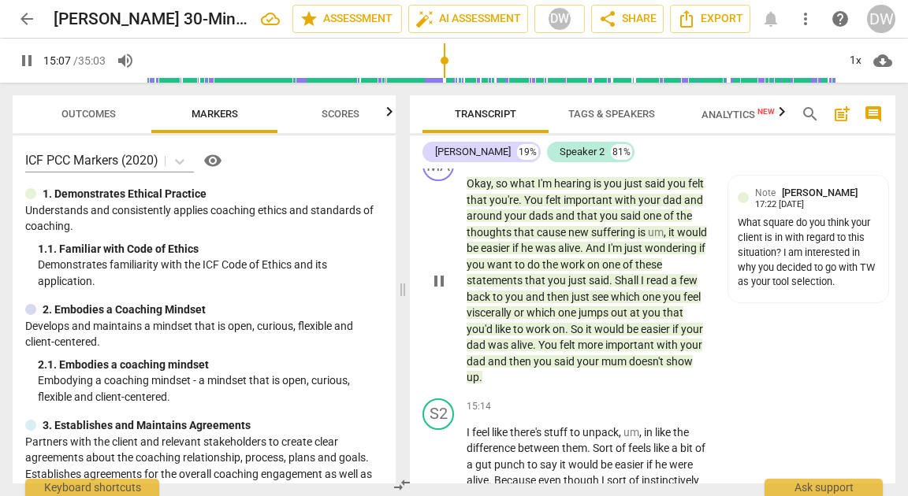
click at [442, 291] on span "pause" at bounding box center [438, 281] width 19 height 19
click at [568, 166] on div "+" at bounding box center [567, 158] width 16 height 16
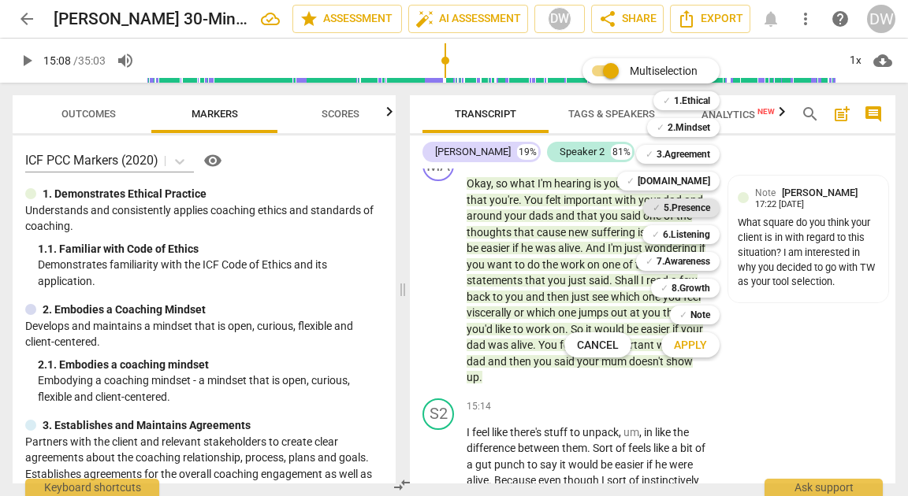
click at [670, 202] on b "5.Presence" at bounding box center [686, 208] width 46 height 19
click at [689, 351] on span "Apply" at bounding box center [690, 346] width 33 height 16
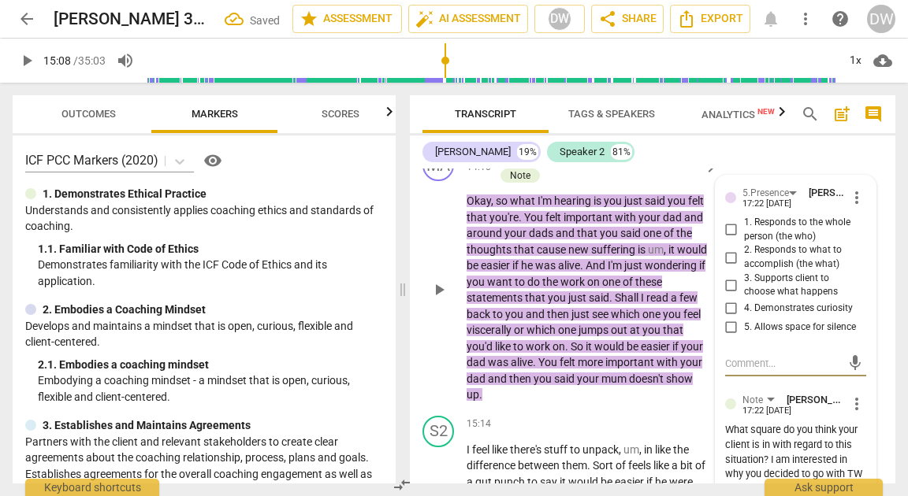
click at [729, 295] on input "3. Supports client to choose what happens" at bounding box center [730, 285] width 25 height 19
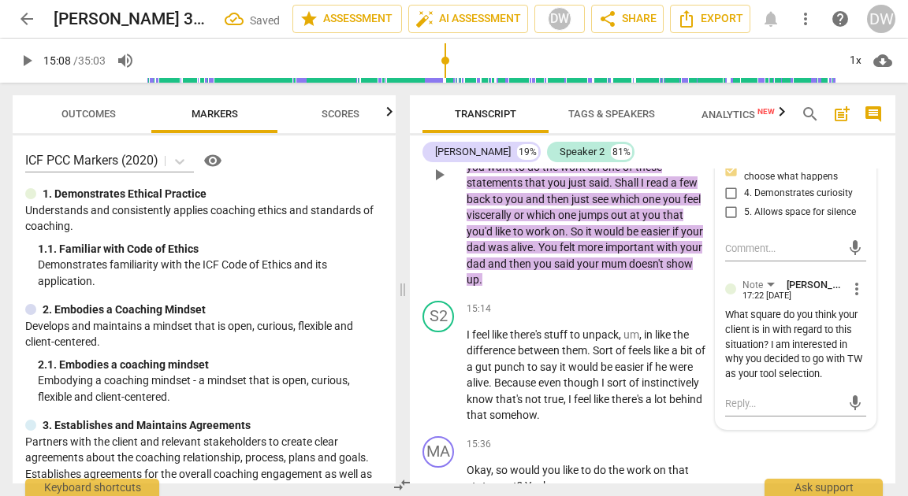
scroll to position [4938, 0]
click at [444, 386] on span "play_arrow" at bounding box center [438, 376] width 19 height 19
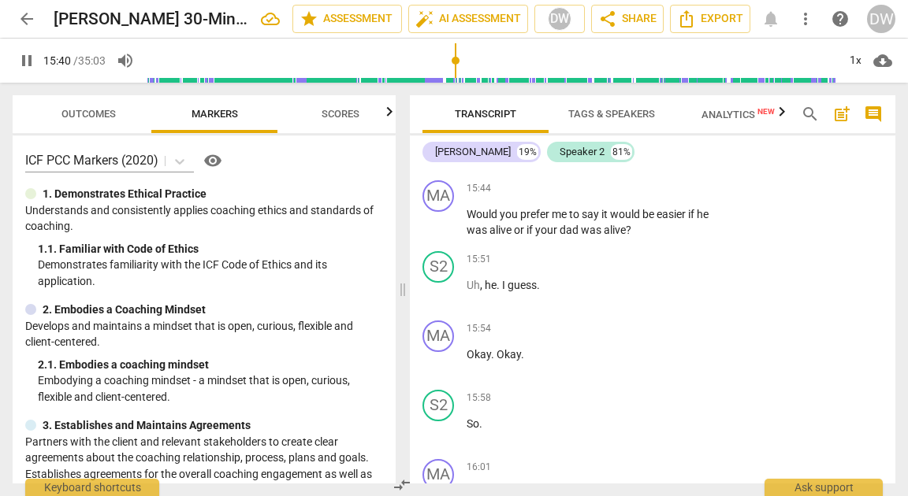
scroll to position [5335, 0]
click at [441, 232] on span "pause" at bounding box center [438, 222] width 19 height 19
click at [613, 197] on div "+" at bounding box center [613, 189] width 16 height 16
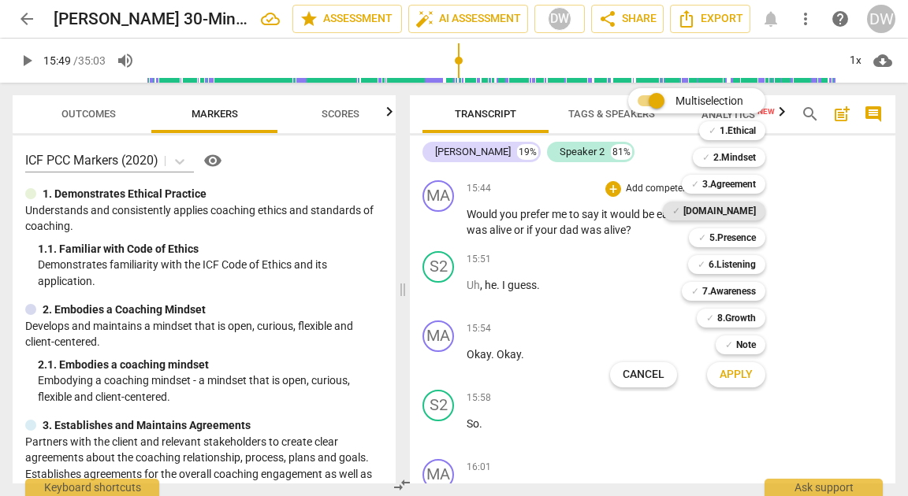
click at [733, 212] on b "[DOMAIN_NAME]" at bounding box center [719, 211] width 72 height 19
click at [736, 375] on span "Apply" at bounding box center [735, 375] width 33 height 16
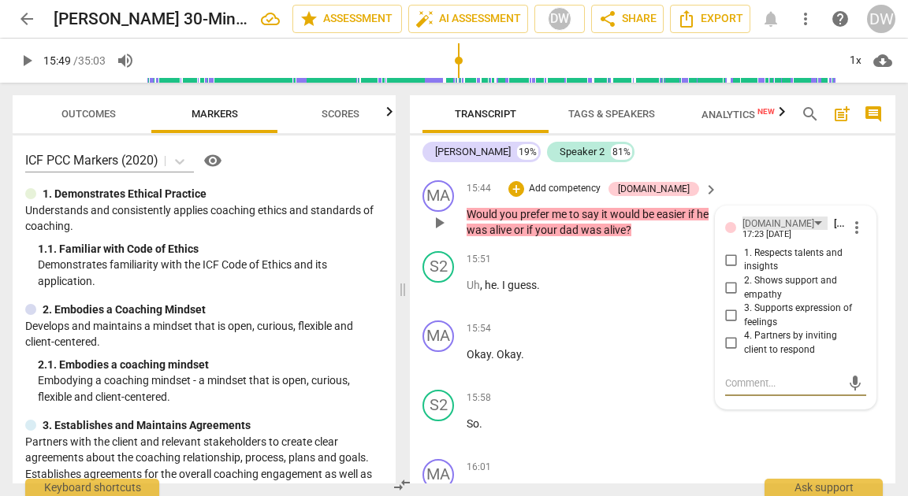
click at [756, 232] on div "[DOMAIN_NAME]" at bounding box center [778, 224] width 72 height 15
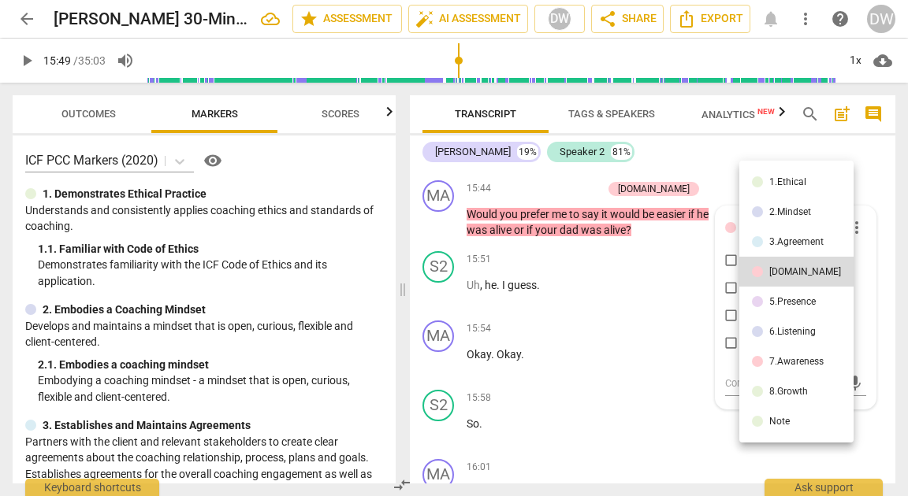
click at [753, 295] on li "5.Presence" at bounding box center [796, 302] width 114 height 30
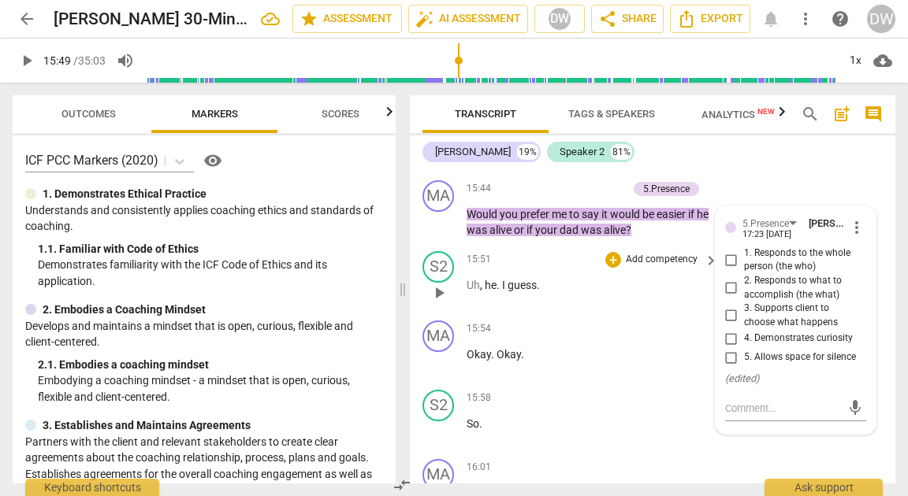
click at [679, 294] on p "Uh , he . I guess ." at bounding box center [587, 285] width 243 height 17
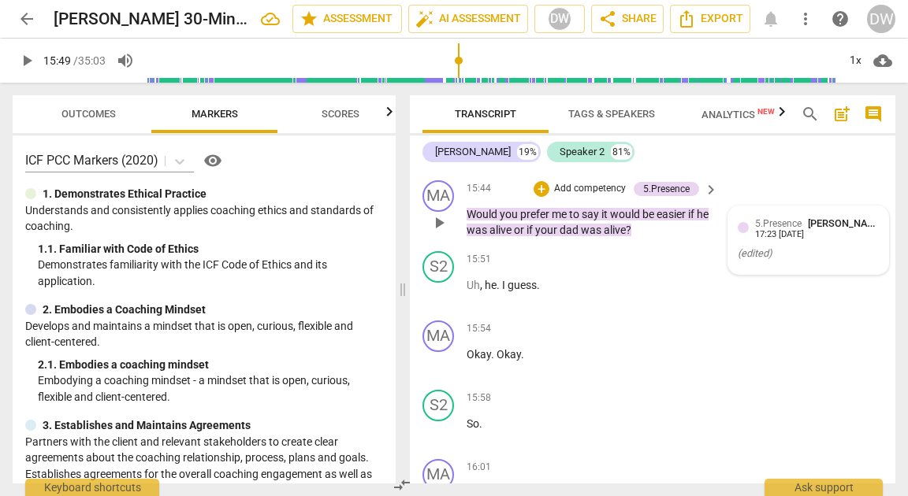
click at [796, 240] on div "17:23 [DATE]" at bounding box center [779, 235] width 49 height 10
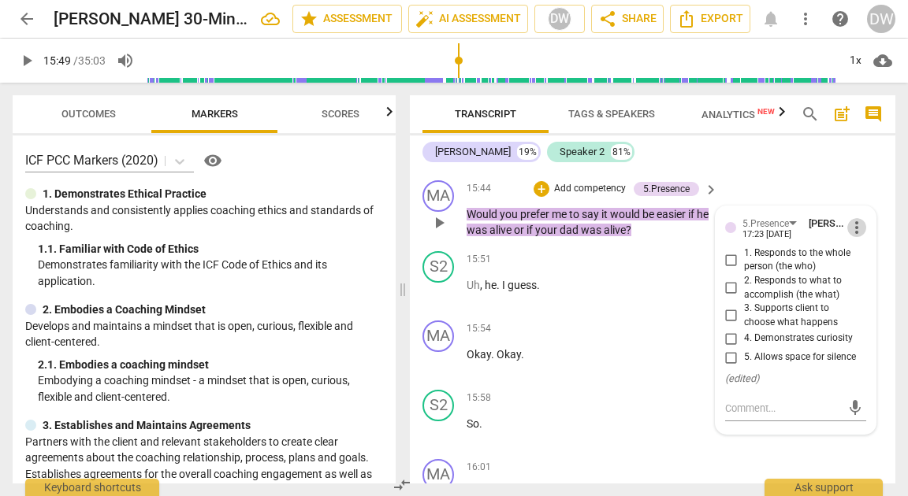
click at [852, 237] on span "more_vert" at bounding box center [856, 227] width 19 height 19
click at [852, 305] on li "Delete" at bounding box center [867, 306] width 54 height 30
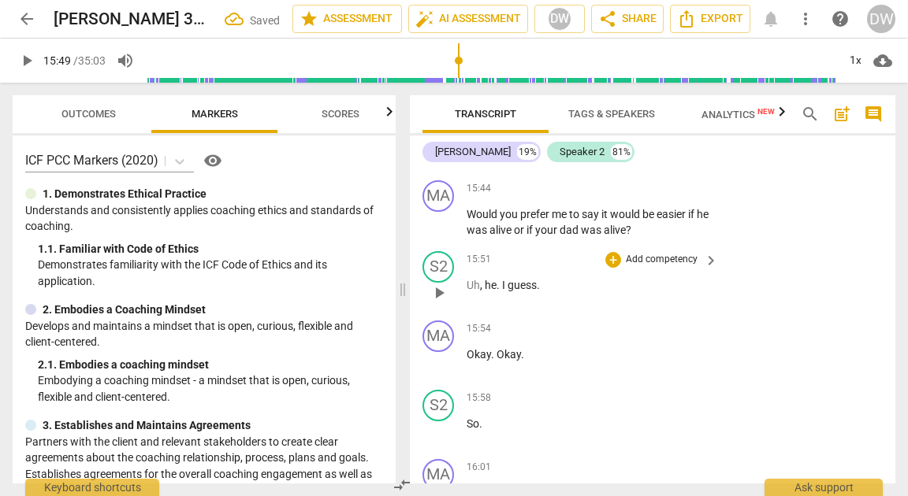
click at [439, 303] on span "play_arrow" at bounding box center [438, 293] width 19 height 19
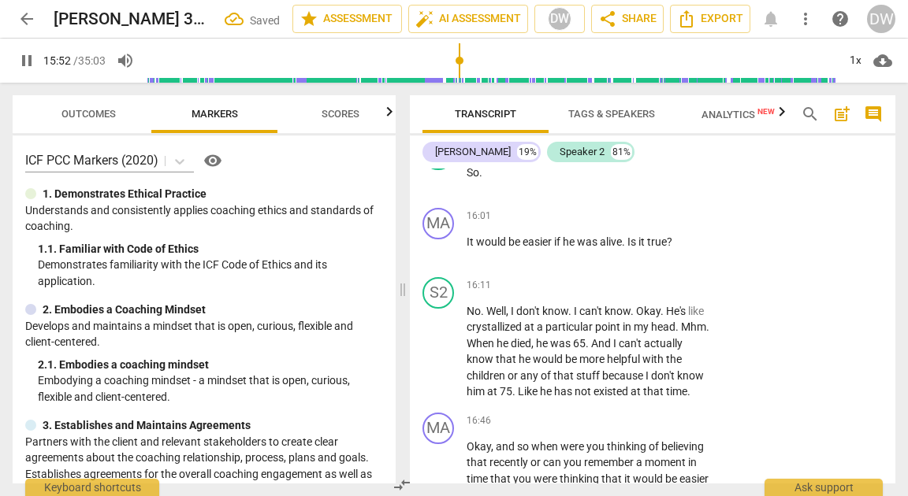
scroll to position [5591, 0]
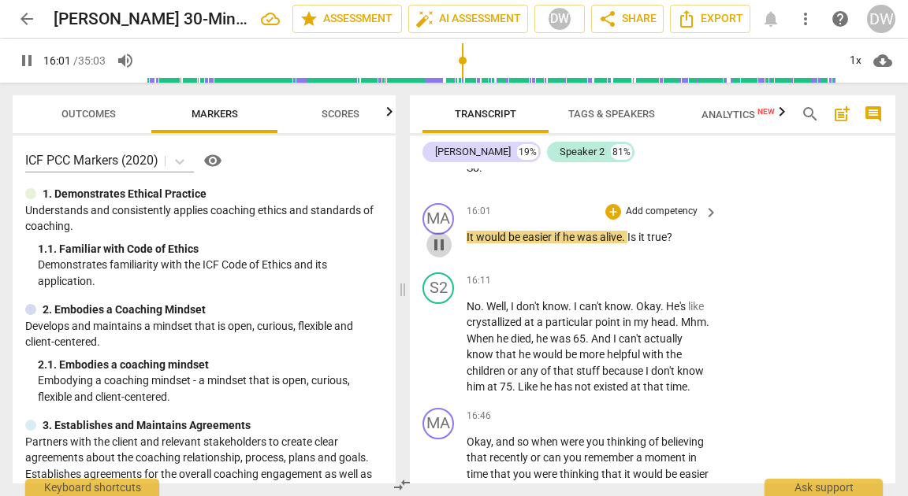
click at [437, 254] on span "pause" at bounding box center [438, 245] width 19 height 19
click at [605, 220] on div "+" at bounding box center [613, 212] width 16 height 16
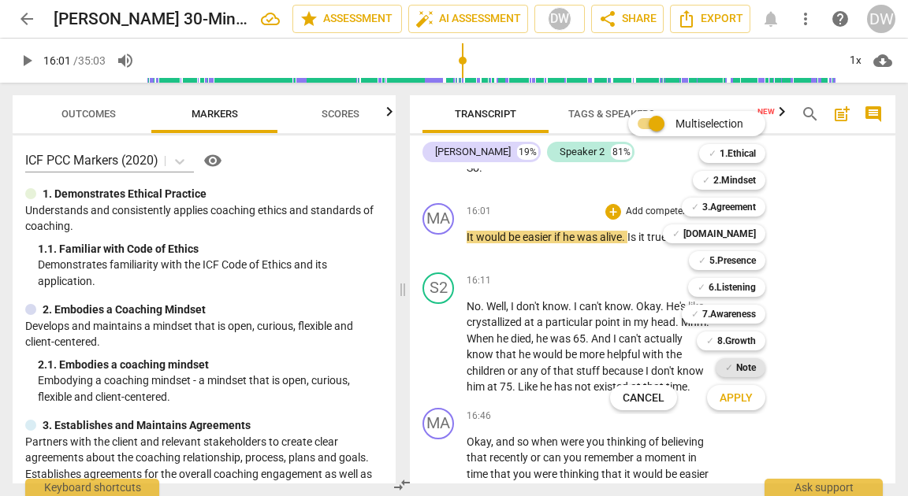
click at [742, 376] on b "Note" at bounding box center [746, 367] width 20 height 19
click at [740, 396] on span "Apply" at bounding box center [735, 399] width 33 height 16
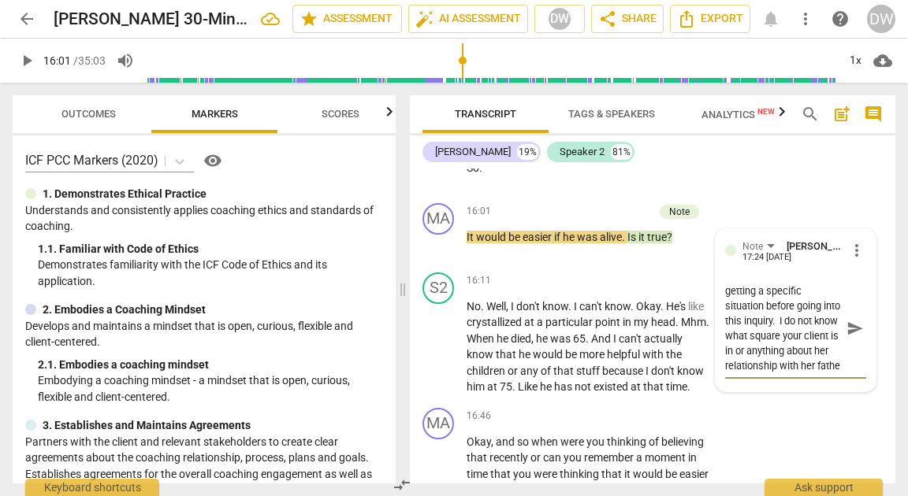
scroll to position [43, 0]
click at [848, 337] on span "send" at bounding box center [854, 328] width 17 height 17
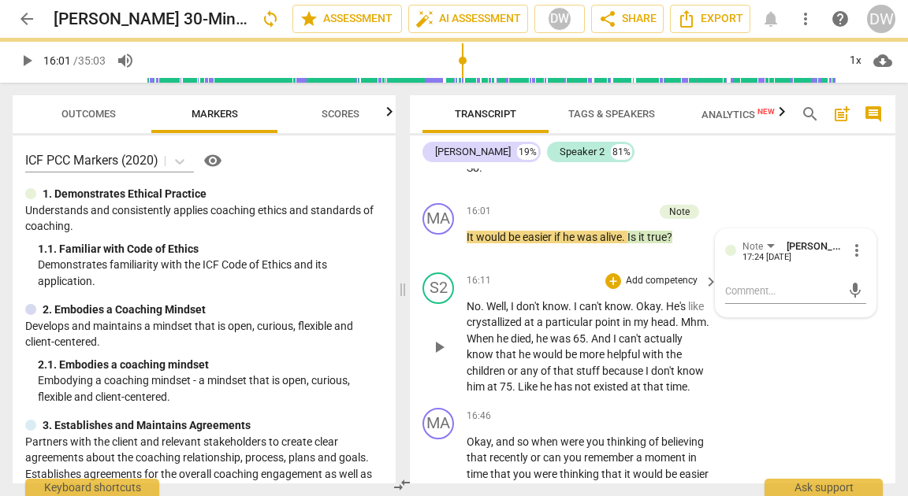
scroll to position [0, 0]
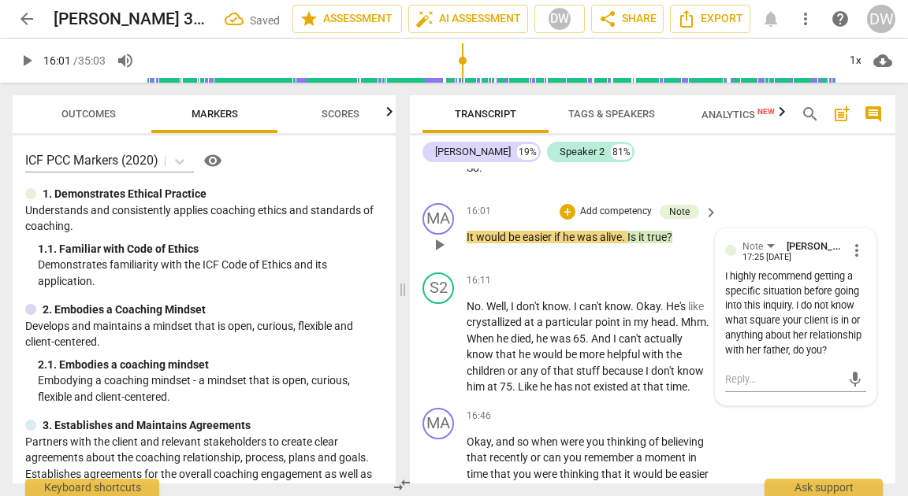
click at [627, 219] on p "Add competency" at bounding box center [615, 212] width 75 height 14
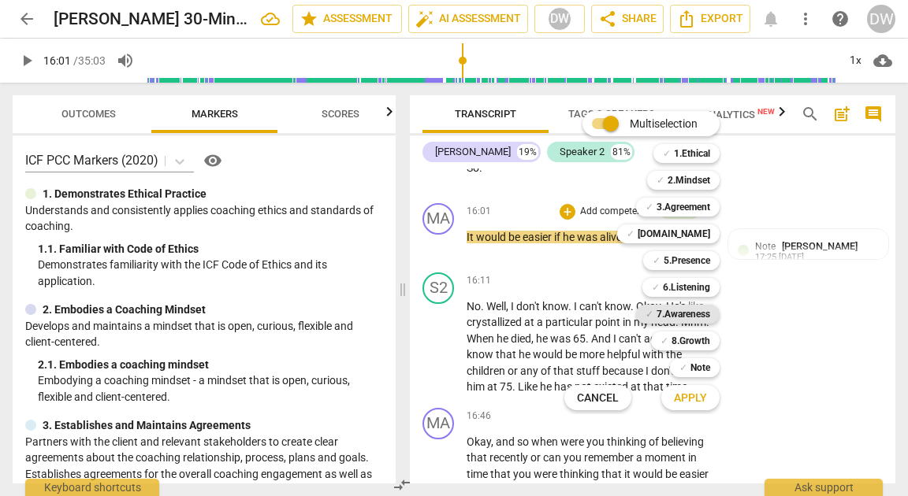
click at [688, 316] on b "7.Awareness" at bounding box center [683, 314] width 54 height 19
click at [688, 405] on span "Apply" at bounding box center [690, 399] width 33 height 16
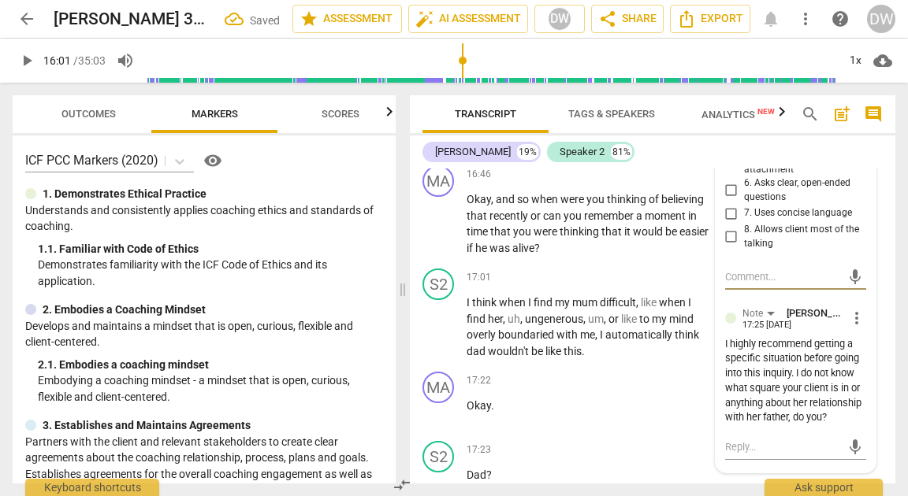
scroll to position [5718, 0]
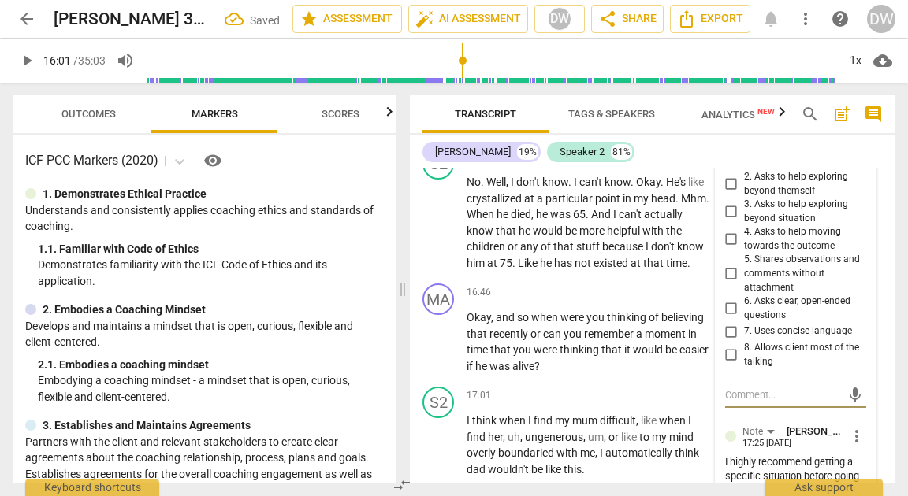
click at [726, 194] on input "2. Asks to help exploring beyond themself" at bounding box center [730, 184] width 25 height 19
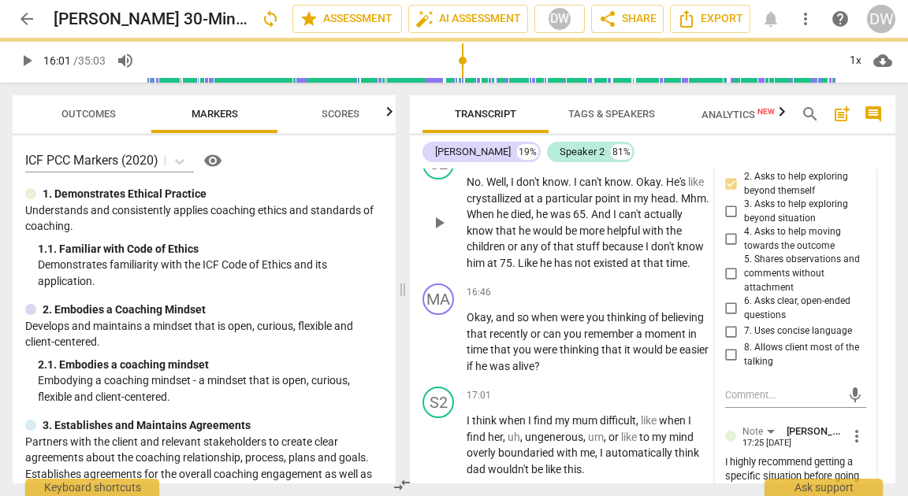
click at [441, 232] on span "play_arrow" at bounding box center [438, 222] width 19 height 19
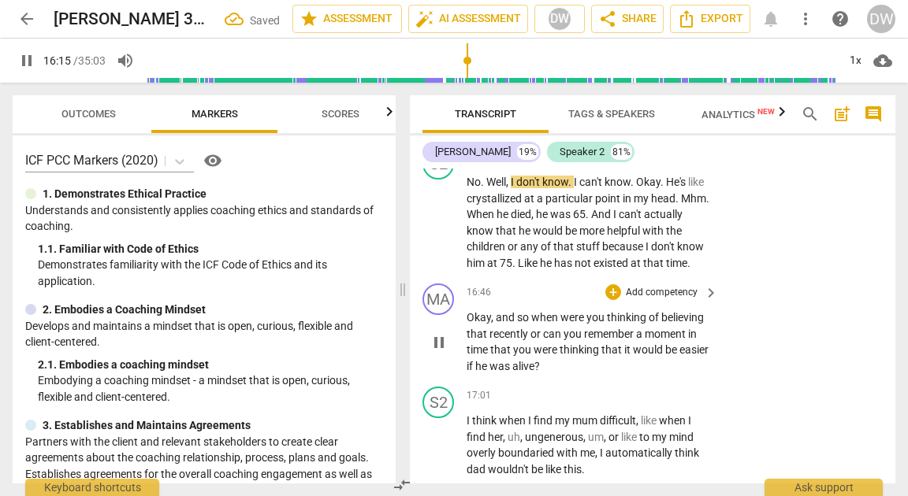
click at [444, 352] on span "pause" at bounding box center [438, 342] width 19 height 19
click at [615, 300] on div "+" at bounding box center [613, 292] width 16 height 16
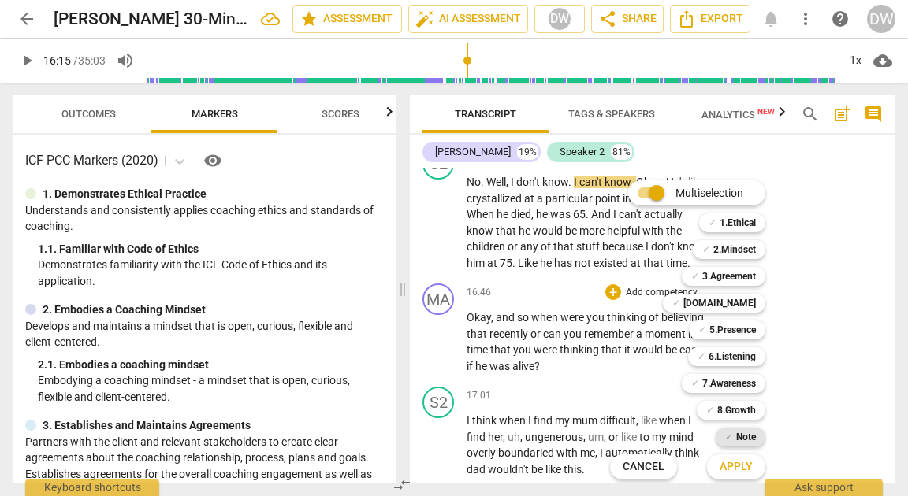
click at [741, 436] on b "Note" at bounding box center [746, 437] width 20 height 19
click at [741, 462] on span "Apply" at bounding box center [735, 467] width 33 height 16
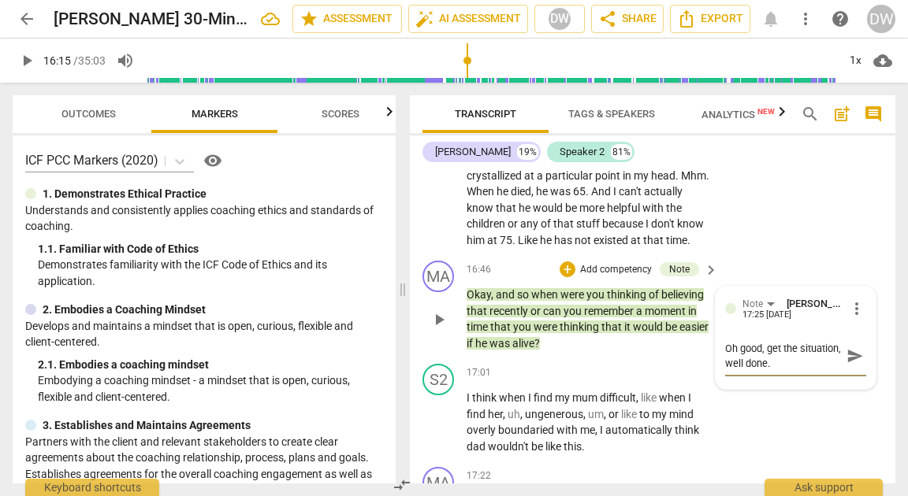
scroll to position [5743, 0]
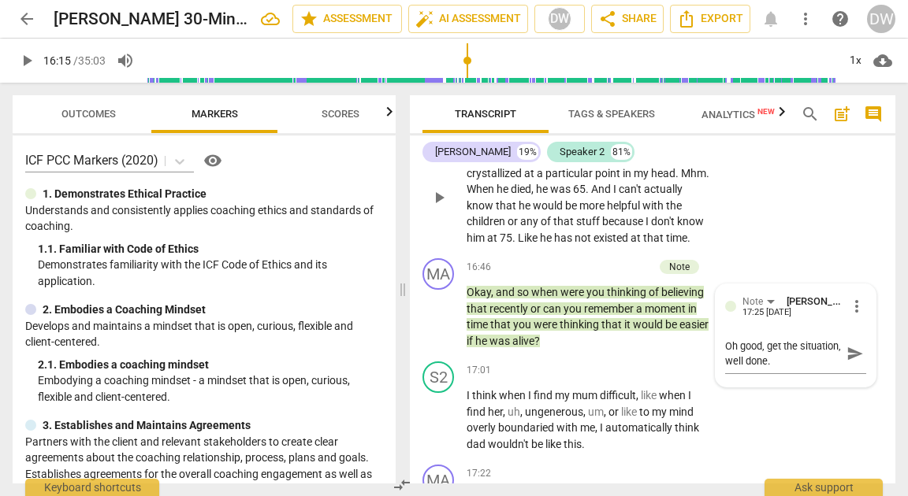
click at [614, 139] on div "+" at bounding box center [613, 132] width 16 height 16
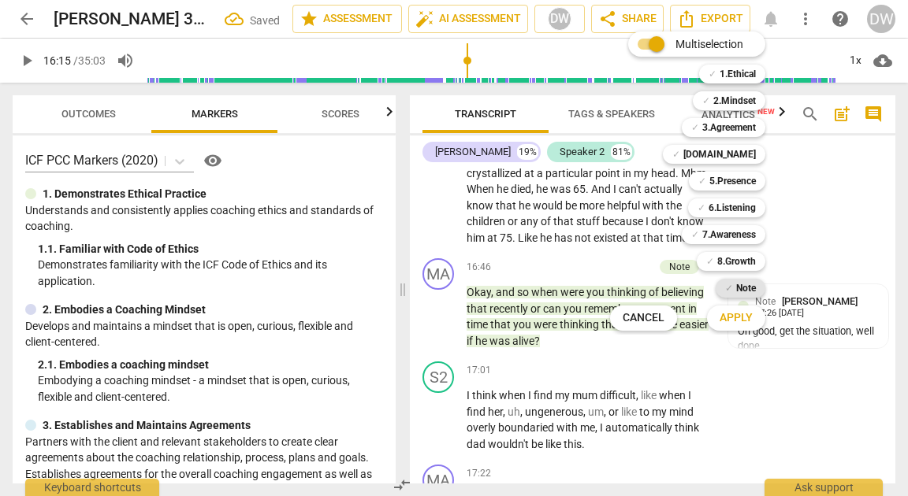
click at [747, 285] on b "Note" at bounding box center [746, 288] width 20 height 19
click at [742, 324] on span "Apply" at bounding box center [735, 318] width 33 height 16
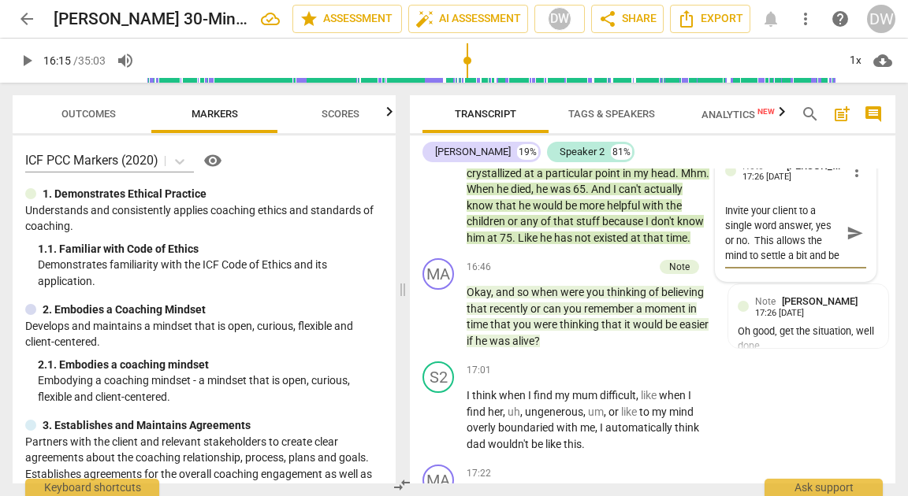
scroll to position [13, 0]
click at [439, 327] on span "play_arrow" at bounding box center [438, 317] width 19 height 19
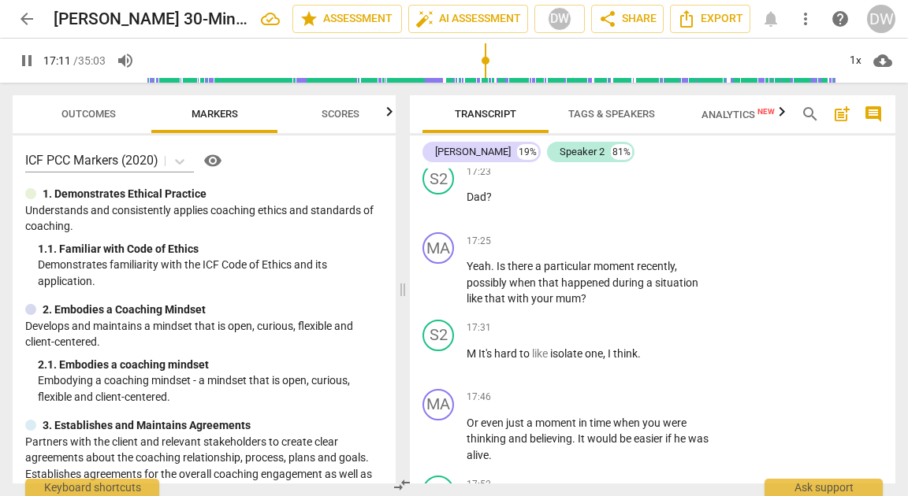
scroll to position [6116, 0]
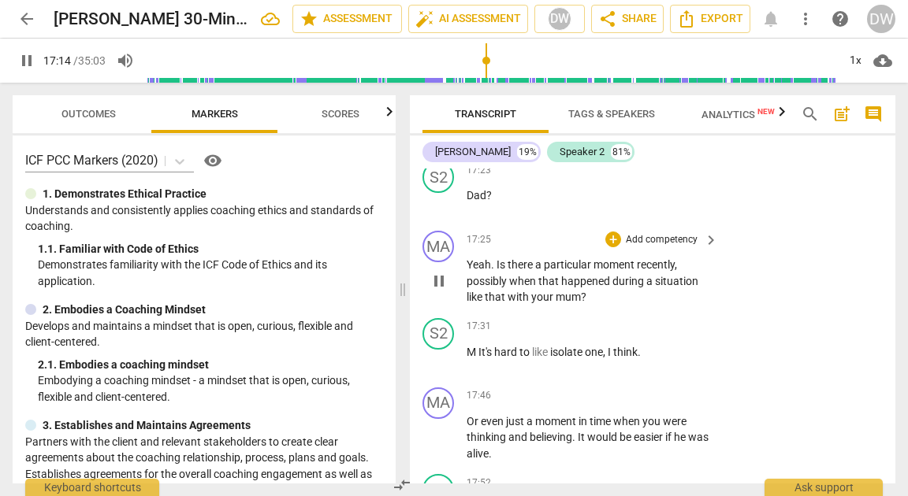
click at [440, 291] on span "pause" at bounding box center [438, 281] width 19 height 19
click at [615, 247] on div "+" at bounding box center [613, 240] width 16 height 16
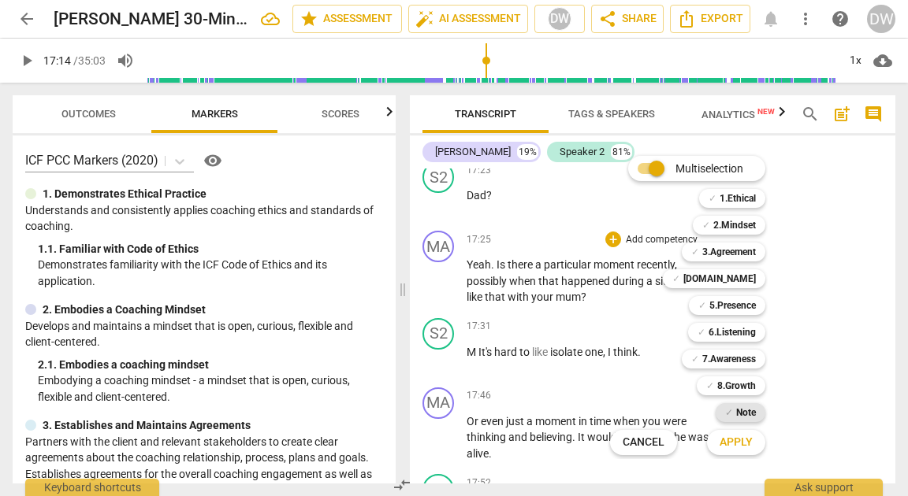
click at [744, 409] on b "Note" at bounding box center [746, 412] width 20 height 19
click at [737, 440] on span "Apply" at bounding box center [735, 443] width 33 height 16
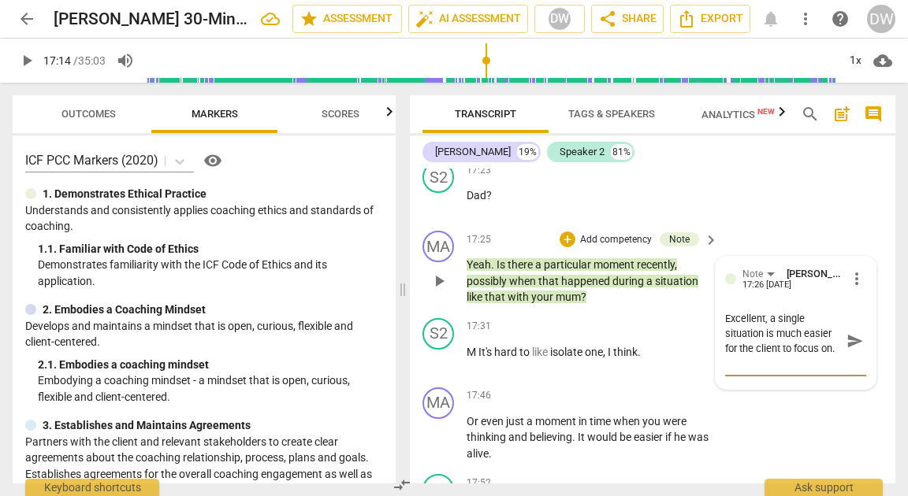
scroll to position [0, 0]
click at [851, 343] on span "send" at bounding box center [854, 334] width 23 height 19
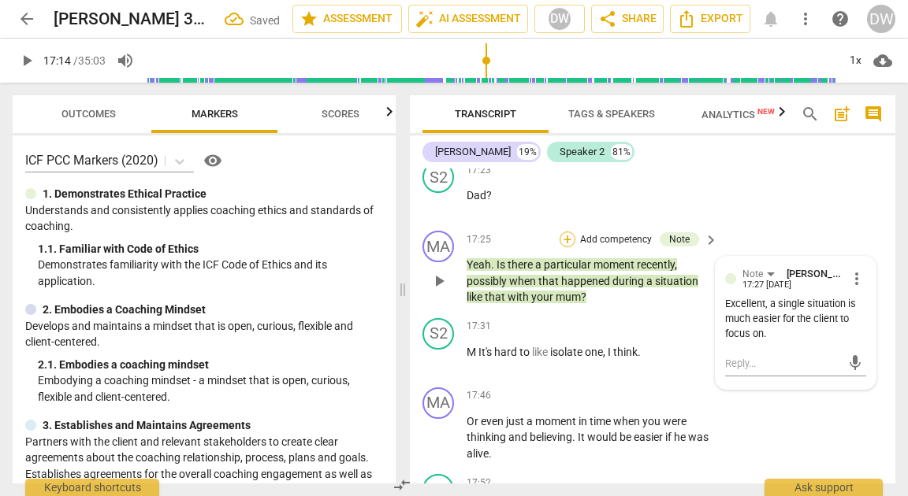
click at [564, 247] on div "+" at bounding box center [567, 240] width 16 height 16
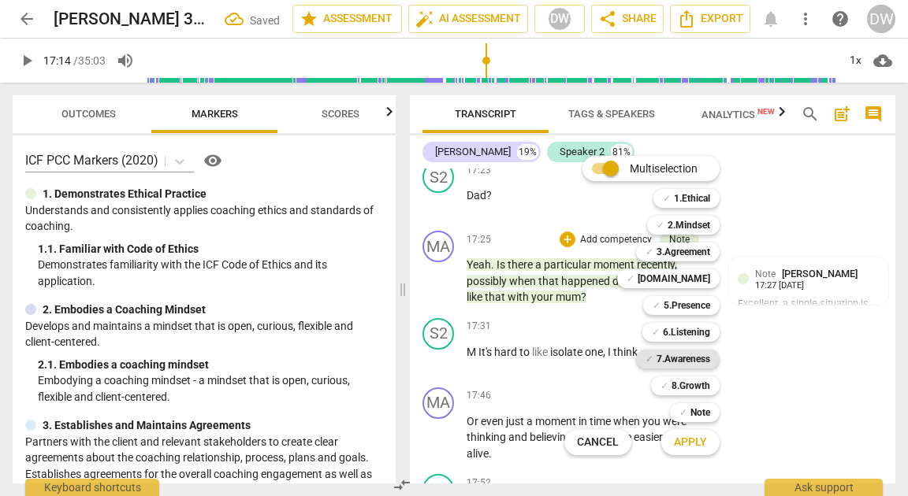
click at [694, 356] on b "7.Awareness" at bounding box center [683, 359] width 54 height 19
click at [695, 447] on span "Apply" at bounding box center [690, 443] width 33 height 16
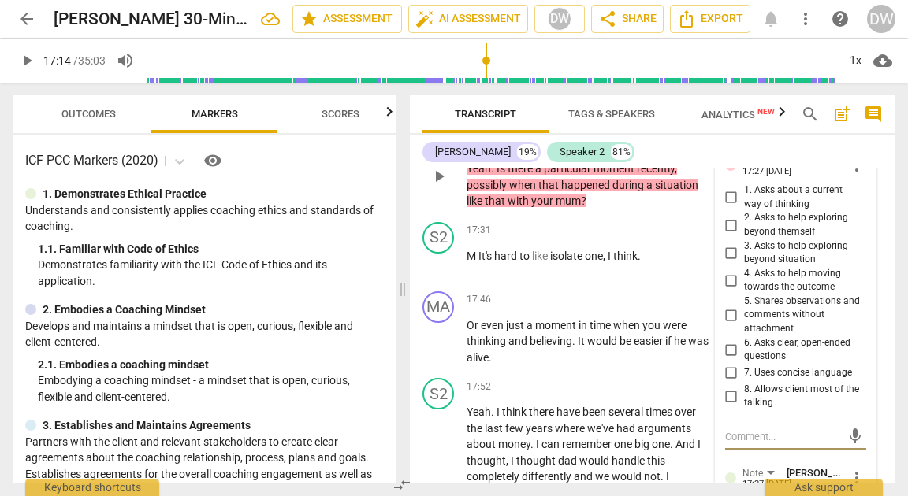
scroll to position [6228, 0]
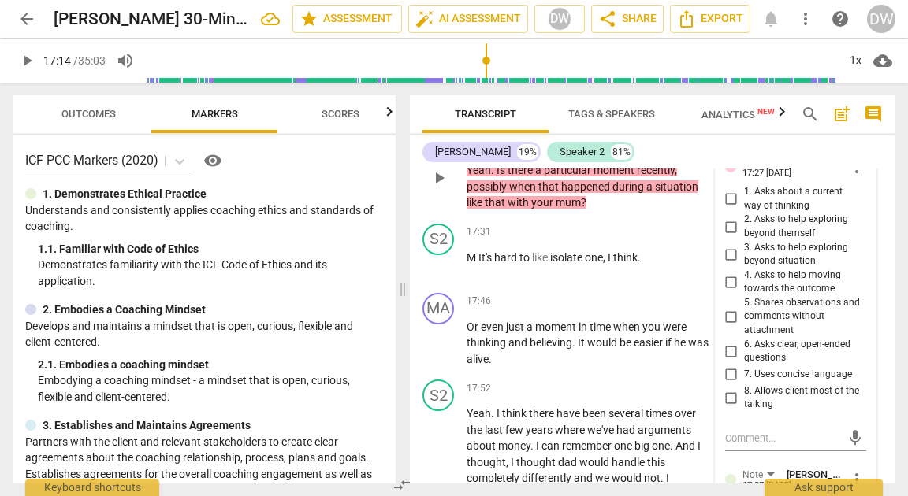
click at [780, 170] on div "7.Awareness" at bounding box center [769, 162] width 54 height 15
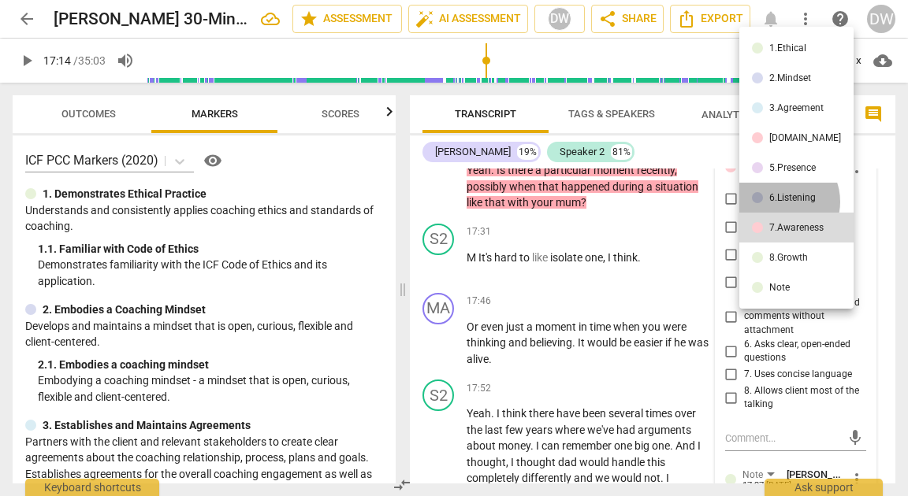
click at [779, 202] on div "6.Listening" at bounding box center [792, 197] width 46 height 9
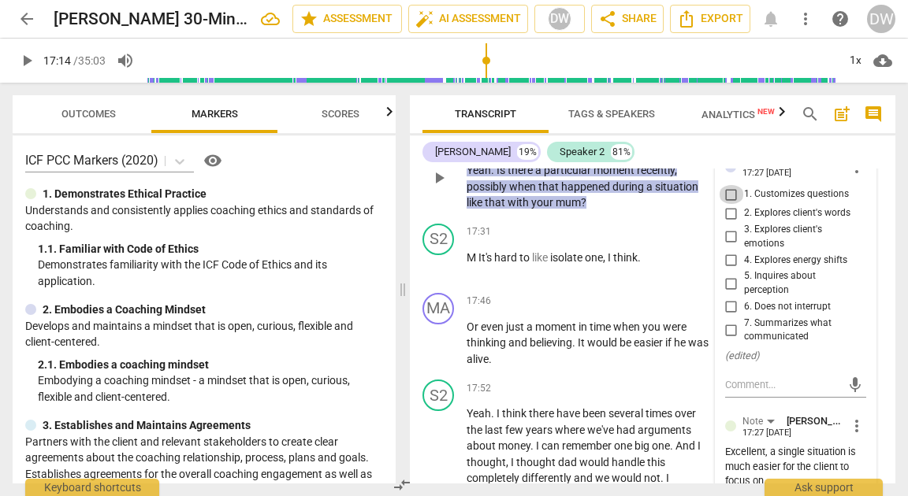
click at [729, 204] on input "1. Customizes questions" at bounding box center [730, 194] width 25 height 19
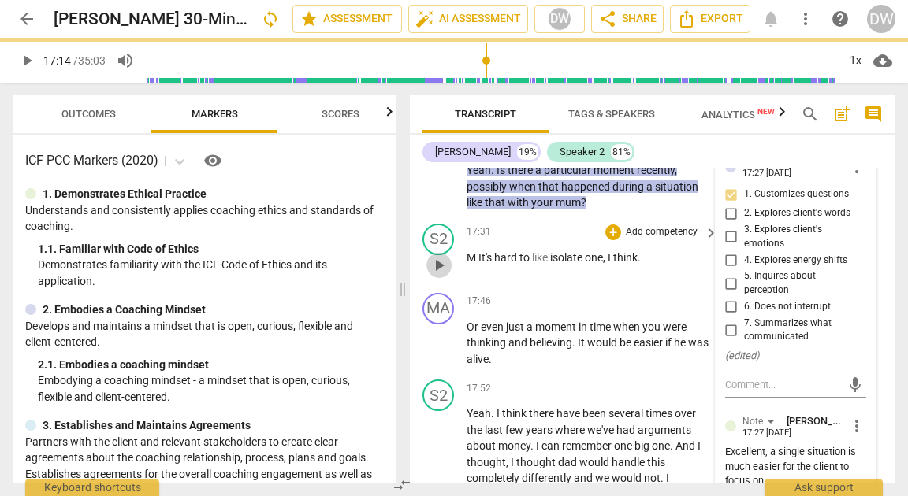
click at [446, 275] on span "play_arrow" at bounding box center [438, 265] width 19 height 19
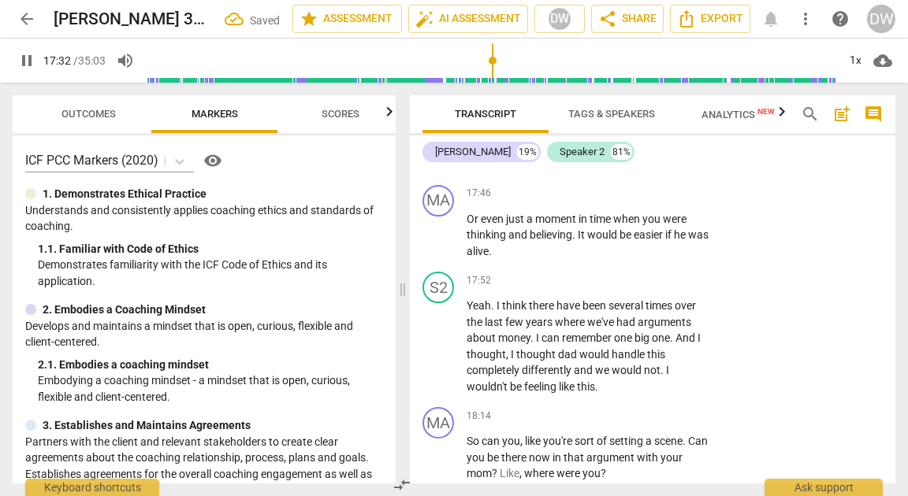
scroll to position [6336, 0]
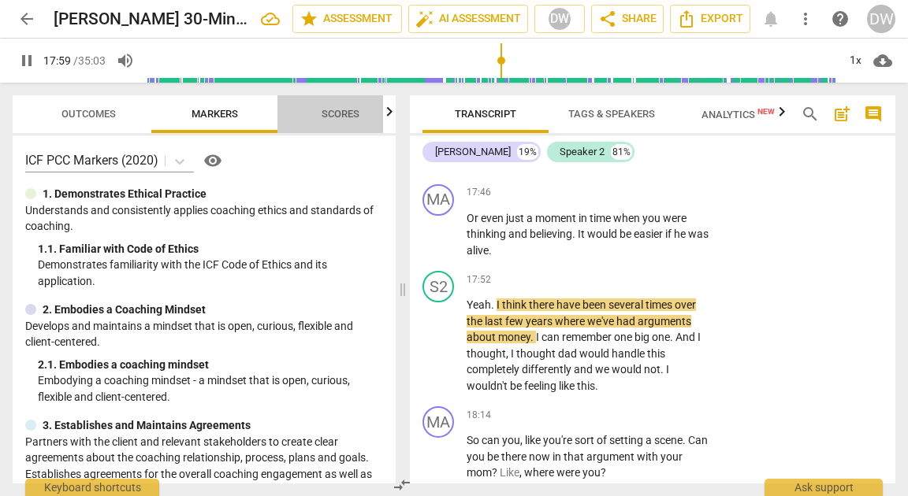
click at [345, 110] on span "Scores" at bounding box center [340, 114] width 38 height 12
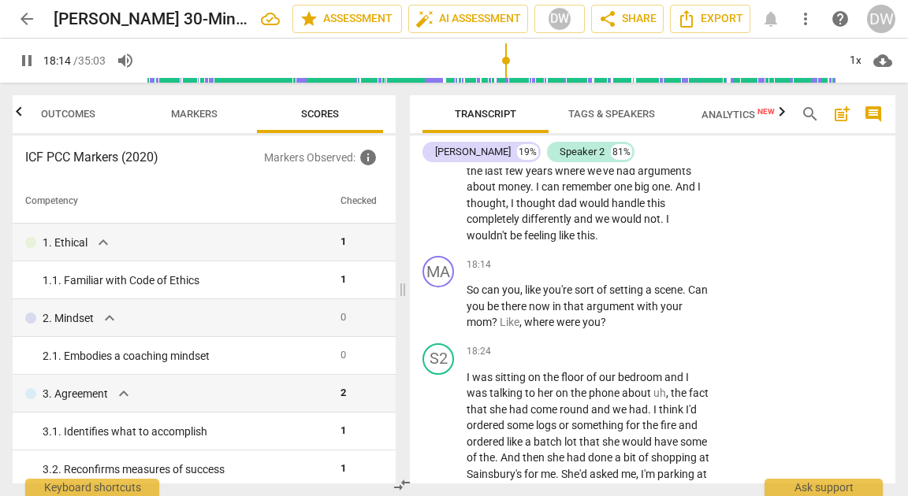
scroll to position [6487, 0]
click at [611, 273] on div "+" at bounding box center [613, 265] width 16 height 16
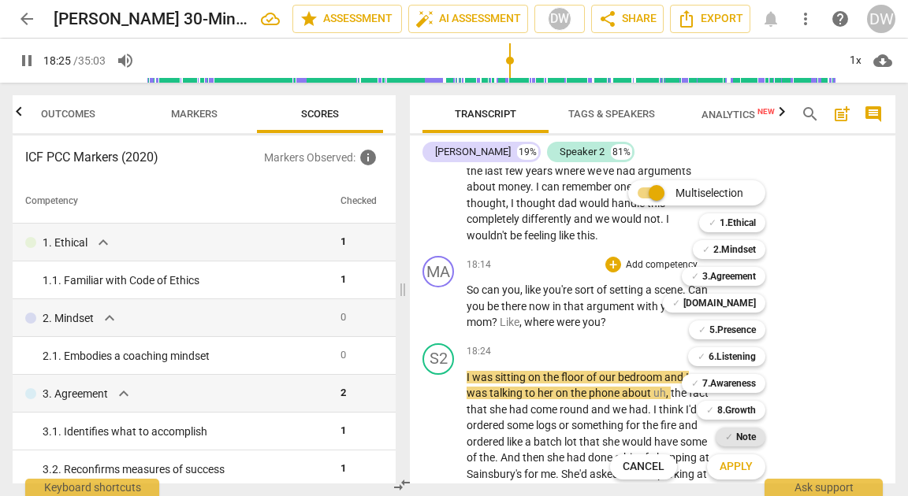
click at [733, 434] on div "✓ Note" at bounding box center [740, 437] width 50 height 19
click at [733, 458] on button "Apply" at bounding box center [736, 467] width 58 height 28
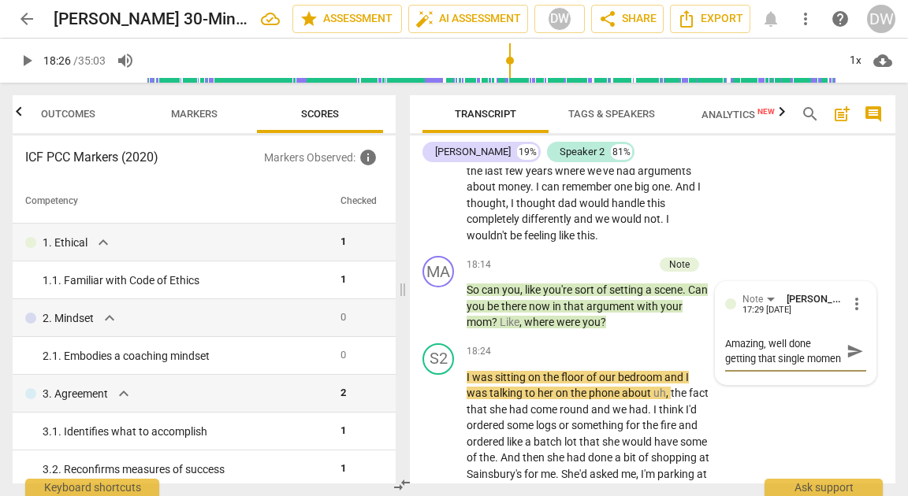
scroll to position [13, 0]
click at [758, 307] on div "Note" at bounding box center [752, 299] width 20 height 15
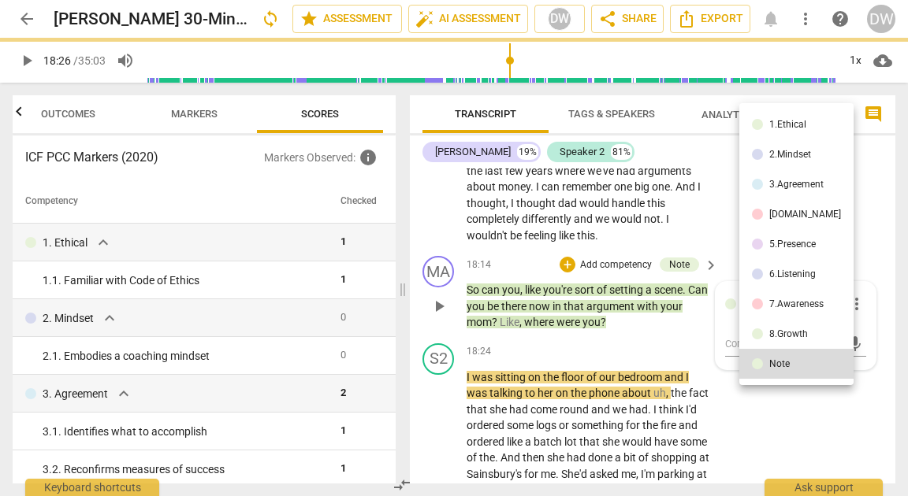
scroll to position [0, 0]
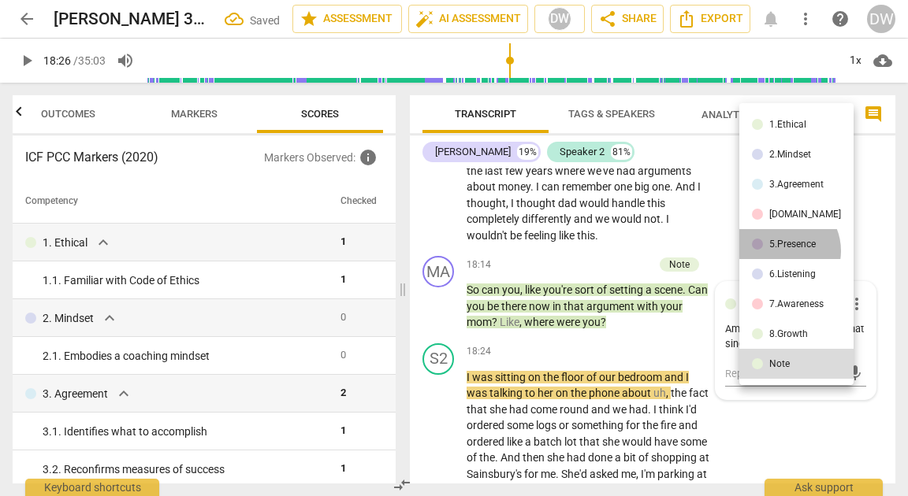
click at [782, 251] on li "5.Presence" at bounding box center [796, 244] width 114 height 30
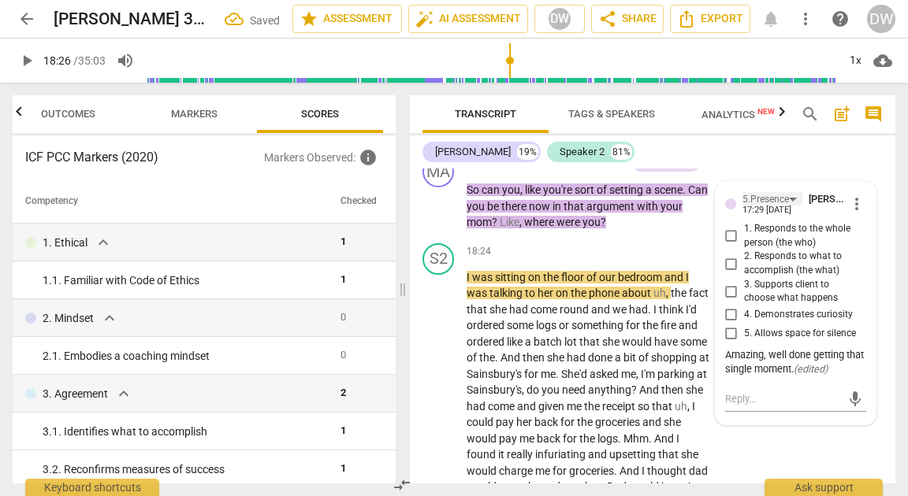
scroll to position [6586, 0]
click at [731, 247] on input "1. Responds to the whole person (the who)" at bounding box center [730, 237] width 25 height 19
click at [731, 274] on input "2. Responds to what to accomplish (the what)" at bounding box center [730, 264] width 25 height 19
click at [441, 401] on span "play_arrow" at bounding box center [438, 391] width 19 height 19
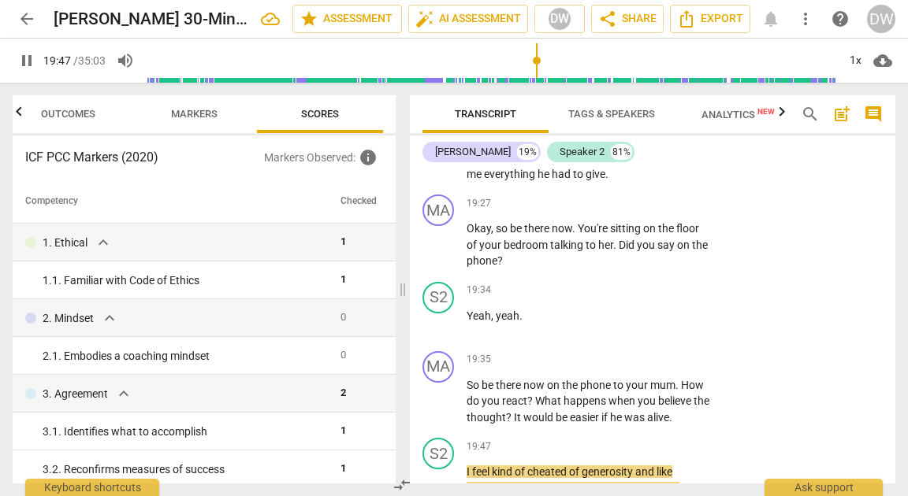
scroll to position [7279, 0]
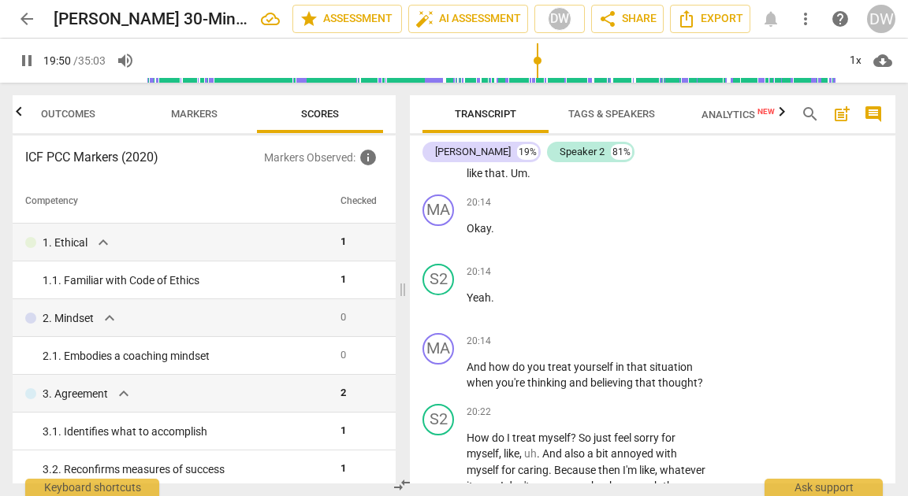
click at [443, 151] on span "pause" at bounding box center [438, 141] width 19 height 19
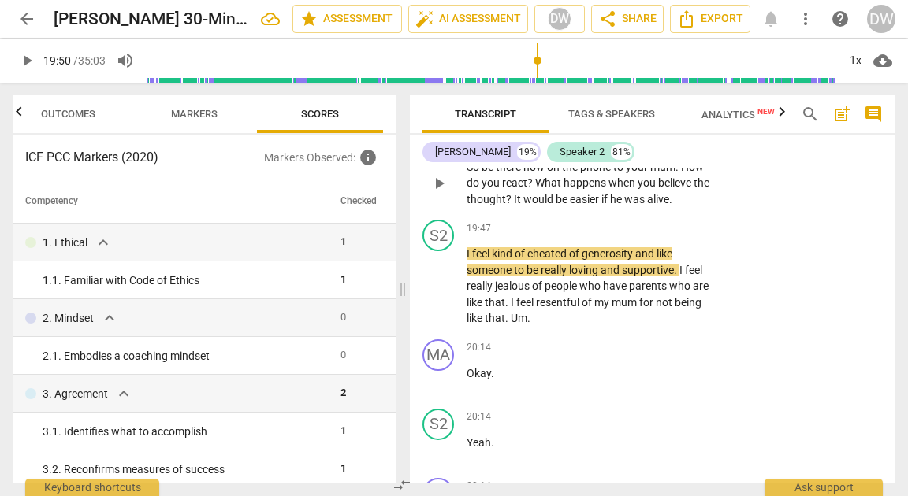
scroll to position [7135, 0]
click at [614, 150] on div "+" at bounding box center [613, 142] width 16 height 16
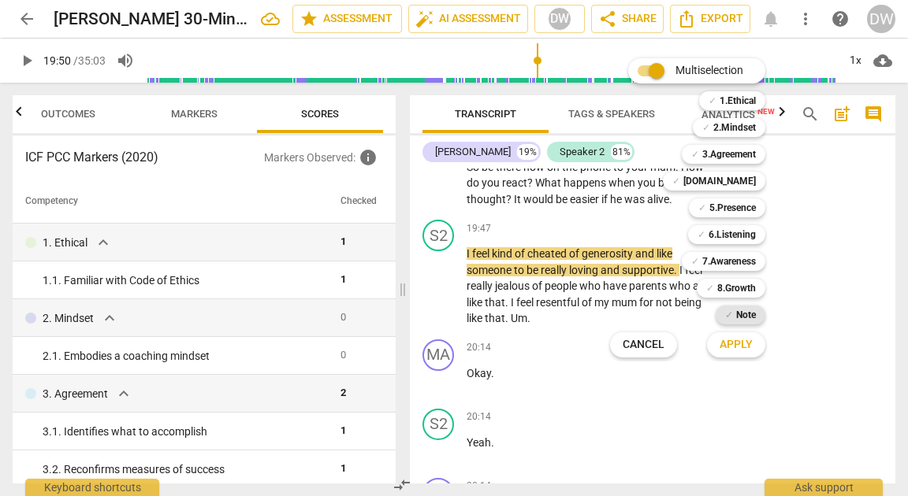
click at [738, 312] on b "Note" at bounding box center [746, 315] width 20 height 19
click at [732, 347] on span "Apply" at bounding box center [735, 345] width 33 height 16
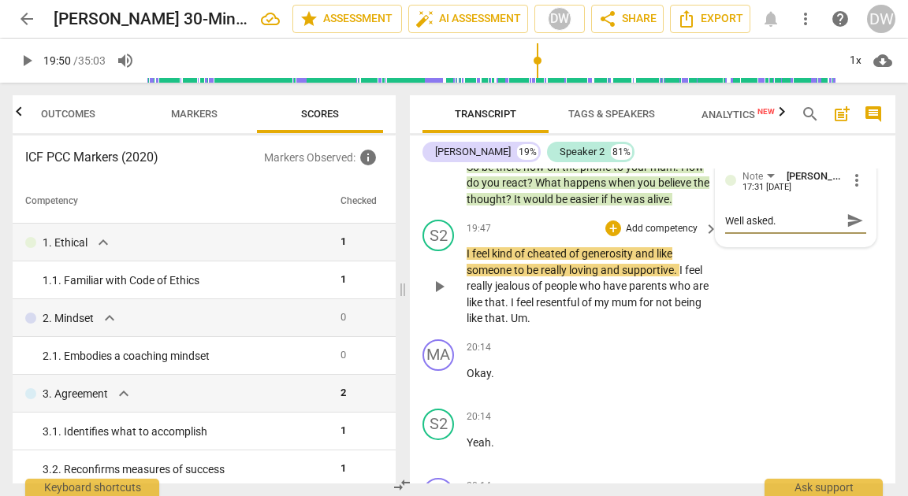
click at [422, 327] on div "S2 play_arrow pause" at bounding box center [444, 273] width 44 height 107
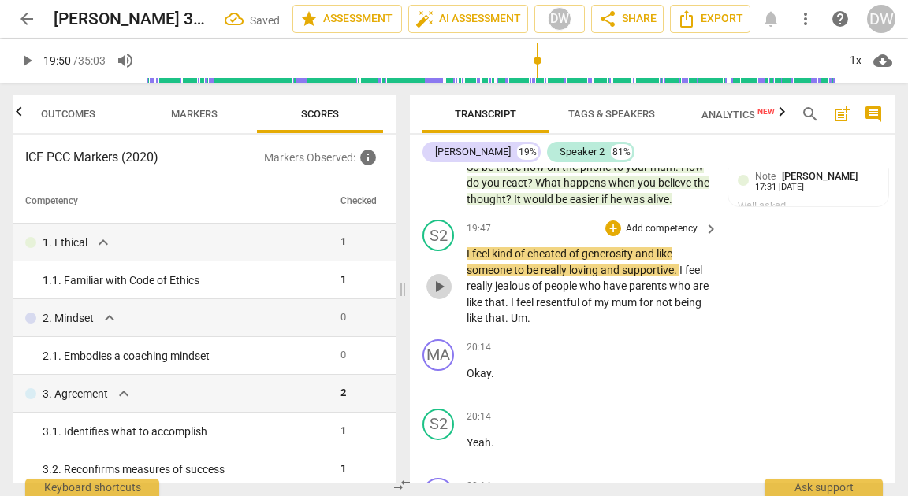
click at [438, 296] on span "play_arrow" at bounding box center [438, 286] width 19 height 19
click at [440, 193] on span "pause" at bounding box center [438, 183] width 19 height 19
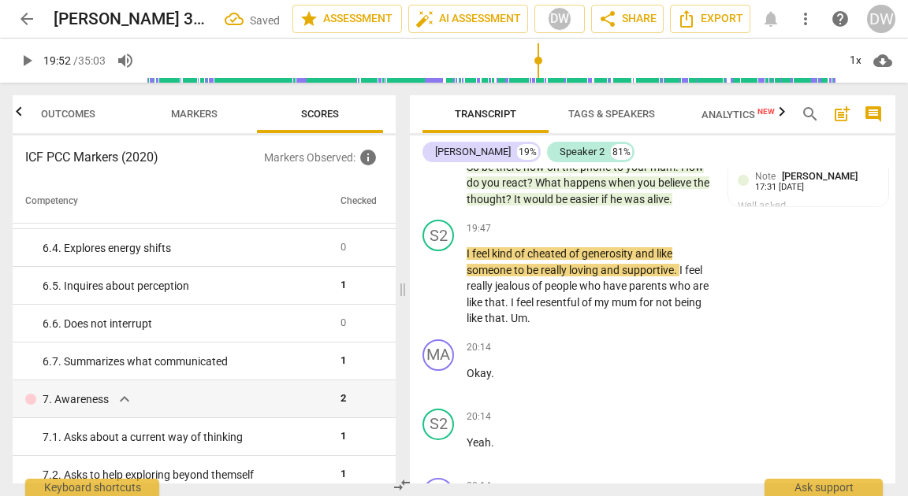
scroll to position [1086, 0]
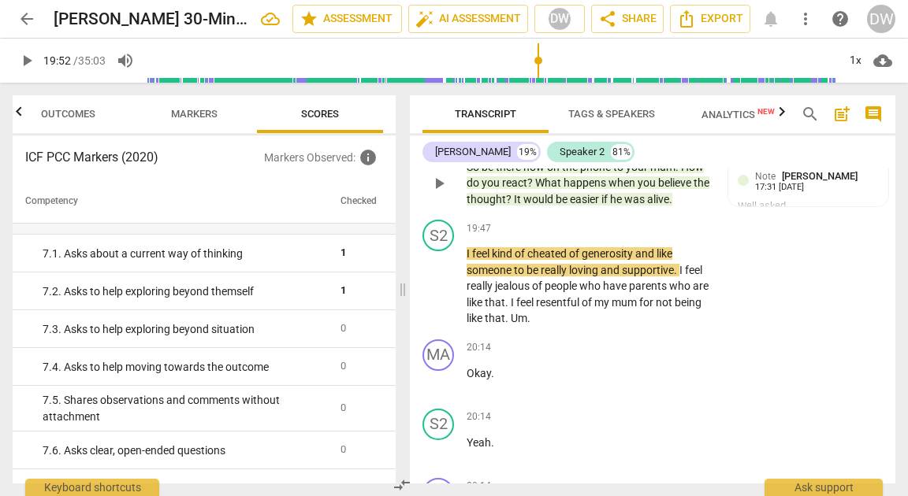
click at [566, 150] on div "+" at bounding box center [567, 142] width 16 height 16
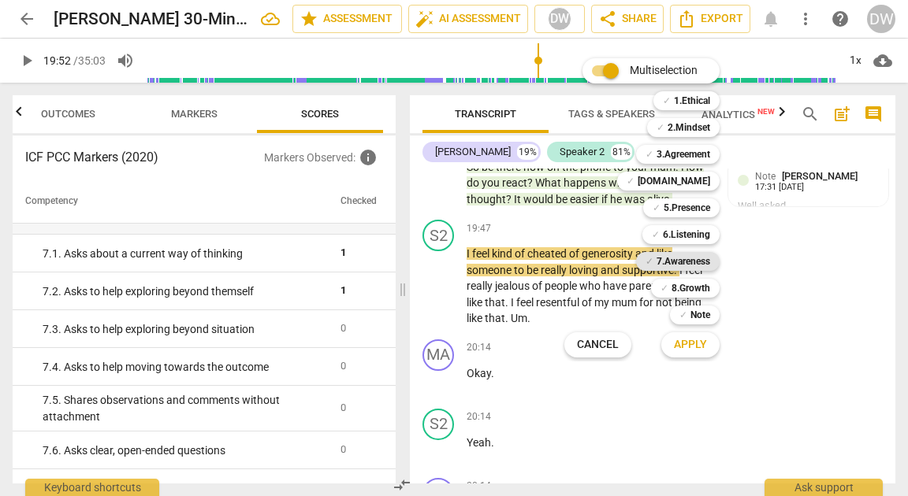
click at [666, 253] on b "7.Awareness" at bounding box center [683, 261] width 54 height 19
click at [670, 336] on button "Apply" at bounding box center [690, 345] width 58 height 28
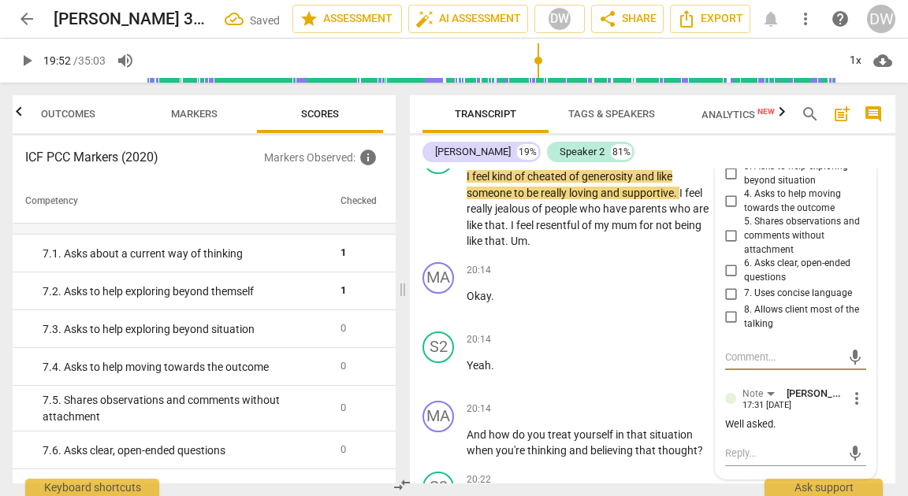
scroll to position [7228, 0]
click at [729, 184] on input "3. Asks to help exploring beyond situation" at bounding box center [730, 174] width 25 height 19
click at [726, 281] on input "6. Asks clear, open-ended questions" at bounding box center [730, 271] width 25 height 19
click at [437, 220] on span "play_arrow" at bounding box center [438, 210] width 19 height 19
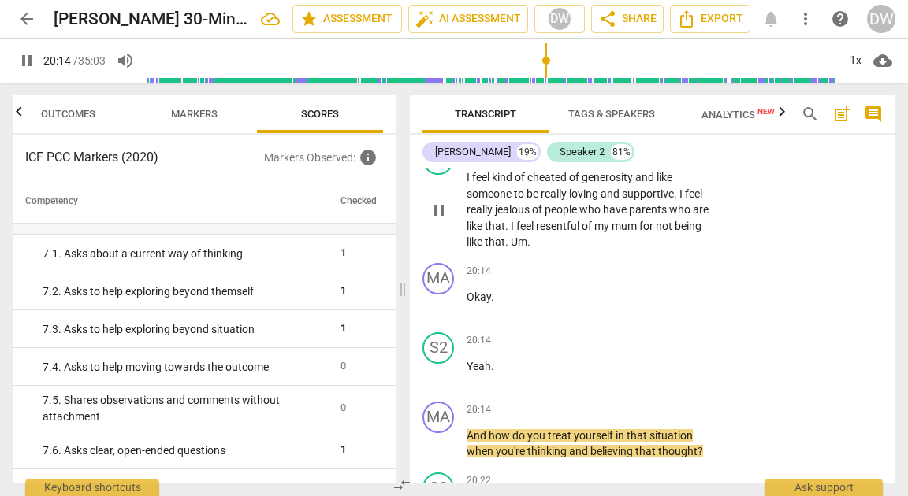
scroll to position [7554, 0]
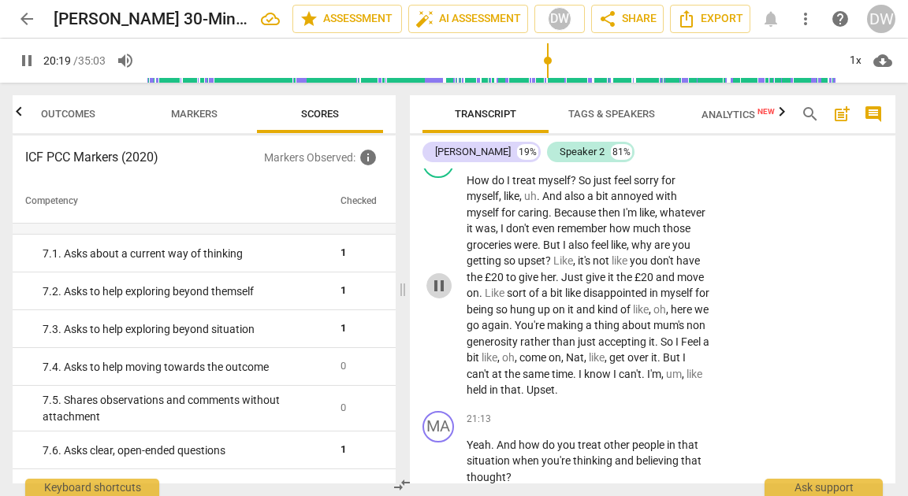
click at [439, 295] on span "pause" at bounding box center [438, 286] width 19 height 19
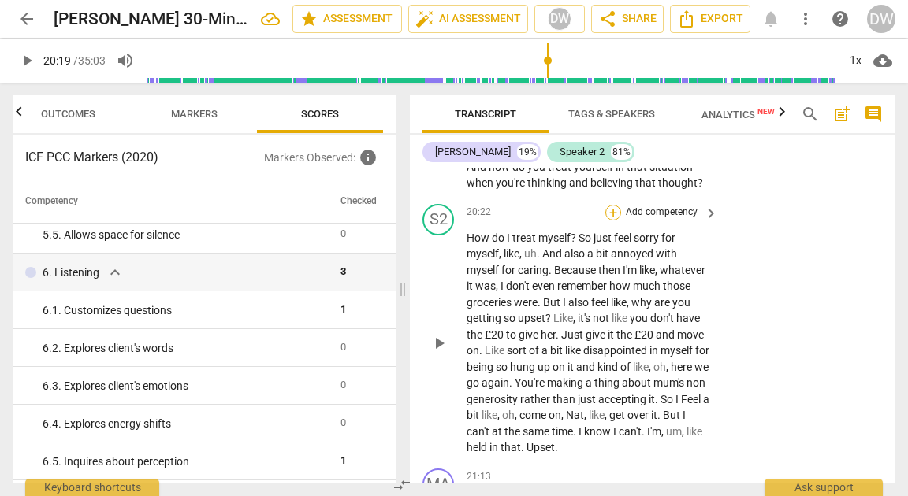
scroll to position [7485, 0]
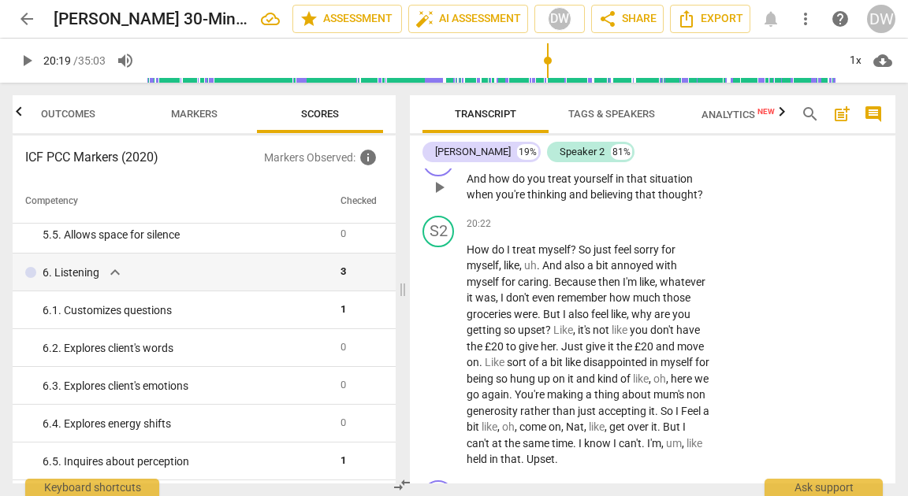
click at [613, 162] on div "+" at bounding box center [613, 154] width 16 height 16
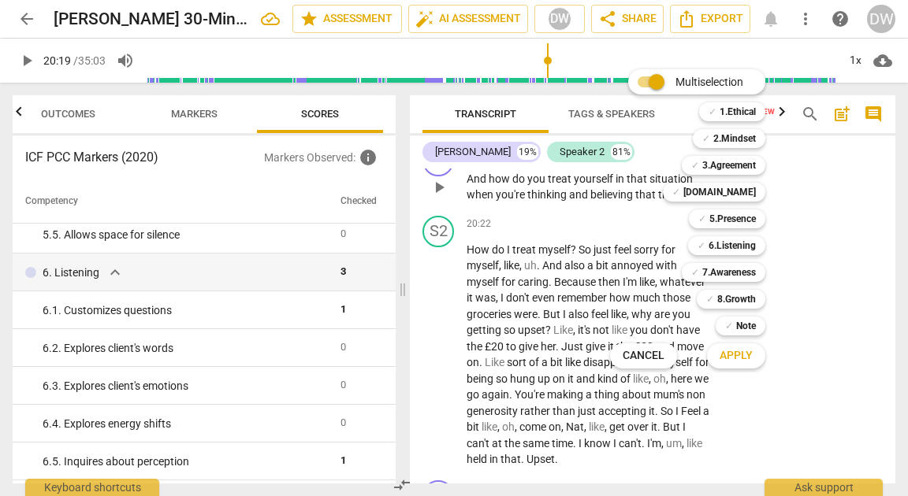
click at [613, 218] on div "Multiselection m ✓ 1.Ethical 1 ✓ 2.Mindset 2 ✓ 3.Agreement 3 ✓ [DOMAIN_NAME] 4 …" at bounding box center [698, 218] width 191 height 307
click at [431, 437] on div at bounding box center [454, 248] width 908 height 496
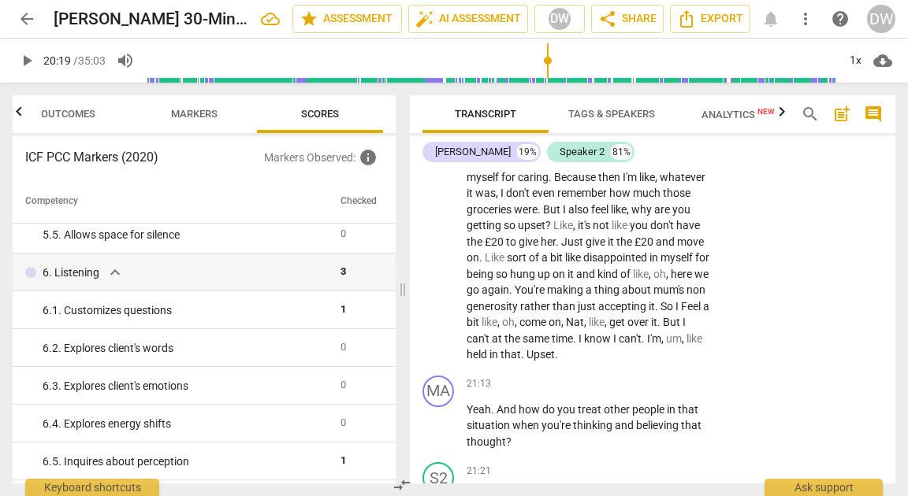
scroll to position [7591, 0]
click at [439, 258] on span "play_arrow" at bounding box center [438, 248] width 19 height 19
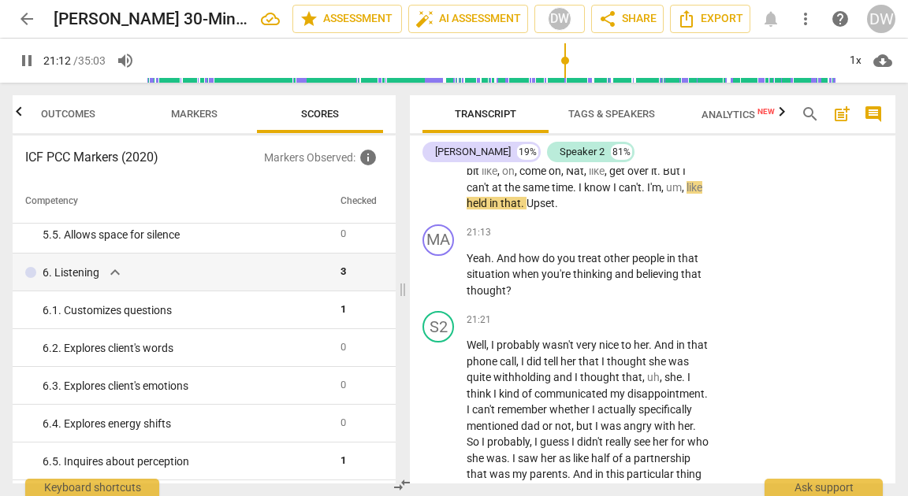
scroll to position [7743, 0]
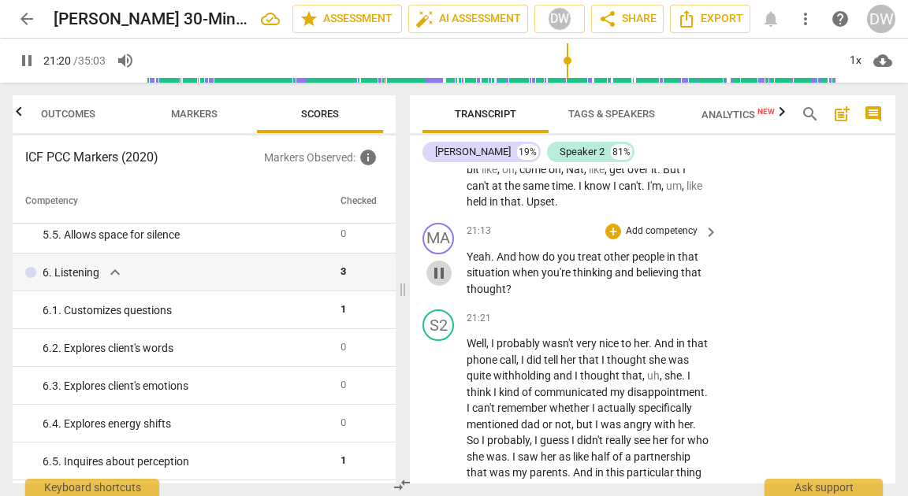
click at [437, 283] on span "pause" at bounding box center [438, 273] width 19 height 19
click at [607, 239] on div "+" at bounding box center [613, 232] width 16 height 16
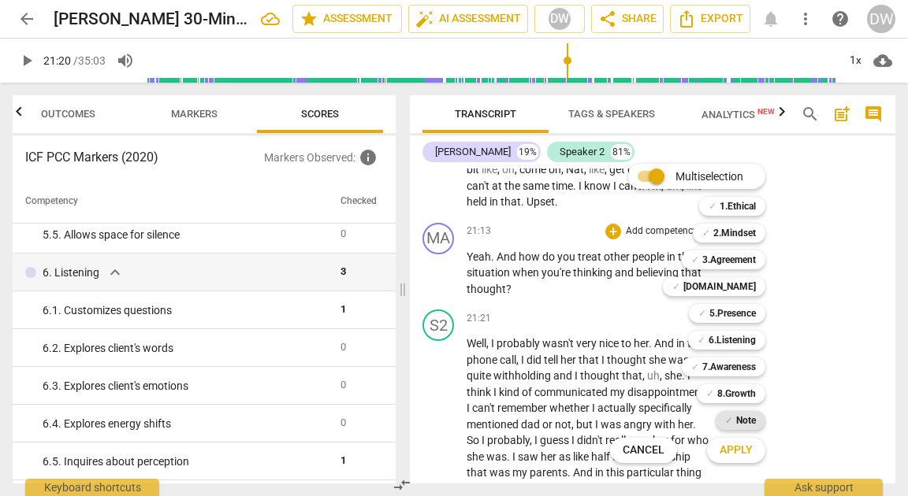
click at [741, 420] on b "Note" at bounding box center [746, 420] width 20 height 19
click at [737, 447] on span "Apply" at bounding box center [735, 451] width 33 height 16
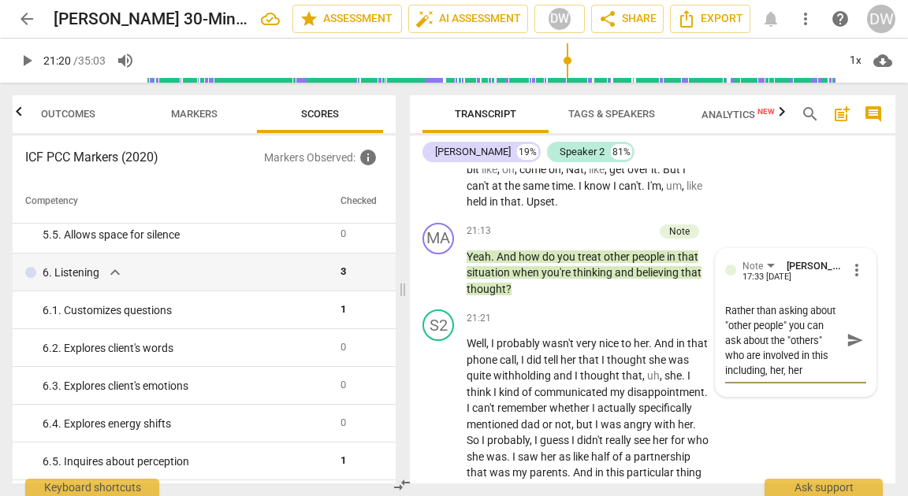
scroll to position [14, 0]
click at [779, 378] on textarea "Rather than asking about "other people" you can ask about the "others" who are …" at bounding box center [783, 340] width 116 height 75
click at [829, 378] on textarea "Rather than asking about "other people" you can ask about the "others" who are …" at bounding box center [783, 340] width 116 height 75
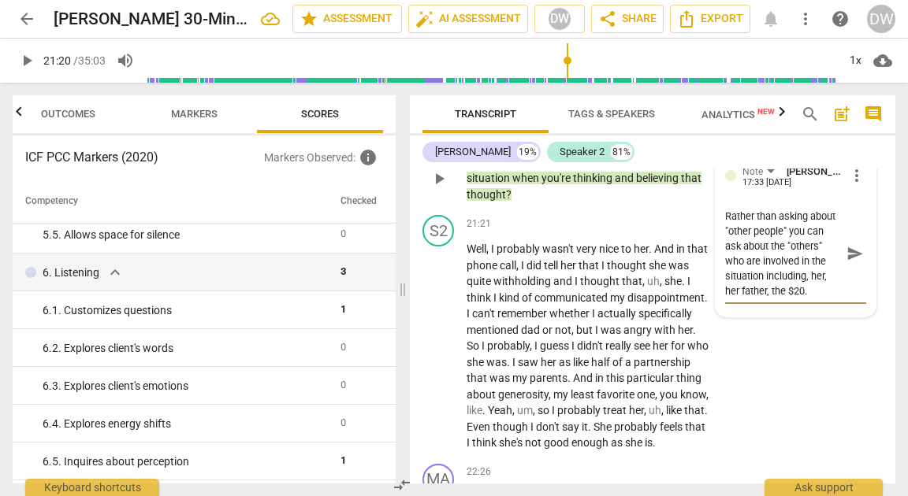
scroll to position [7840, 0]
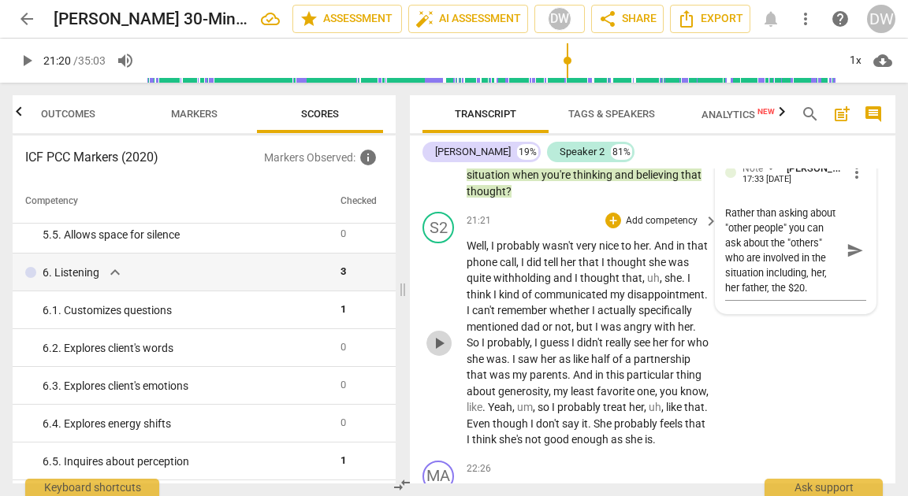
click at [440, 353] on span "play_arrow" at bounding box center [438, 343] width 19 height 19
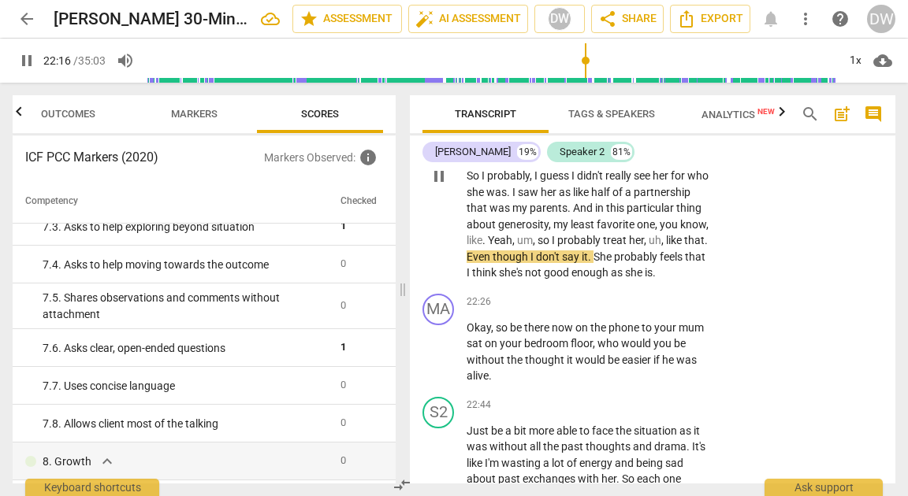
scroll to position [7840, 0]
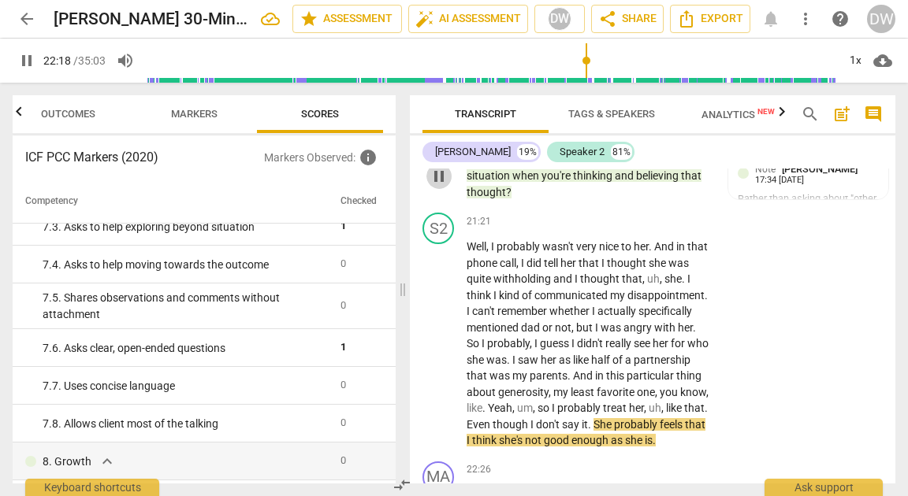
click at [441, 186] on span "pause" at bounding box center [438, 176] width 19 height 19
click at [563, 143] on div "+" at bounding box center [567, 135] width 16 height 16
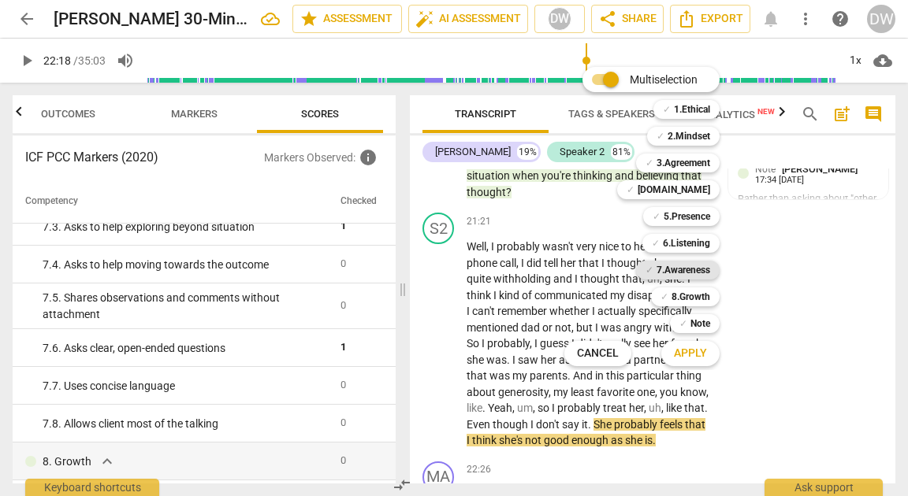
click at [707, 273] on b "7.Awareness" at bounding box center [683, 270] width 54 height 19
click at [693, 350] on span "Apply" at bounding box center [690, 354] width 33 height 16
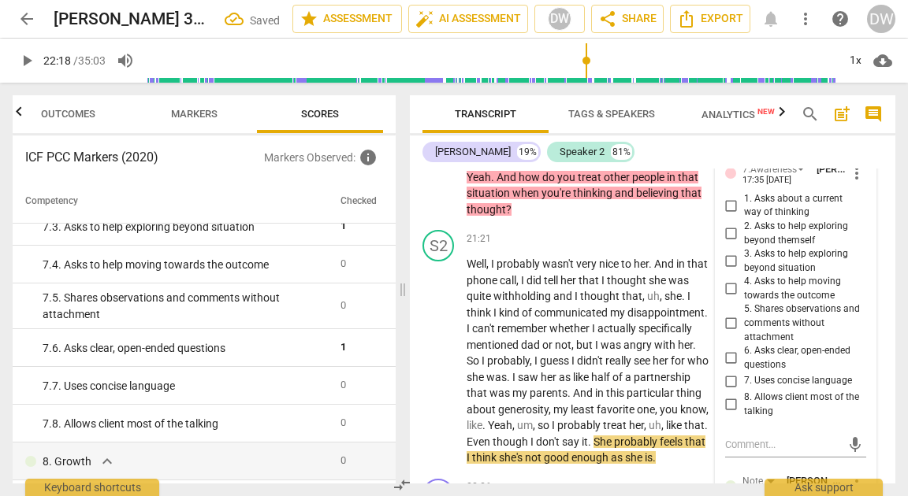
scroll to position [8041, 0]
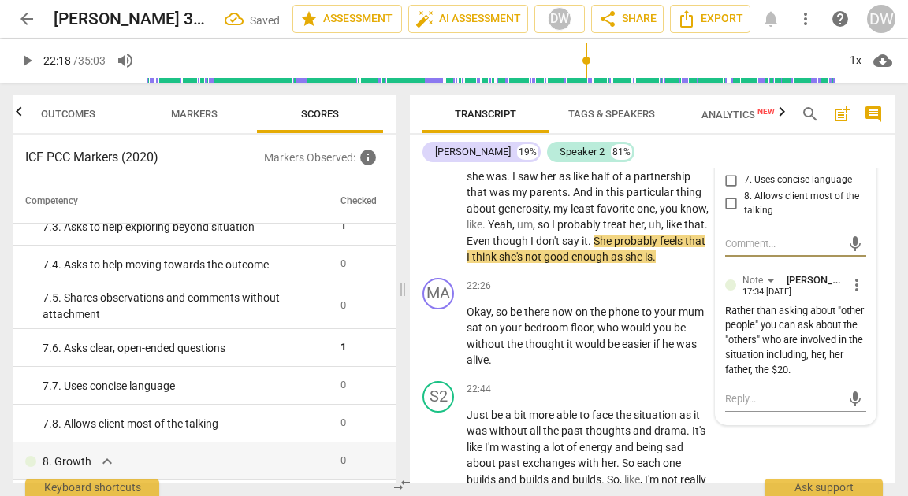
click at [730, 190] on input "7. Uses concise language" at bounding box center [730, 180] width 25 height 19
click at [728, 213] on input "8. Allows client most of the talking" at bounding box center [730, 204] width 25 height 19
click at [438, 170] on span "play_arrow" at bounding box center [438, 160] width 19 height 19
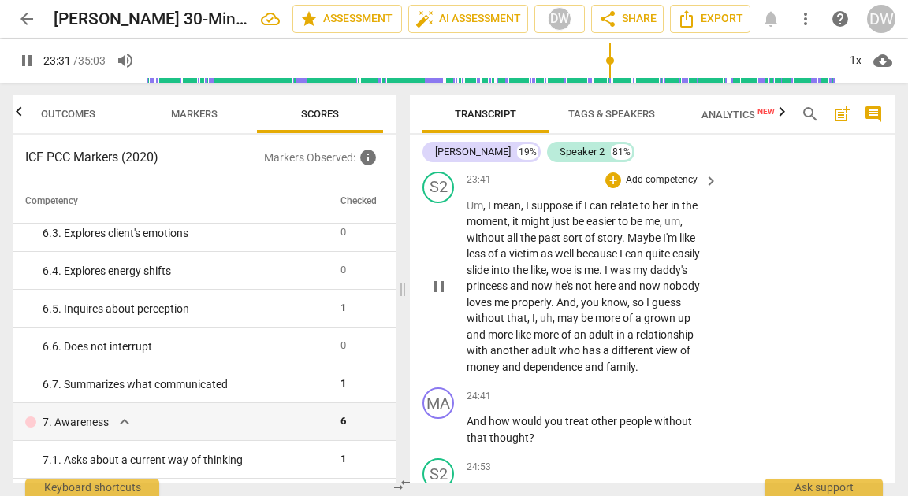
scroll to position [8628, 0]
click at [438, 152] on span "pause" at bounding box center [438, 142] width 19 height 19
click at [611, 117] on div "+" at bounding box center [613, 109] width 16 height 16
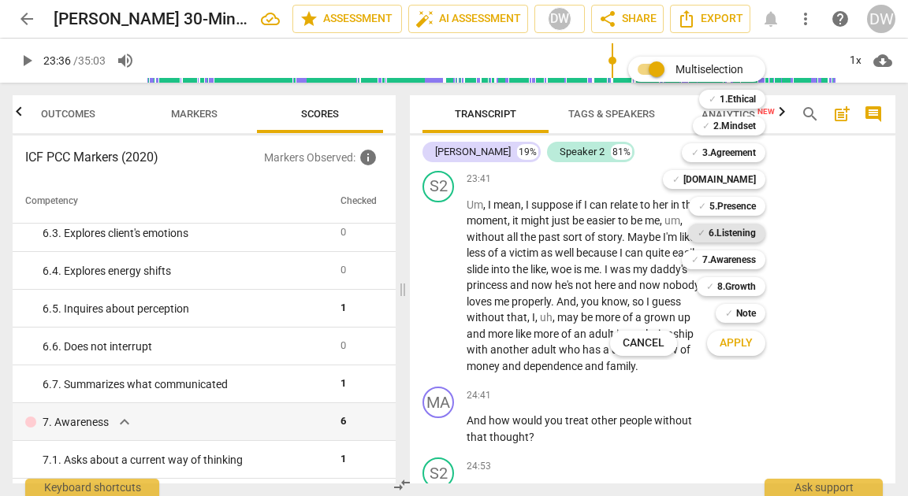
click at [732, 231] on b "6.Listening" at bounding box center [731, 233] width 47 height 19
click at [731, 348] on span "Apply" at bounding box center [735, 344] width 33 height 16
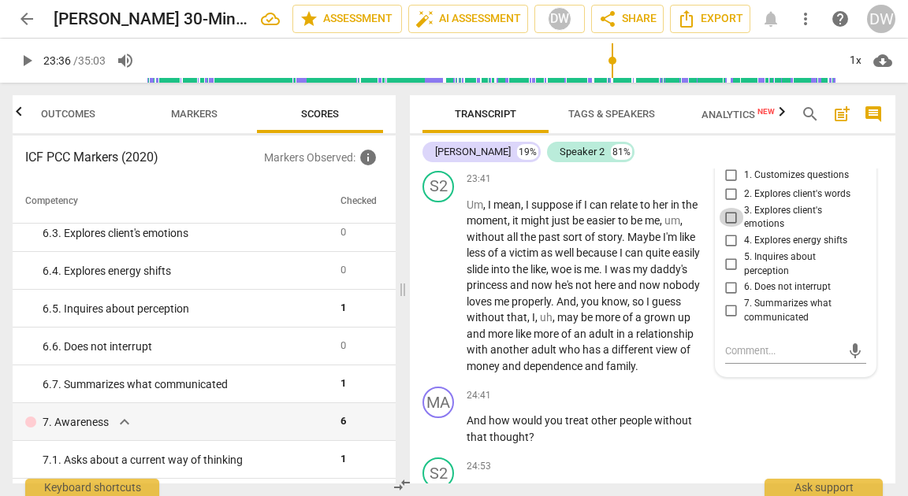
click at [726, 227] on input "3. Explores client's emotions" at bounding box center [730, 217] width 25 height 19
click at [441, 299] on button "play_arrow" at bounding box center [438, 285] width 25 height 25
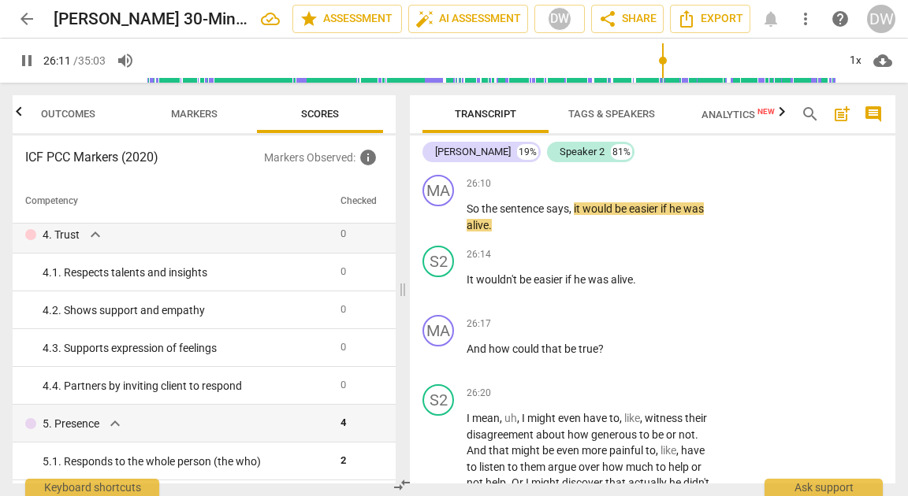
scroll to position [9399, 0]
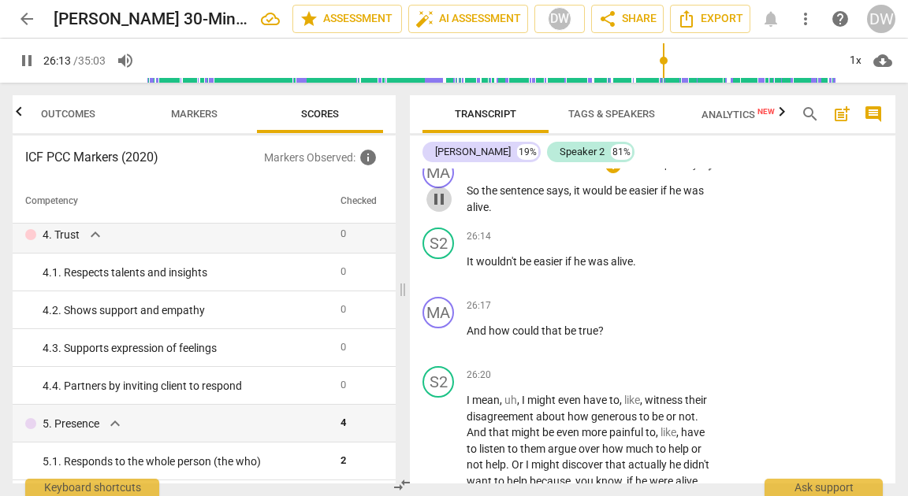
click at [440, 209] on span "pause" at bounding box center [438, 199] width 19 height 19
click at [615, 173] on div "+" at bounding box center [613, 166] width 16 height 16
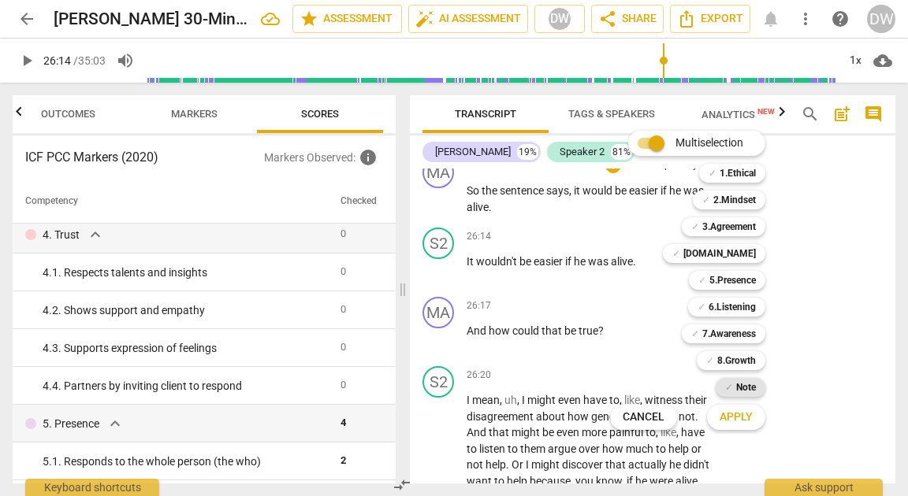
click at [728, 381] on span "✓" at bounding box center [729, 387] width 8 height 19
click at [728, 412] on span "Apply" at bounding box center [735, 418] width 33 height 16
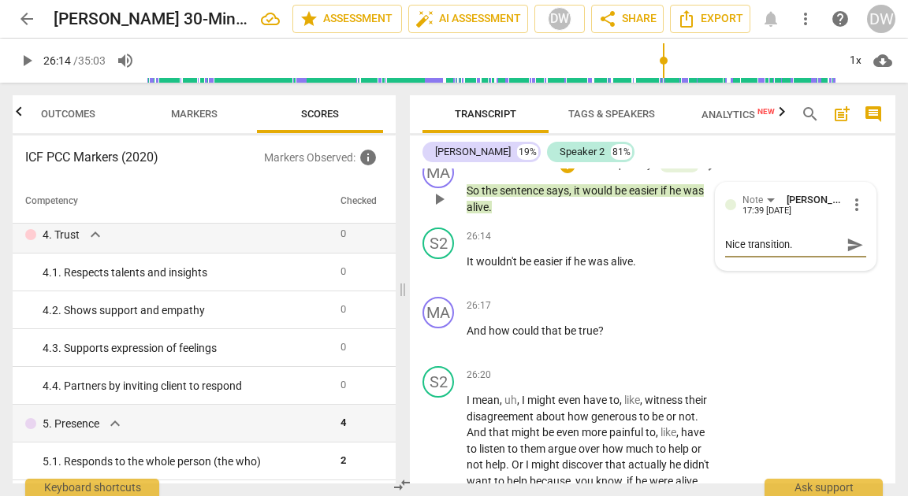
click at [846, 254] on span "send" at bounding box center [854, 244] width 17 height 17
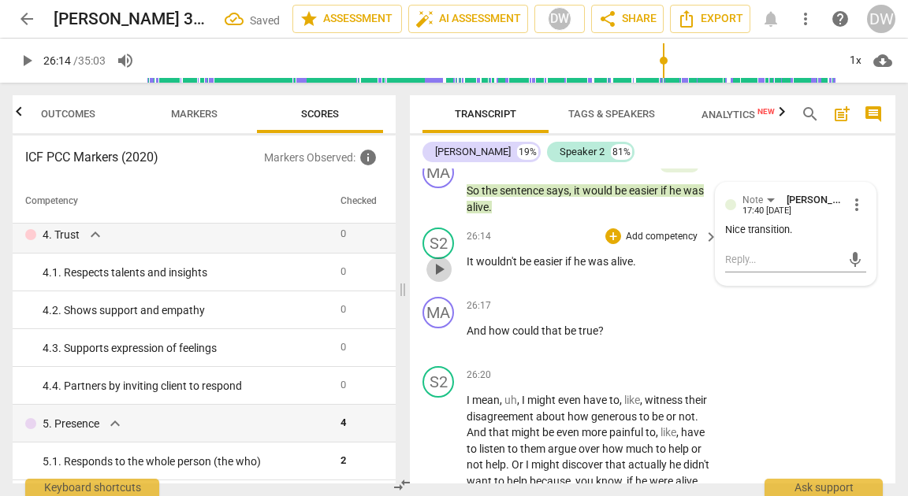
click at [441, 279] on span "play_arrow" at bounding box center [438, 269] width 19 height 19
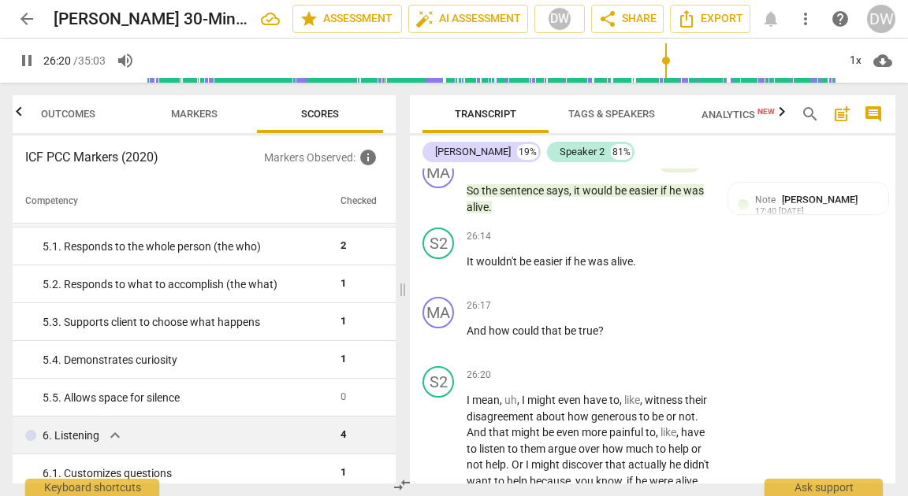
scroll to position [9738, 0]
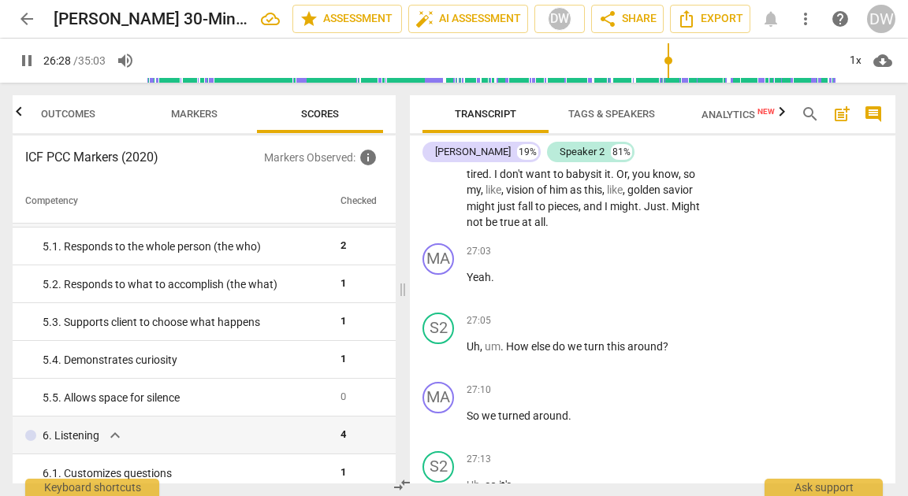
click at [439, 151] on span "pause" at bounding box center [438, 141] width 19 height 19
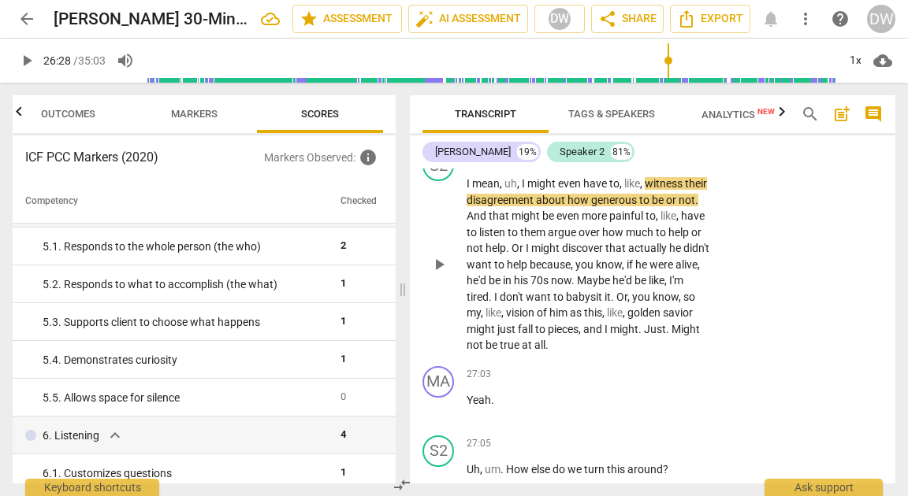
scroll to position [9613, 0]
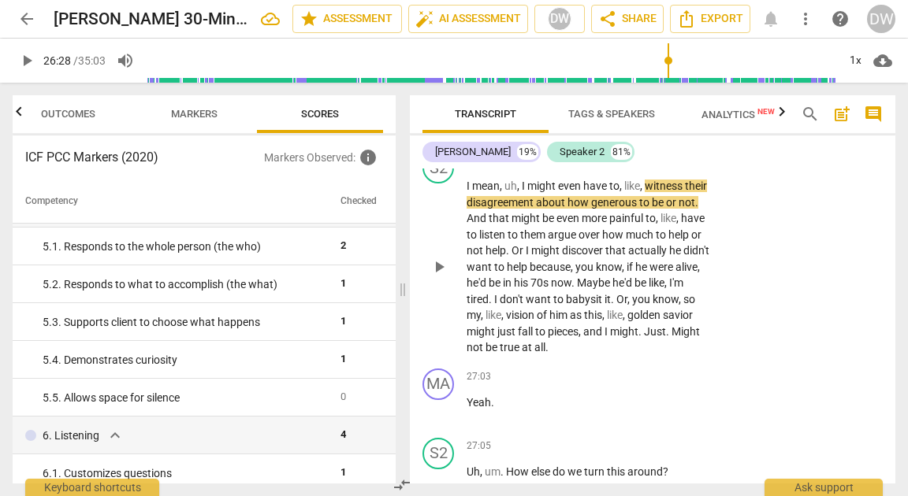
click at [614, 169] on div "+" at bounding box center [613, 161] width 16 height 16
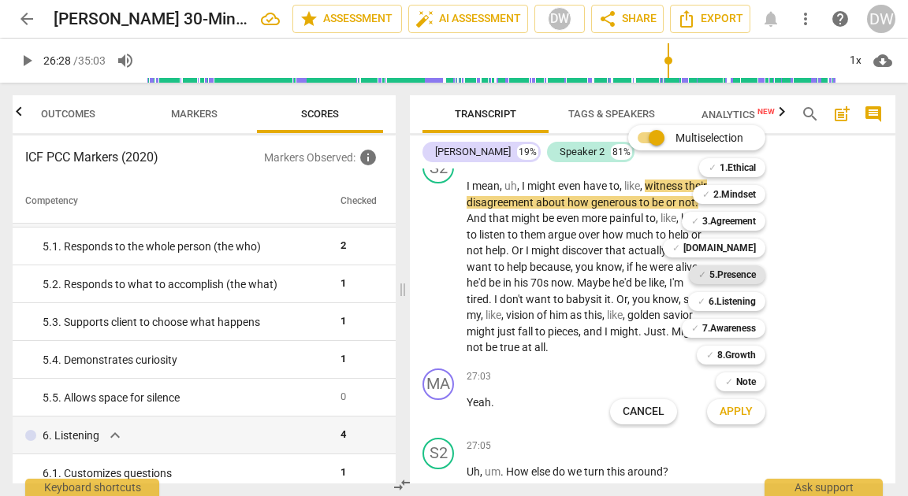
click at [726, 274] on b "5.Presence" at bounding box center [732, 274] width 46 height 19
click at [723, 412] on span "Apply" at bounding box center [735, 412] width 33 height 16
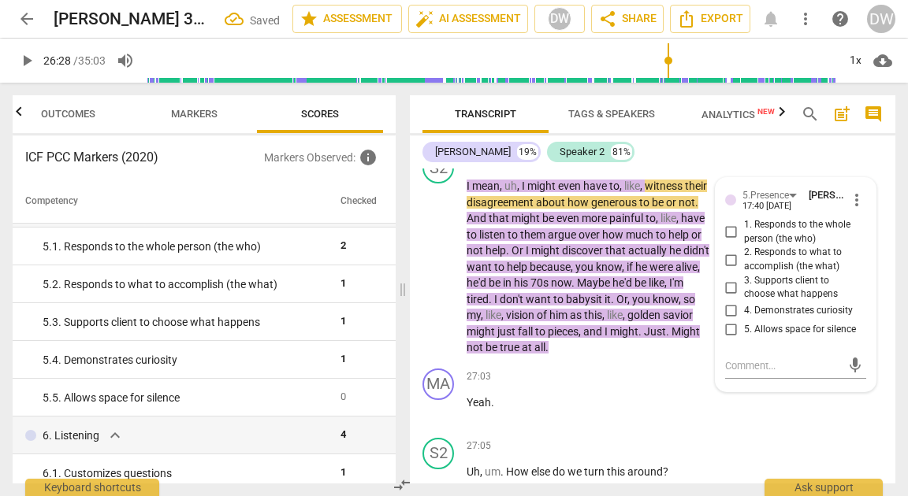
scroll to position [9615, 0]
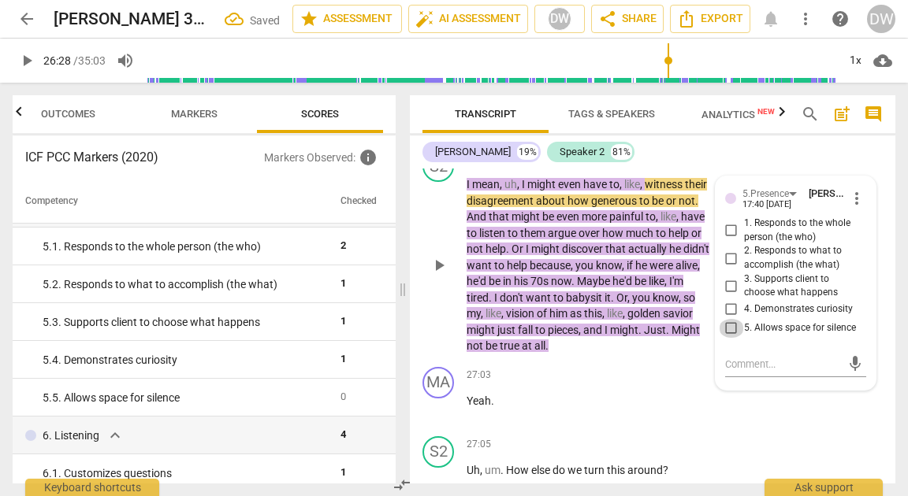
click at [730, 338] on input "5. Allows space for silence" at bounding box center [730, 328] width 25 height 19
click at [436, 275] on span "play_arrow" at bounding box center [438, 265] width 19 height 19
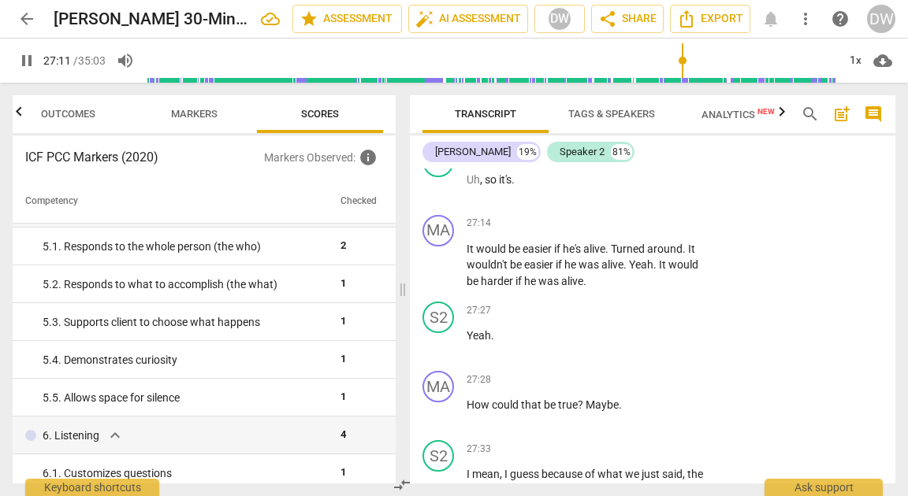
scroll to position [10046, 0]
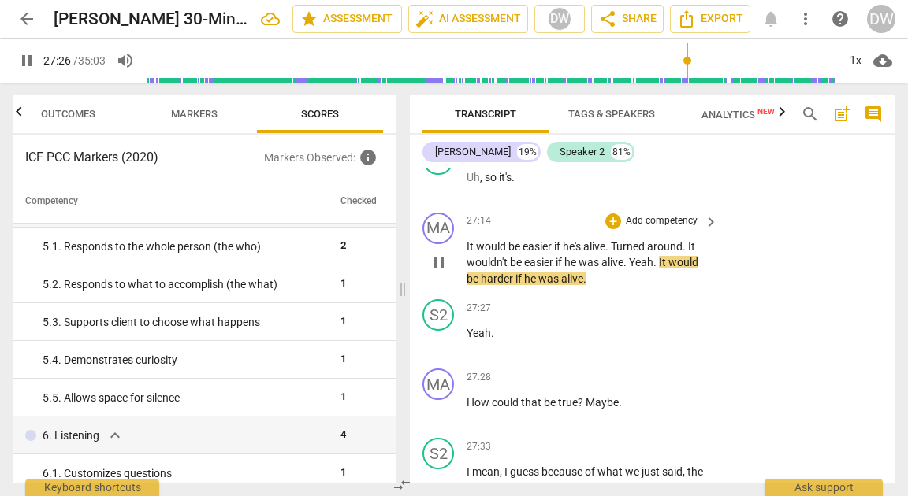
click at [436, 273] on span "pause" at bounding box center [438, 263] width 19 height 19
click at [607, 229] on div "+" at bounding box center [613, 221] width 16 height 16
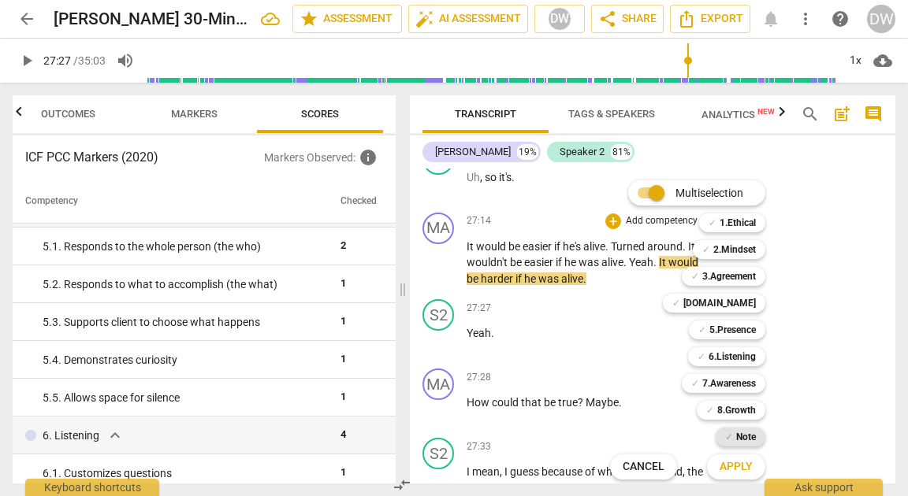
click at [743, 434] on b "Note" at bounding box center [746, 437] width 20 height 19
click at [743, 462] on span "Apply" at bounding box center [735, 467] width 33 height 16
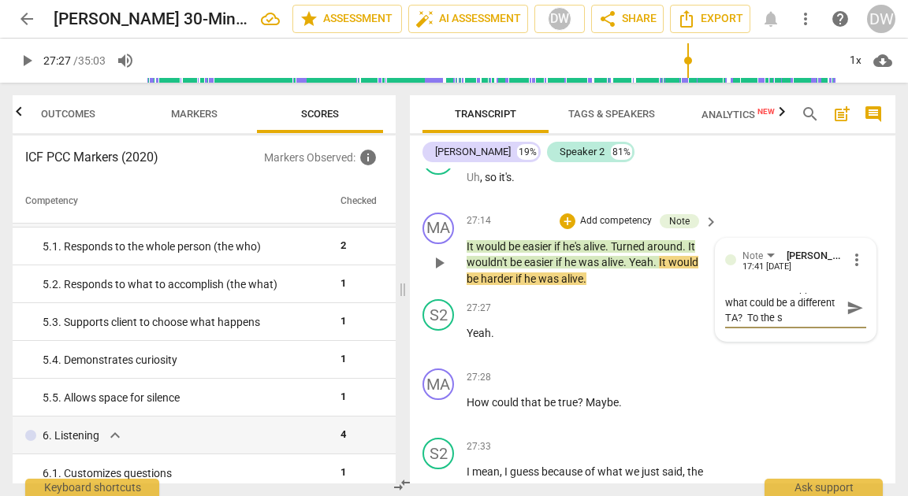
scroll to position [0, 0]
click at [849, 324] on span "send" at bounding box center [854, 314] width 17 height 17
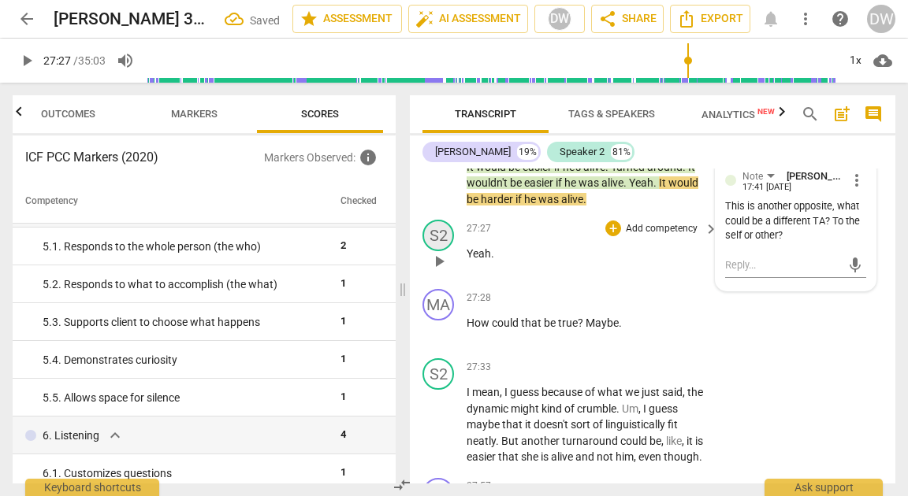
scroll to position [10158, 0]
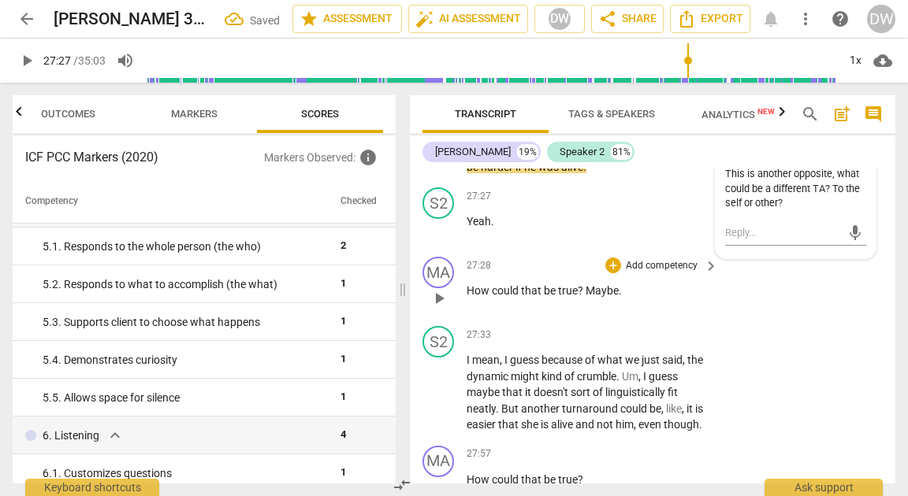
click at [449, 308] on span "play_arrow" at bounding box center [438, 298] width 25 height 19
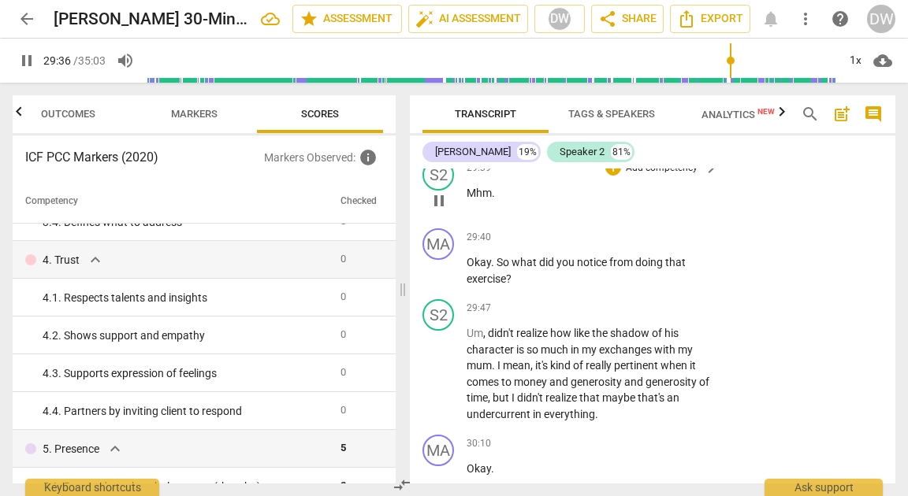
scroll to position [11004, 0]
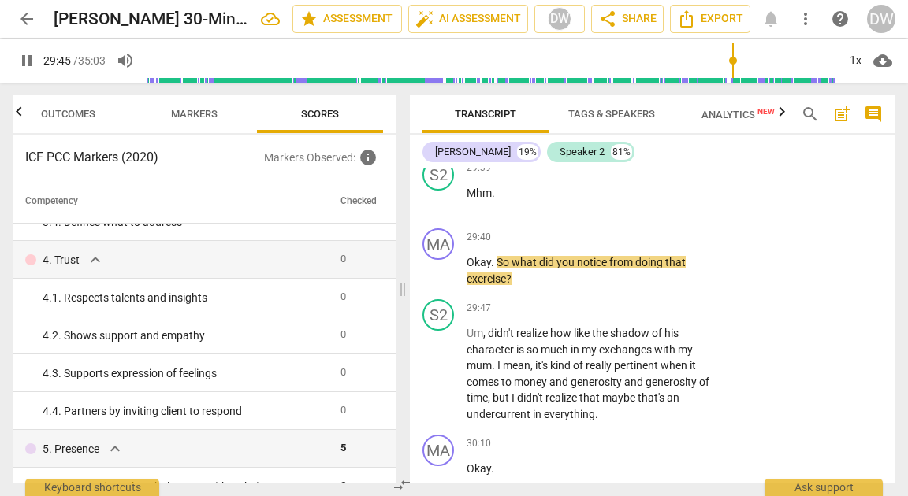
click at [441, 140] on span "pause" at bounding box center [438, 130] width 19 height 19
click at [615, 105] on div "+" at bounding box center [613, 97] width 16 height 16
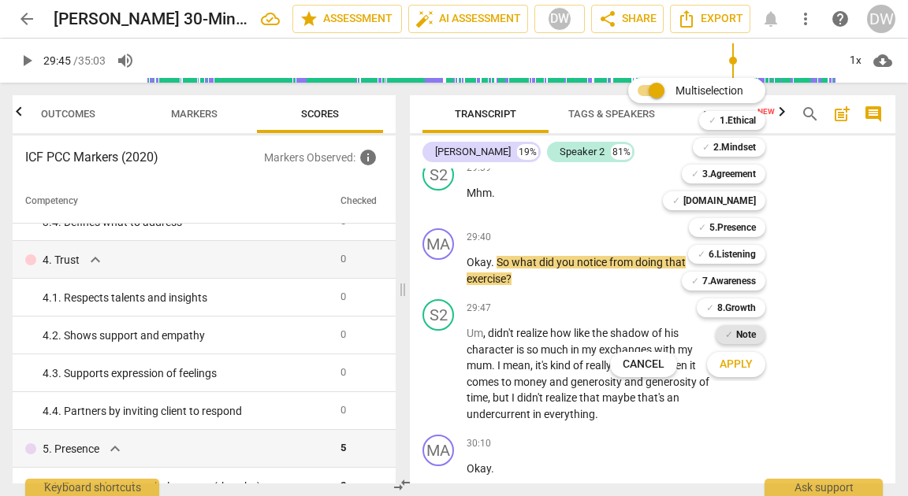
click at [753, 330] on b "Note" at bounding box center [746, 334] width 20 height 19
click at [744, 364] on span "Apply" at bounding box center [735, 365] width 33 height 16
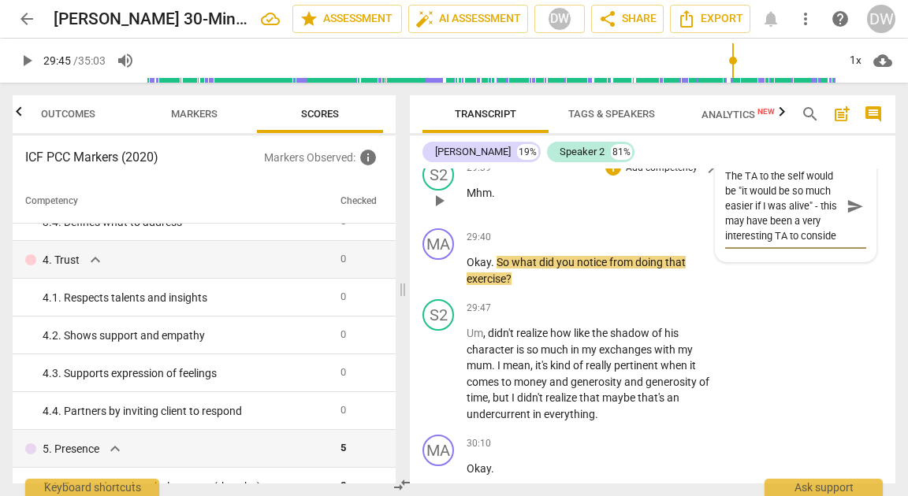
scroll to position [14, 0]
click at [846, 215] on span "send" at bounding box center [854, 206] width 17 height 17
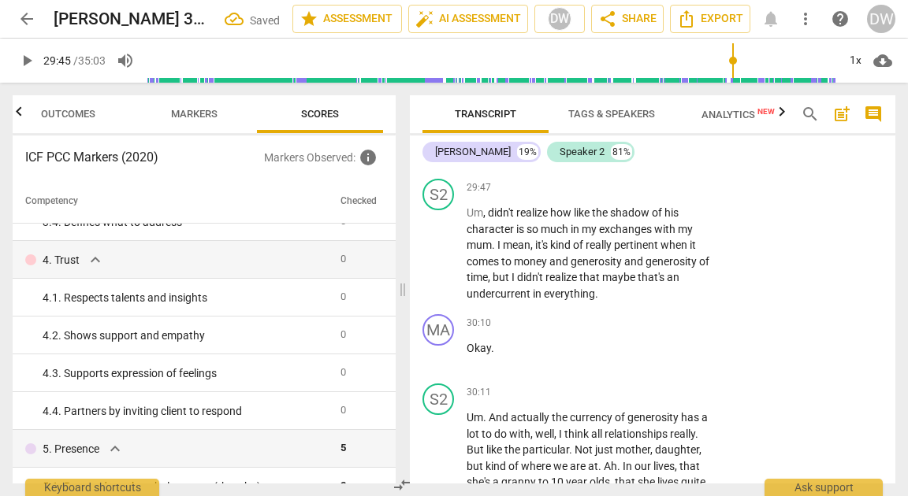
scroll to position [11124, 0]
click at [614, 125] on div "+" at bounding box center [613, 118] width 16 height 16
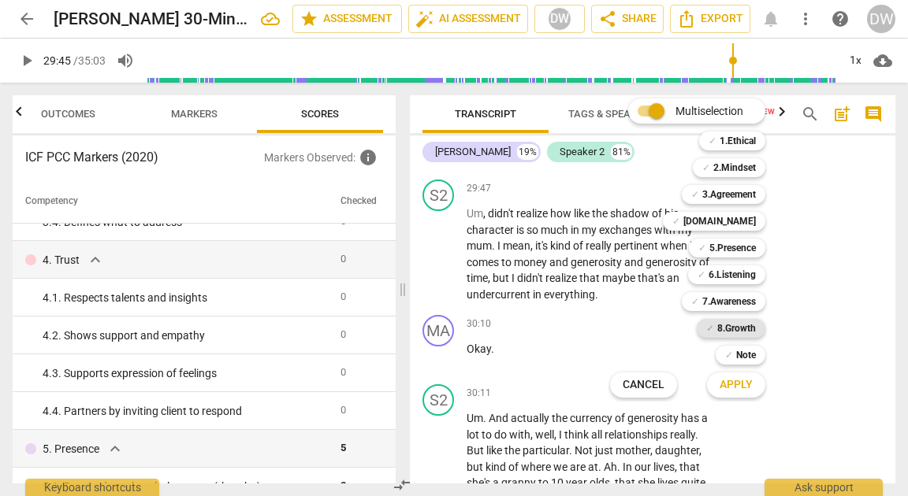
click at [749, 334] on b "8.Growth" at bounding box center [736, 328] width 39 height 19
click at [733, 391] on span "Apply" at bounding box center [735, 385] width 33 height 16
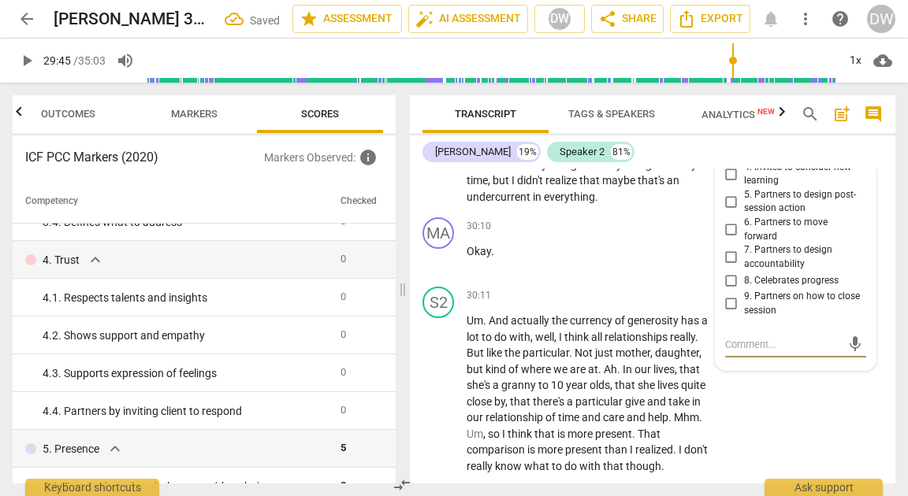
scroll to position [11212, 0]
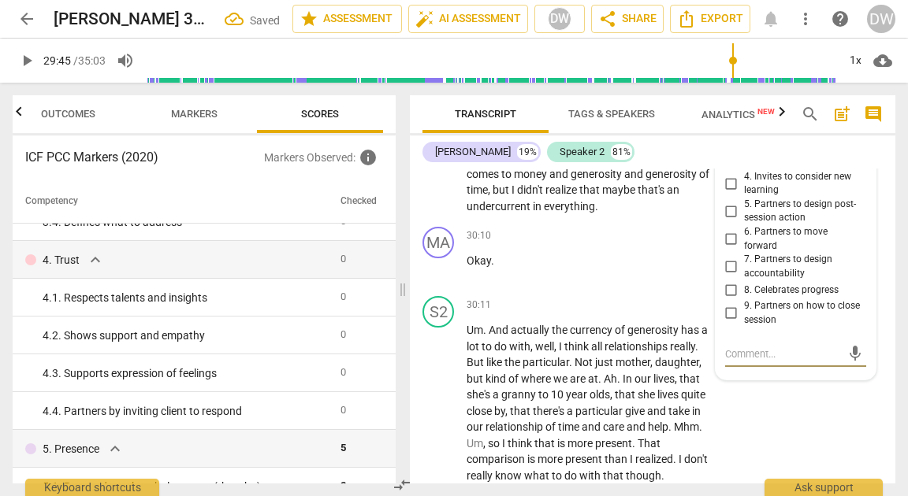
click at [726, 138] on input "2. Invites to state learning about themself" at bounding box center [730, 128] width 25 height 19
click at [726, 165] on input "3. Invites to explore learning about situation" at bounding box center [730, 156] width 25 height 19
click at [433, 176] on span "play_arrow" at bounding box center [438, 166] width 19 height 19
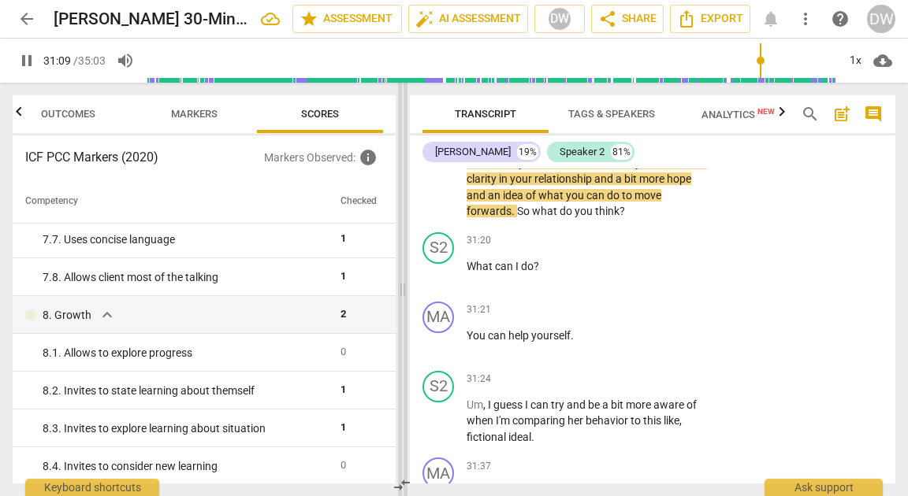
scroll to position [1343, 0]
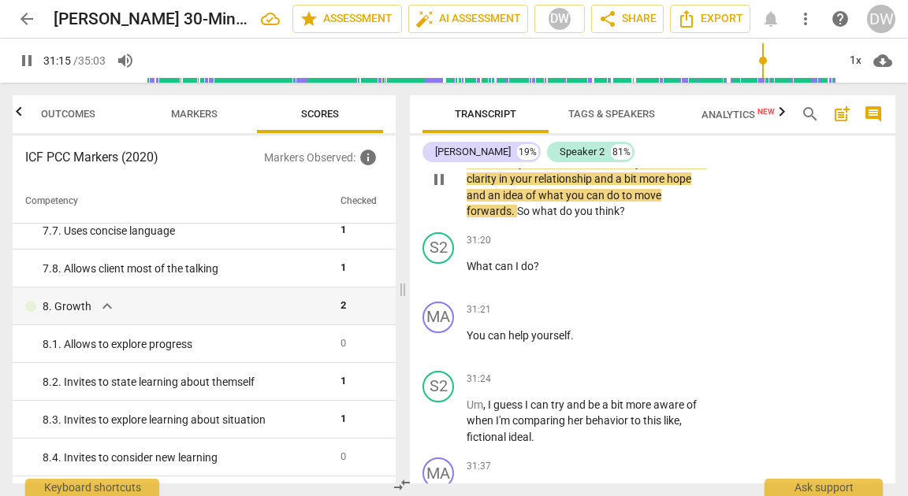
click at [602, 130] on div "+ Add competency keyboard_arrow_right" at bounding box center [660, 121] width 117 height 17
click at [609, 129] on div "+" at bounding box center [613, 121] width 16 height 16
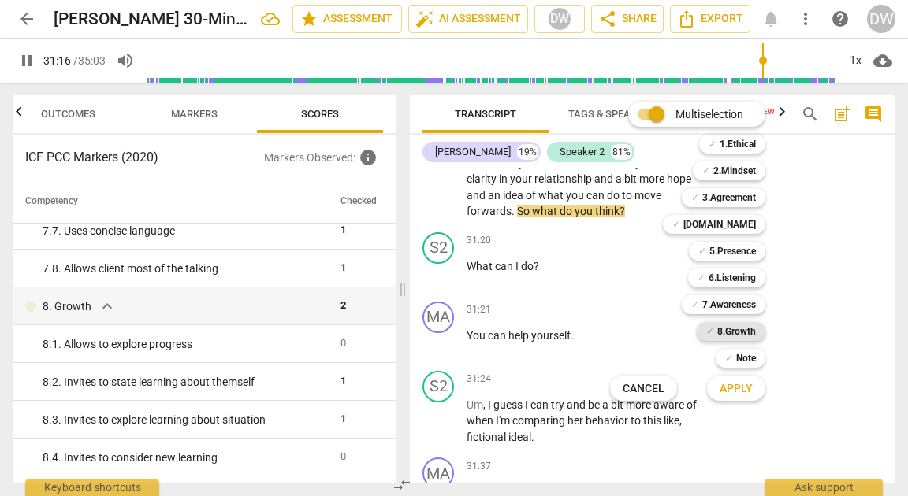
click at [722, 330] on b "8.Growth" at bounding box center [736, 331] width 39 height 19
click at [724, 396] on button "Apply" at bounding box center [736, 388] width 58 height 28
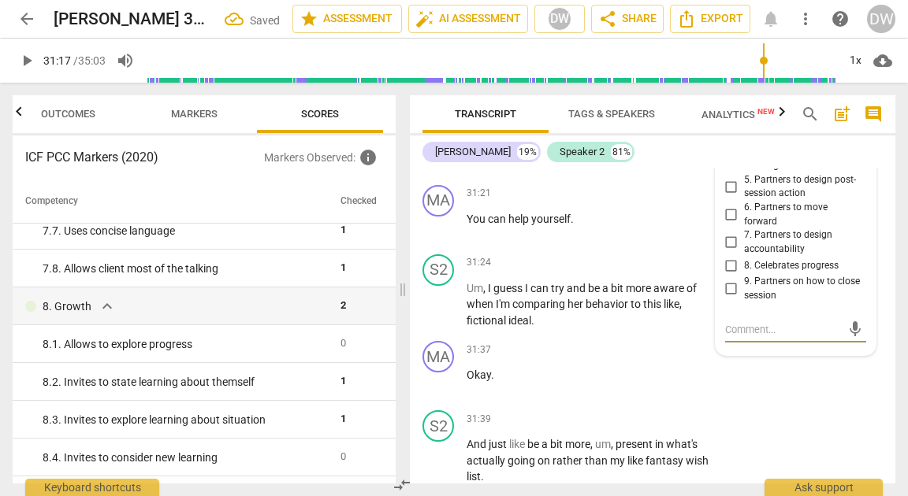
scroll to position [11689, 0]
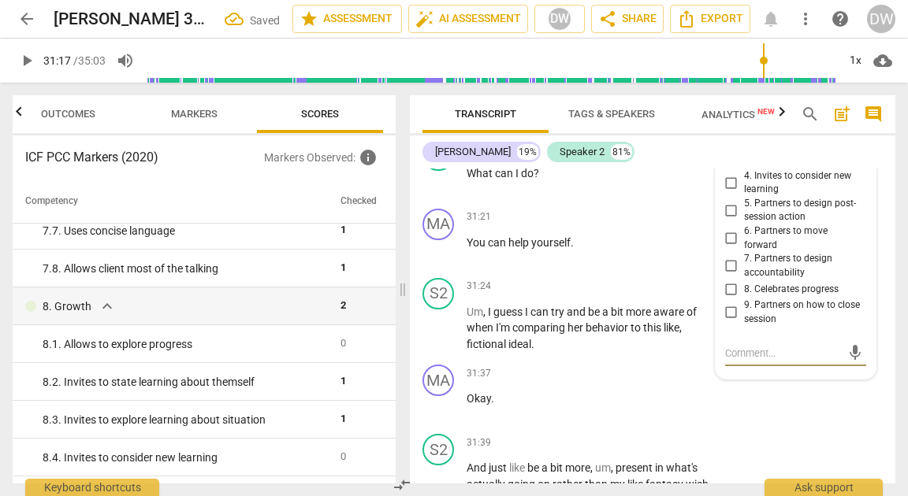
click at [729, 110] on input "1. Allows to explore progress" at bounding box center [730, 100] width 25 height 19
click at [589, 196] on div "31:20 + Add competency keyboard_arrow_right What can I do ?" at bounding box center [592, 167] width 253 height 57
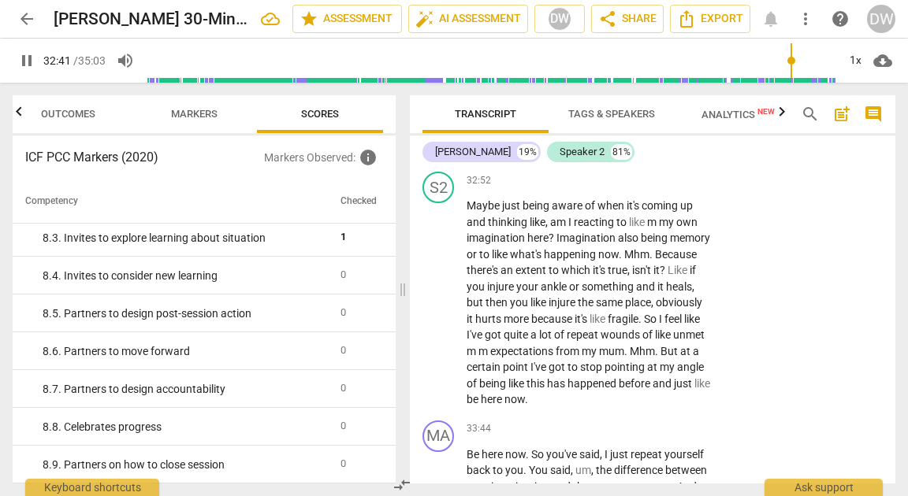
scroll to position [12504, 0]
click at [444, 152] on span "pause" at bounding box center [438, 142] width 19 height 19
click at [607, 117] on div "+" at bounding box center [613, 109] width 16 height 16
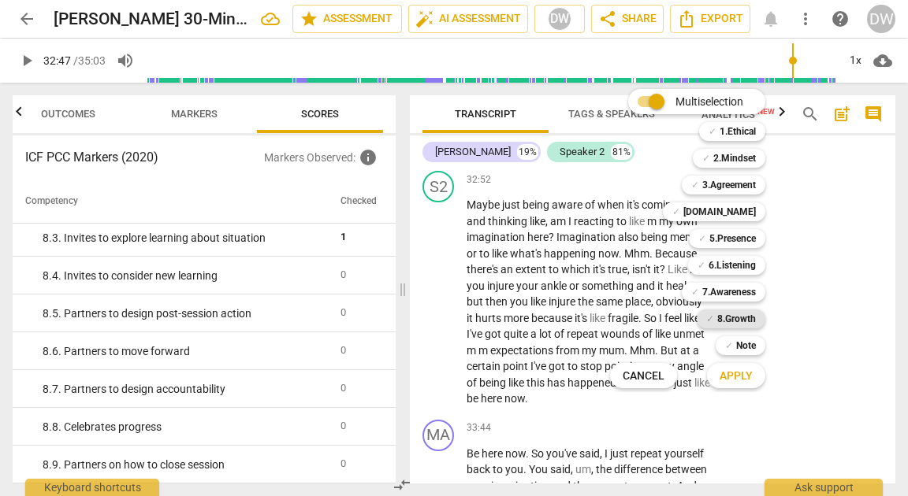
click at [732, 313] on b "8.Growth" at bounding box center [736, 319] width 39 height 19
click at [737, 375] on span "Apply" at bounding box center [735, 377] width 33 height 16
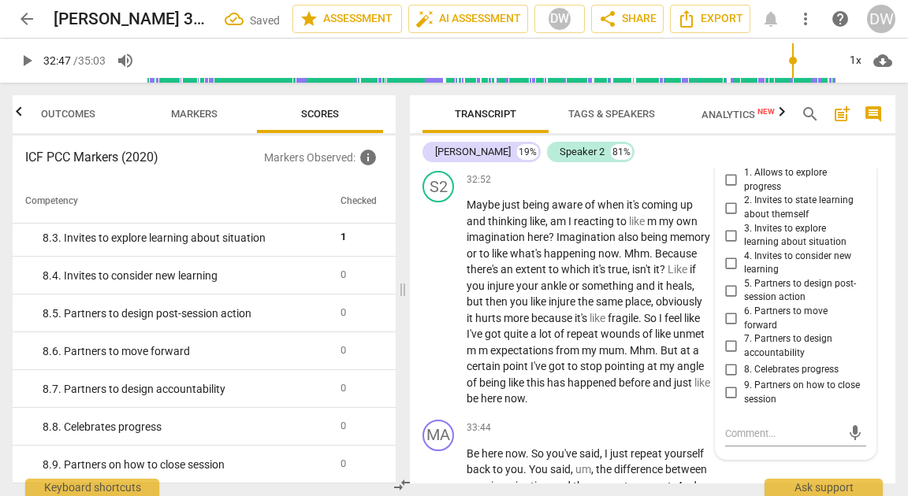
scroll to position [12741, 0]
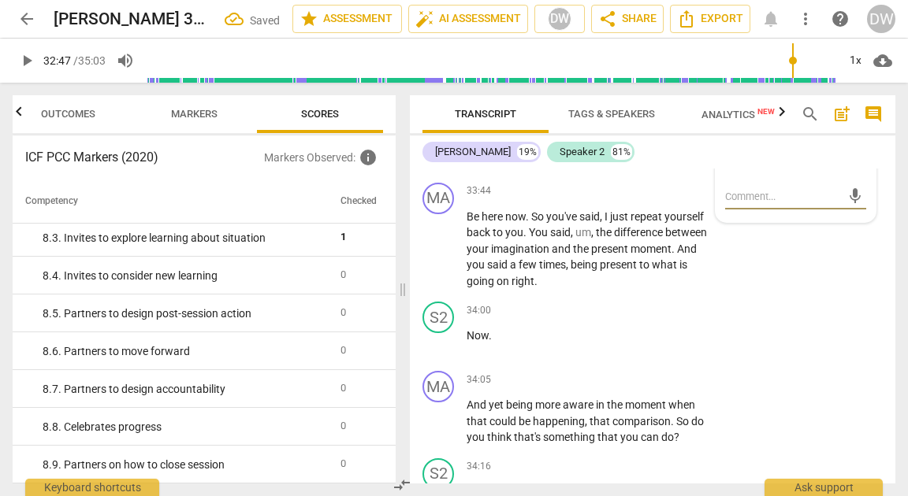
click at [724, 91] on input "6. Partners to move forward" at bounding box center [730, 81] width 25 height 19
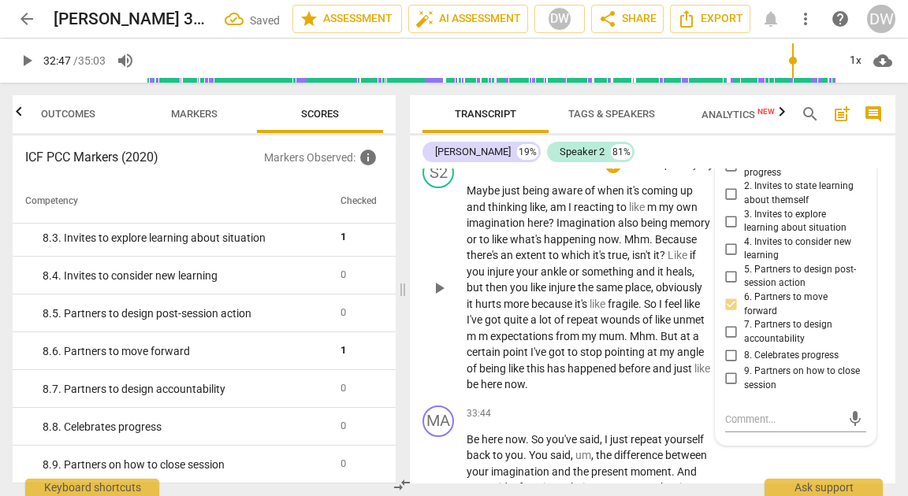
scroll to position [12515, 0]
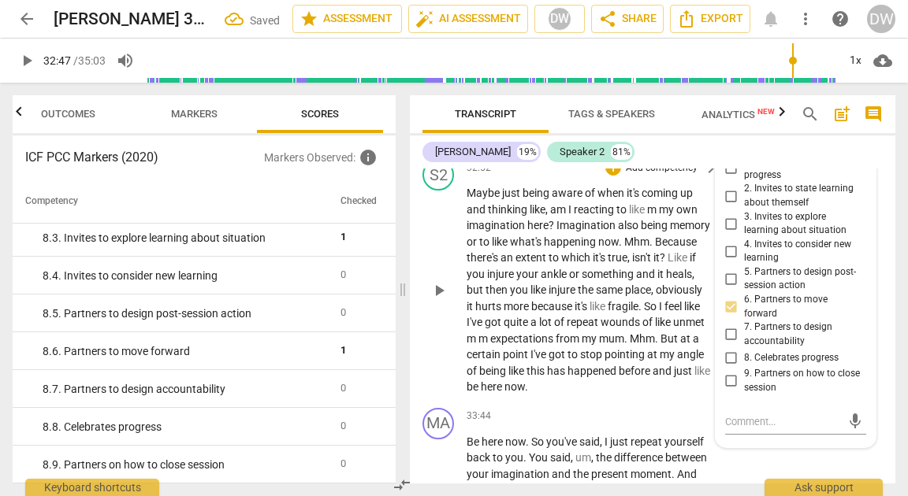
click at [438, 300] on span "play_arrow" at bounding box center [438, 290] width 19 height 19
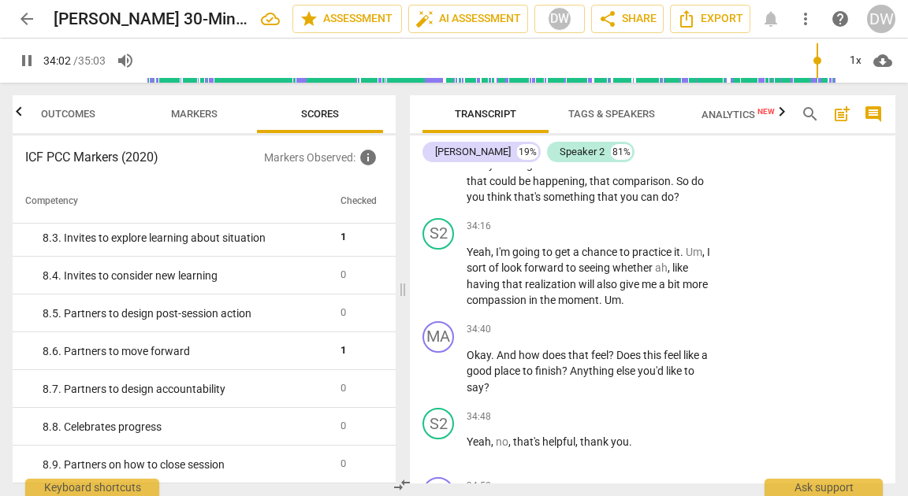
scroll to position [12982, 0]
click at [441, 190] on span "pause" at bounding box center [438, 180] width 19 height 19
click at [613, 147] on div "+" at bounding box center [613, 139] width 16 height 16
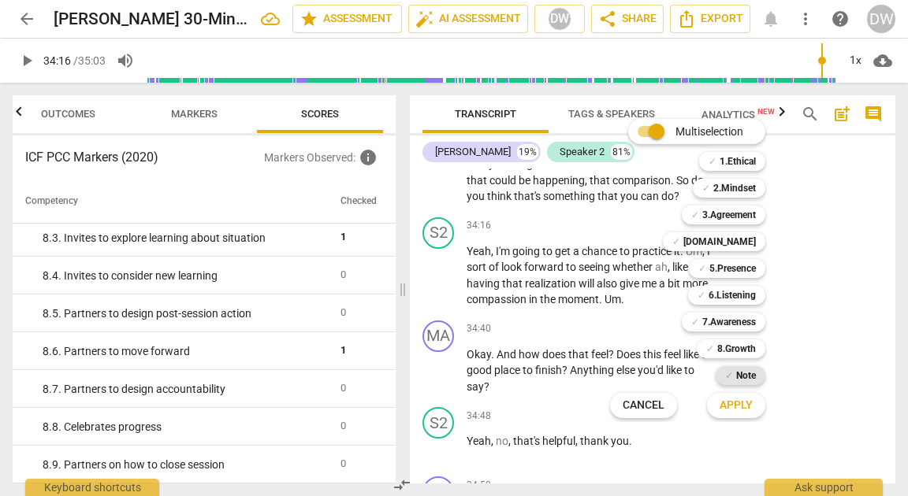
click at [722, 376] on div "✓ Note" at bounding box center [740, 375] width 50 height 19
click at [723, 405] on span "Apply" at bounding box center [735, 406] width 33 height 16
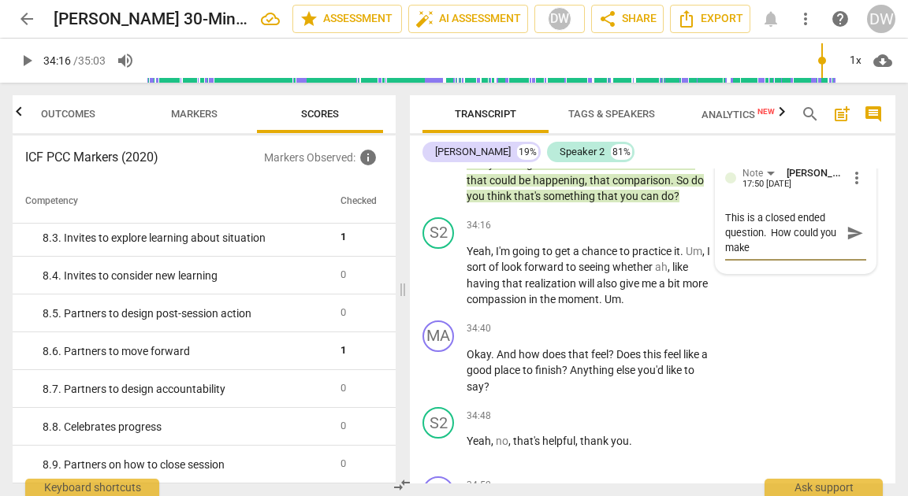
scroll to position [0, 0]
click at [852, 242] on span "send" at bounding box center [854, 233] width 17 height 17
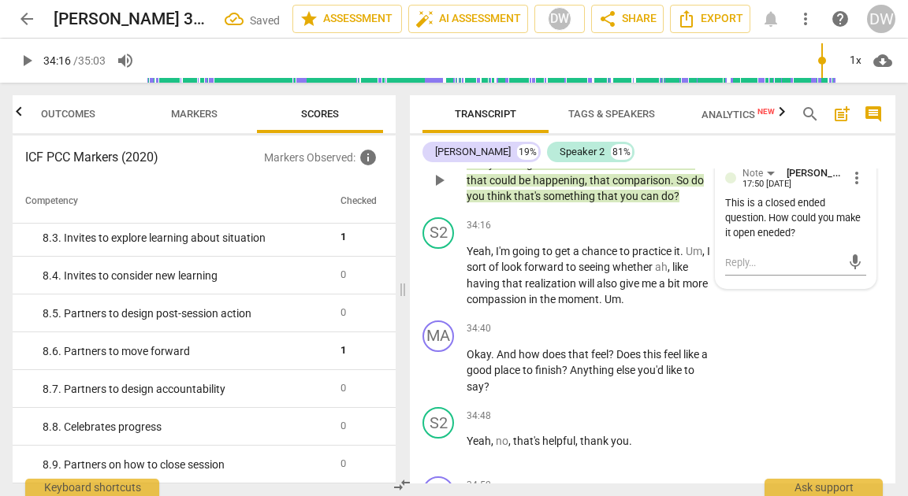
click at [850, 188] on span "more_vert" at bounding box center [856, 178] width 19 height 19
click at [863, 299] on li "Edit" at bounding box center [867, 308] width 54 height 30
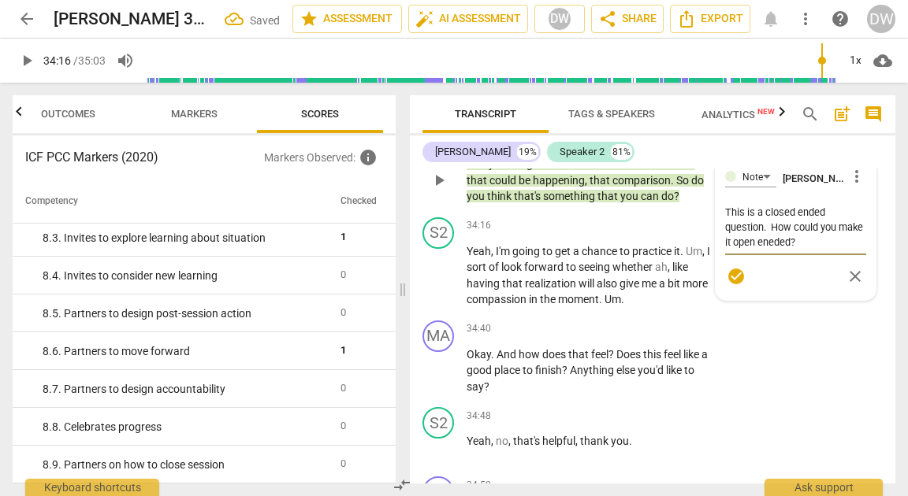
click at [793, 250] on textarea "This is a closed ended question. How could you make it open eneded?" at bounding box center [795, 227] width 141 height 45
click at [735, 286] on span "check_circle" at bounding box center [735, 276] width 19 height 19
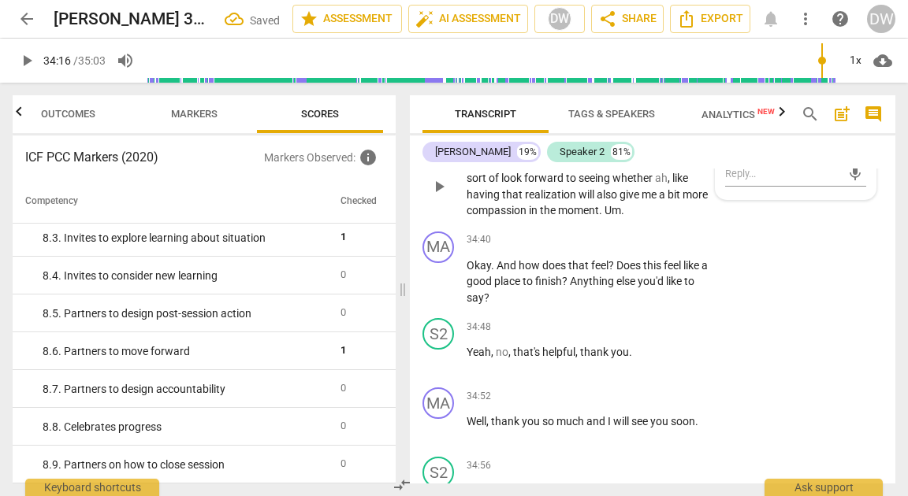
scroll to position [13073, 0]
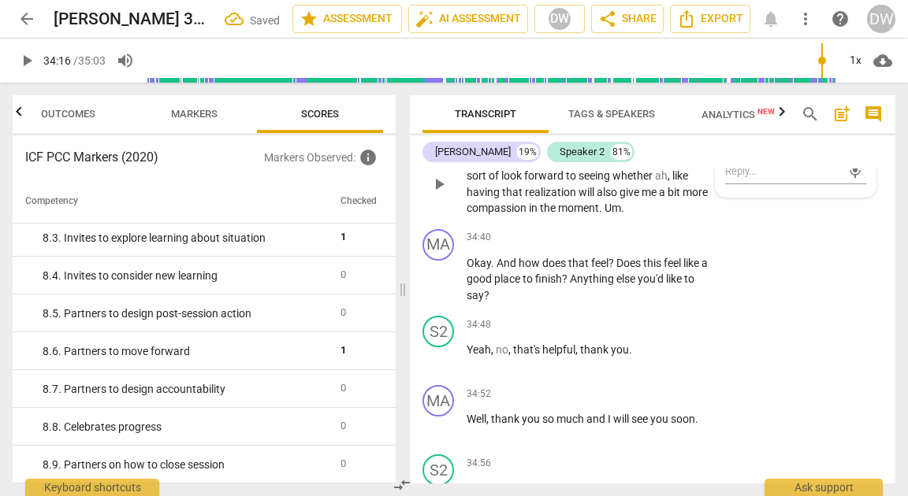
click at [446, 194] on span "play_arrow" at bounding box center [438, 184] width 19 height 19
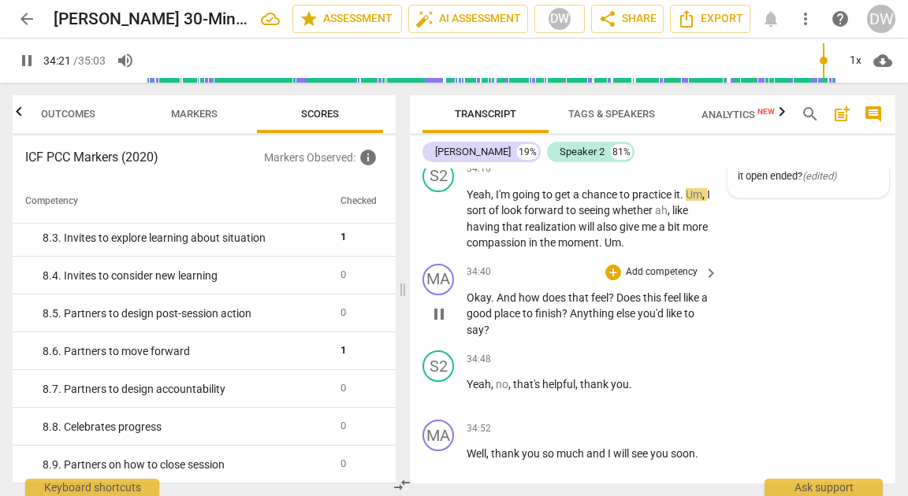
scroll to position [13016, 0]
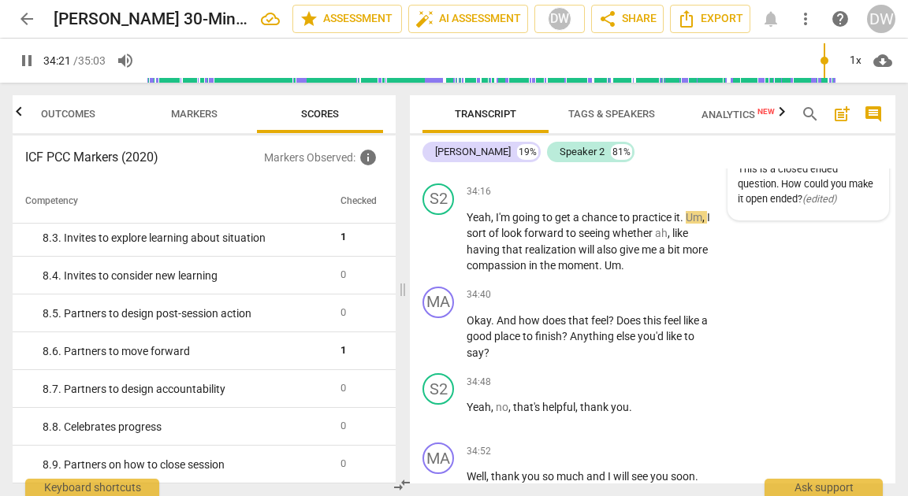
click at [440, 156] on span "pause" at bounding box center [438, 146] width 19 height 19
click at [563, 113] on div "+" at bounding box center [567, 105] width 16 height 16
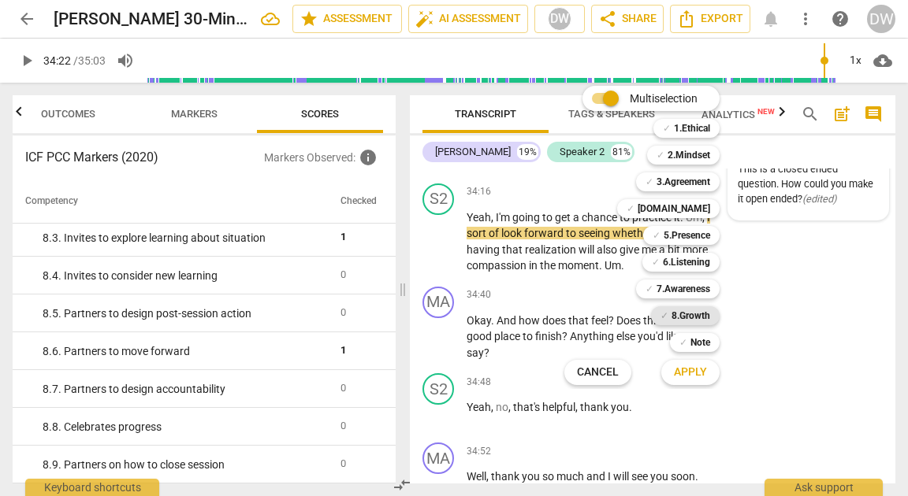
click at [700, 315] on b "8.Growth" at bounding box center [690, 315] width 39 height 19
click at [694, 371] on span "Apply" at bounding box center [690, 373] width 33 height 16
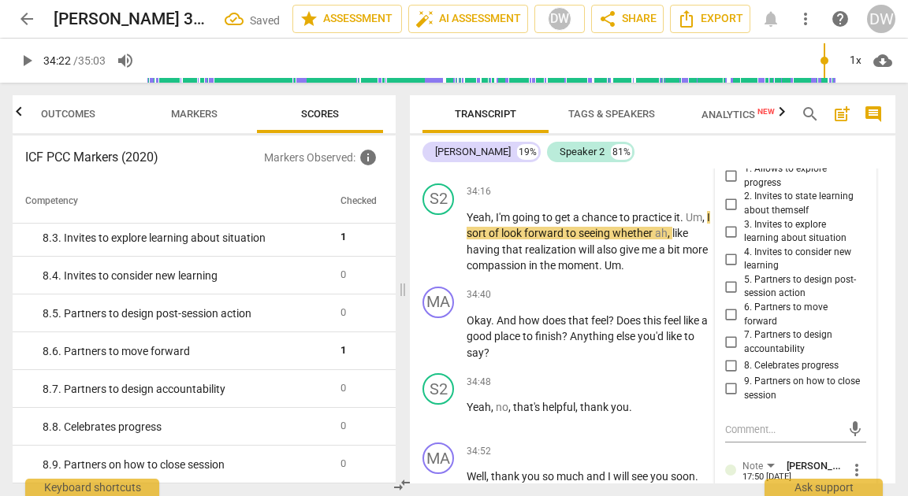
scroll to position [13249, 0]
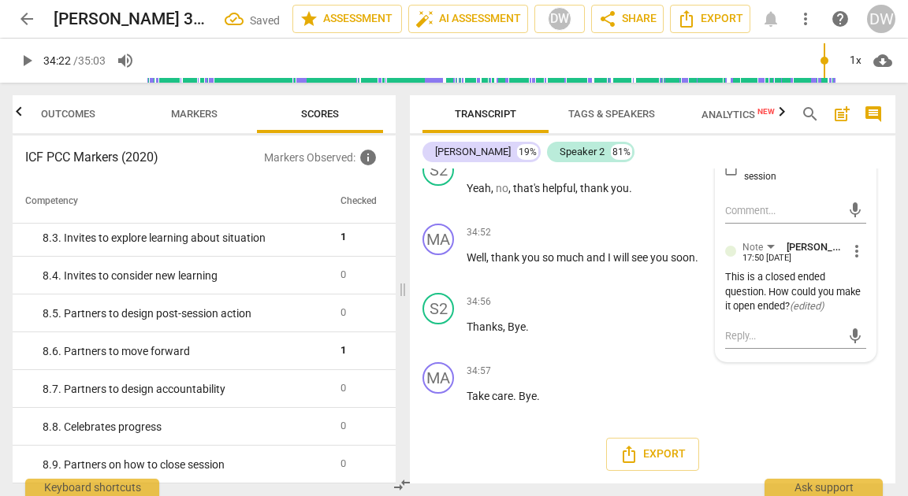
click at [729, 77] on input "5. Partners to design post-session action" at bounding box center [730, 67] width 25 height 19
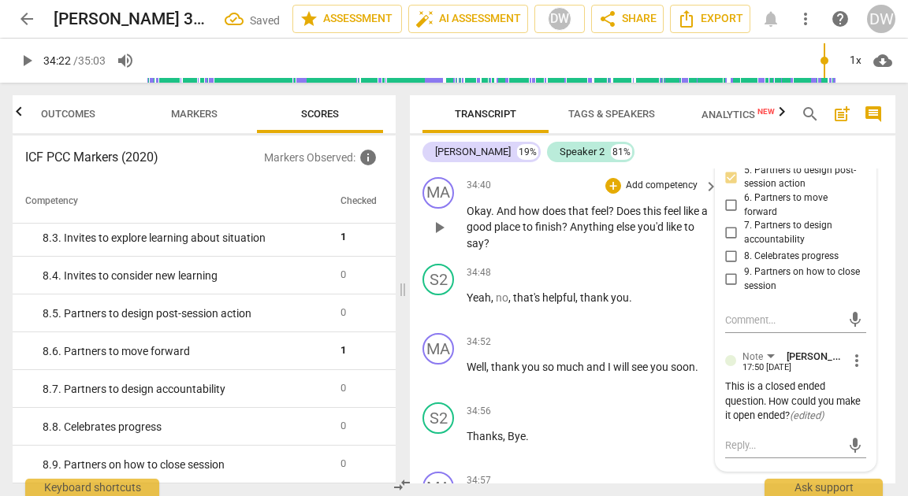
scroll to position [13125, 0]
click at [437, 142] on span "play_arrow" at bounding box center [438, 132] width 19 height 19
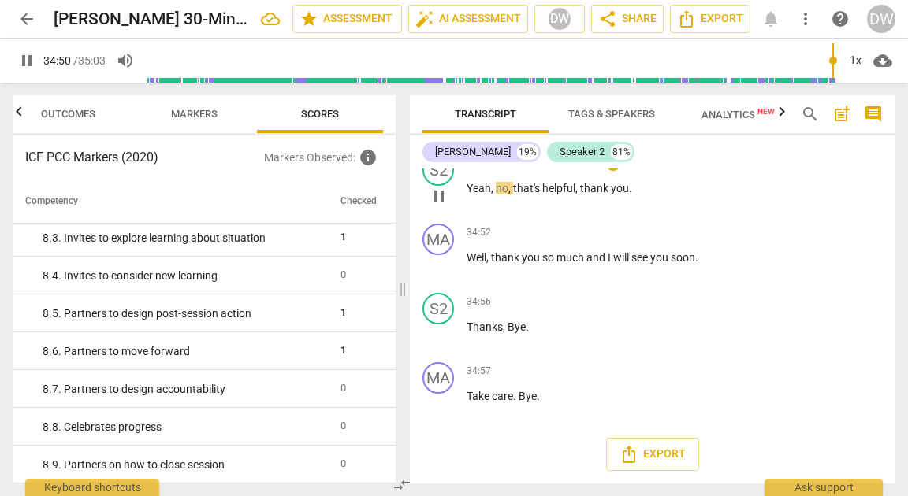
scroll to position [13355, 0]
click at [435, 275] on span "pause" at bounding box center [438, 265] width 19 height 19
click at [616, 240] on div "+" at bounding box center [613, 233] width 16 height 16
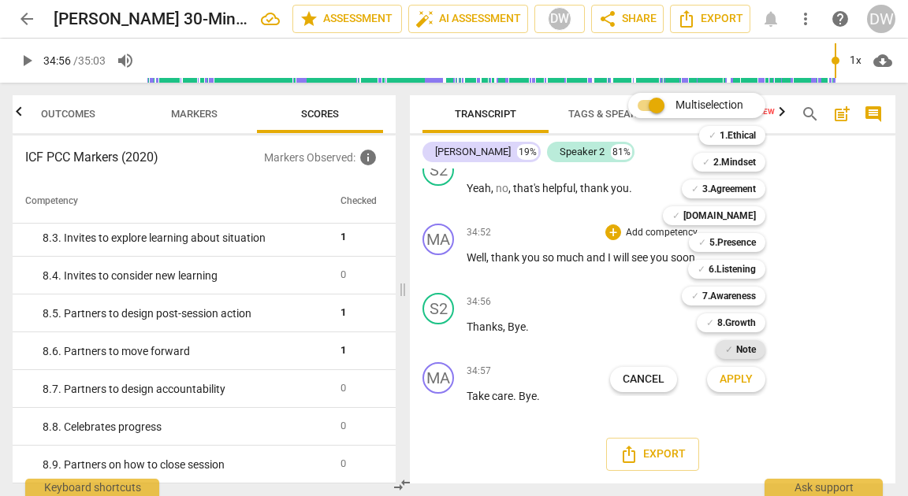
click at [746, 348] on b "Note" at bounding box center [746, 349] width 20 height 19
click at [742, 376] on span "Apply" at bounding box center [735, 380] width 33 height 16
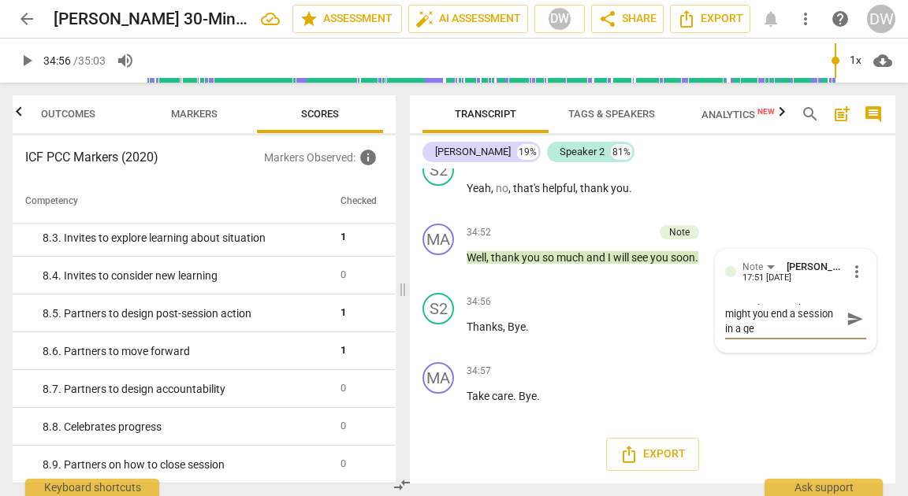
scroll to position [0, 0]
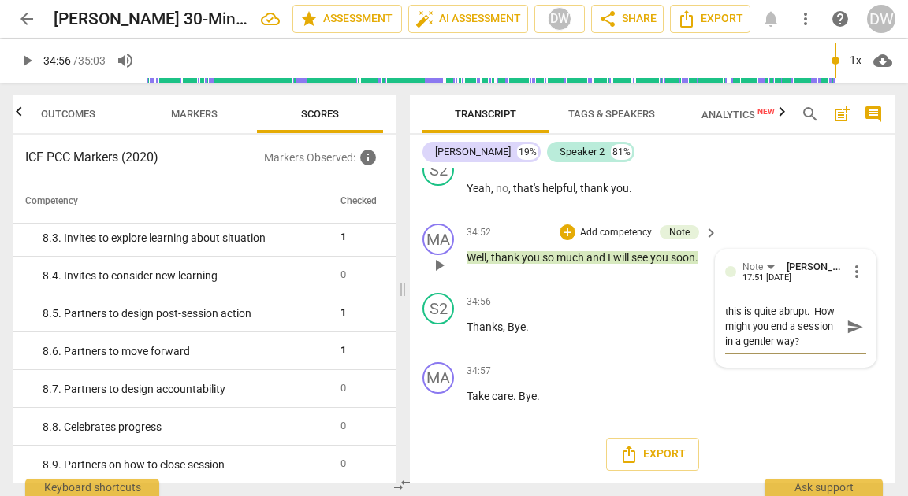
click at [725, 321] on textarea "this is quite abrupt. How might you end a session in a gentler way?" at bounding box center [783, 326] width 116 height 45
click at [848, 336] on span "send" at bounding box center [854, 326] width 17 height 17
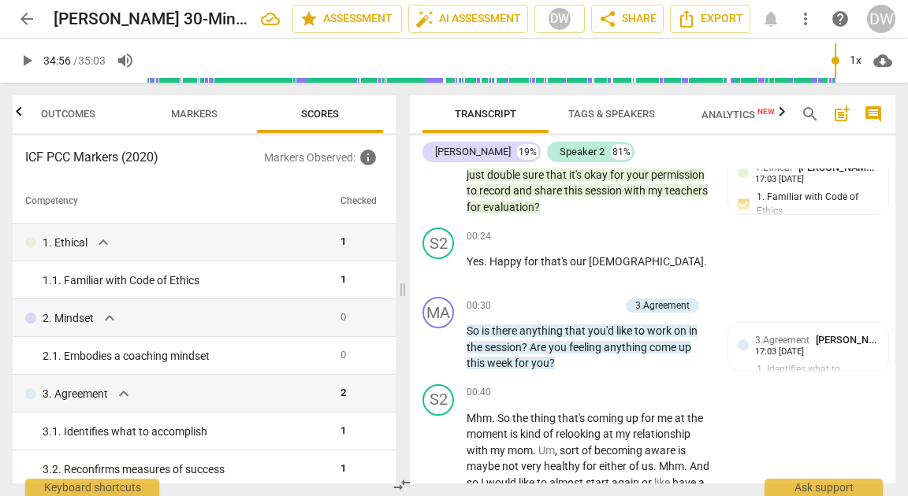
scroll to position [330, 0]
